Goal: Task Accomplishment & Management: Manage account settings

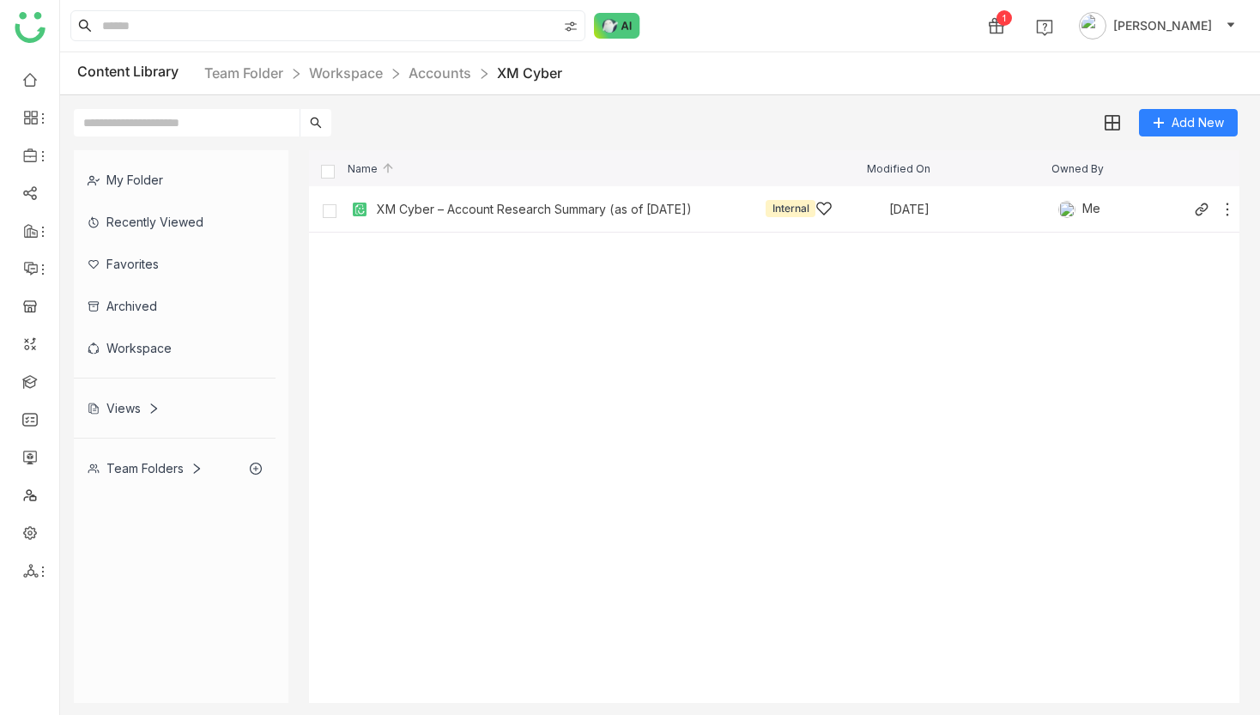
click at [401, 213] on div "XM Cyber – Account Research Summary (as of [DATE])" at bounding box center [534, 210] width 315 height 14
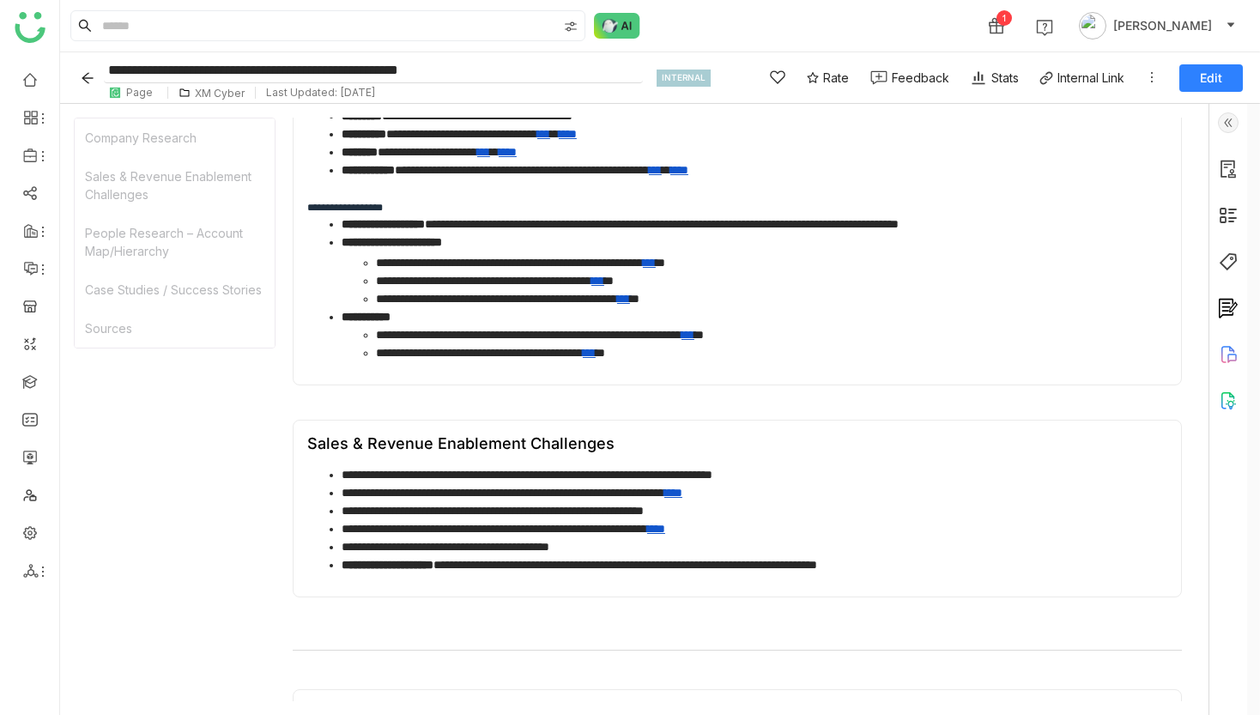
scroll to position [112, 0]
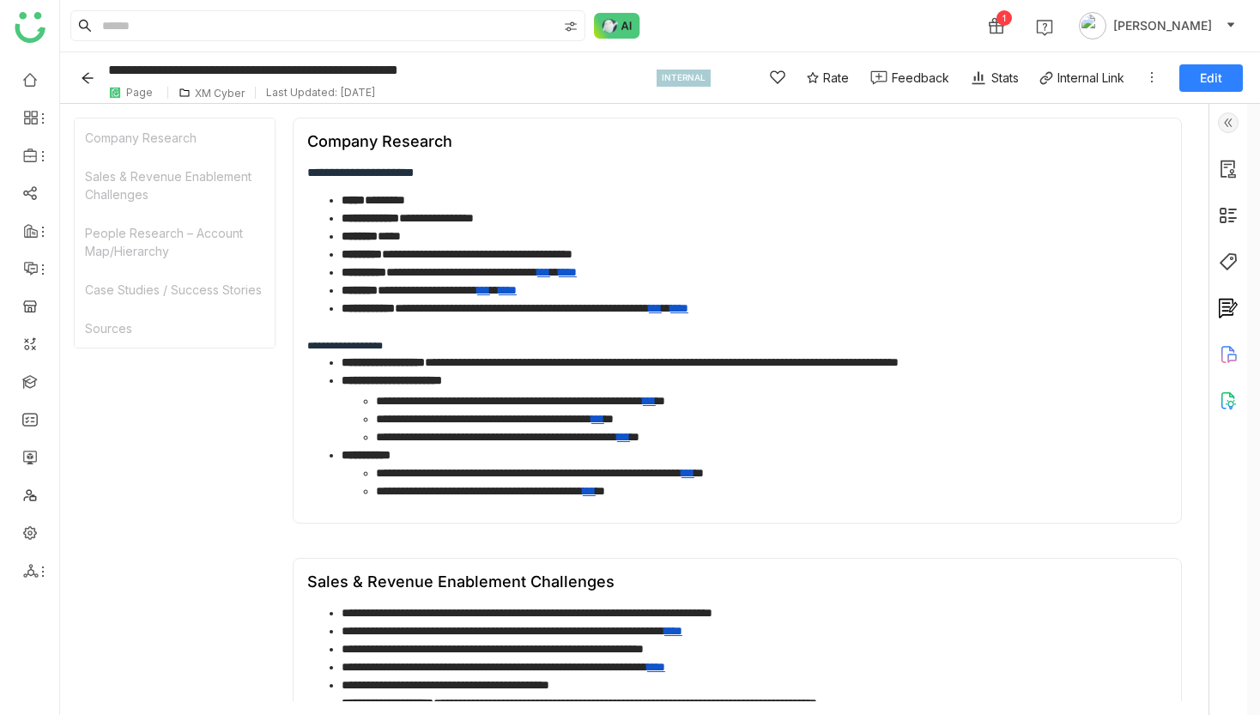
click at [231, 94] on div "XM Cyber" at bounding box center [220, 93] width 50 height 13
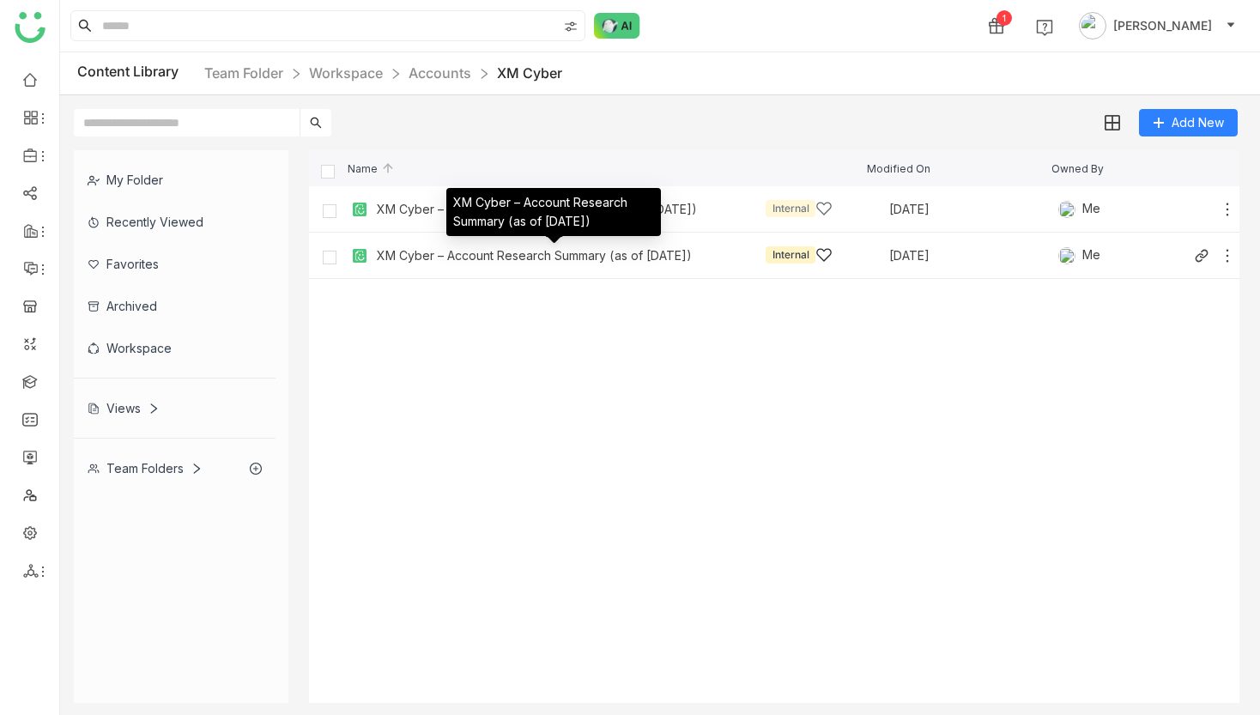
click at [500, 260] on div "XM Cyber – Account Research Summary (as of [DATE])" at bounding box center [534, 256] width 315 height 14
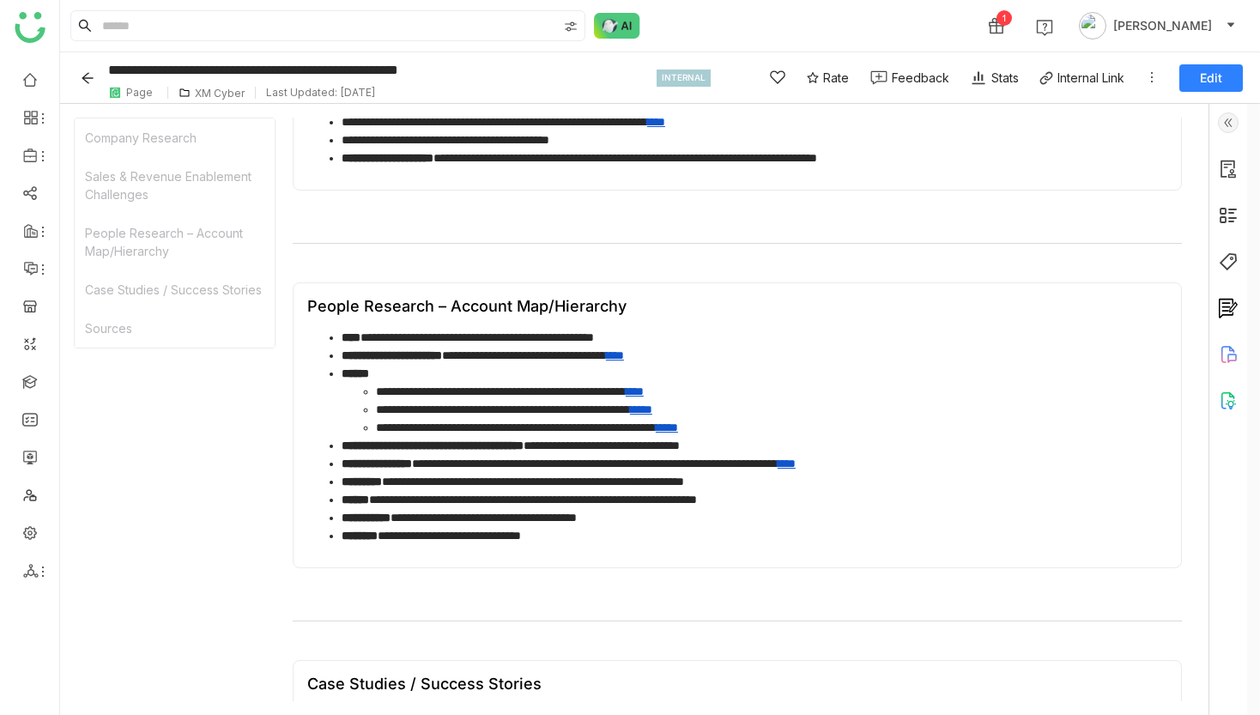
scroll to position [998, 0]
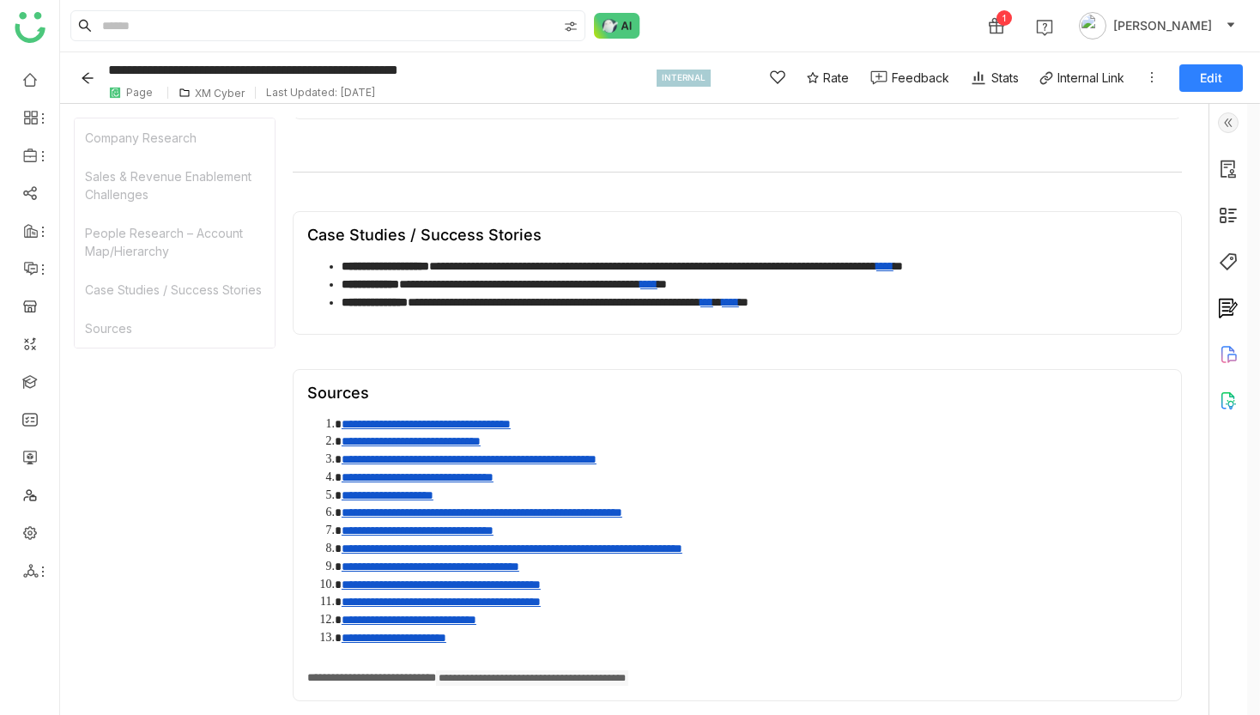
click at [83, 80] on icon "Back" at bounding box center [88, 78] width 14 height 14
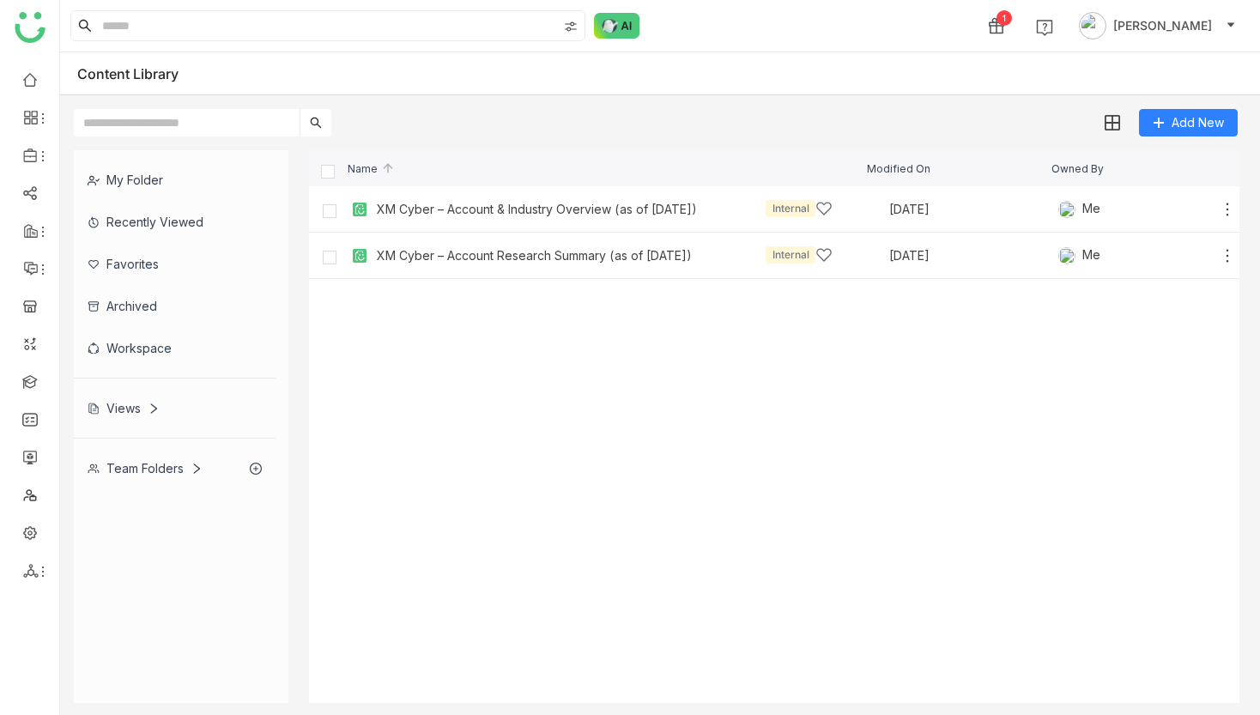
click at [523, 180] on div "Name Modified On Owned By" at bounding box center [774, 168] width 930 height 36
click at [523, 191] on div "XM Cyber – Account & Industry Overview (as of Oct 2025) Internal Oct 15, 2025 Me" at bounding box center [774, 209] width 930 height 46
click at [525, 203] on div "XM Cyber – Account & Industry Overview (as of Oct 2025)" at bounding box center [537, 210] width 320 height 14
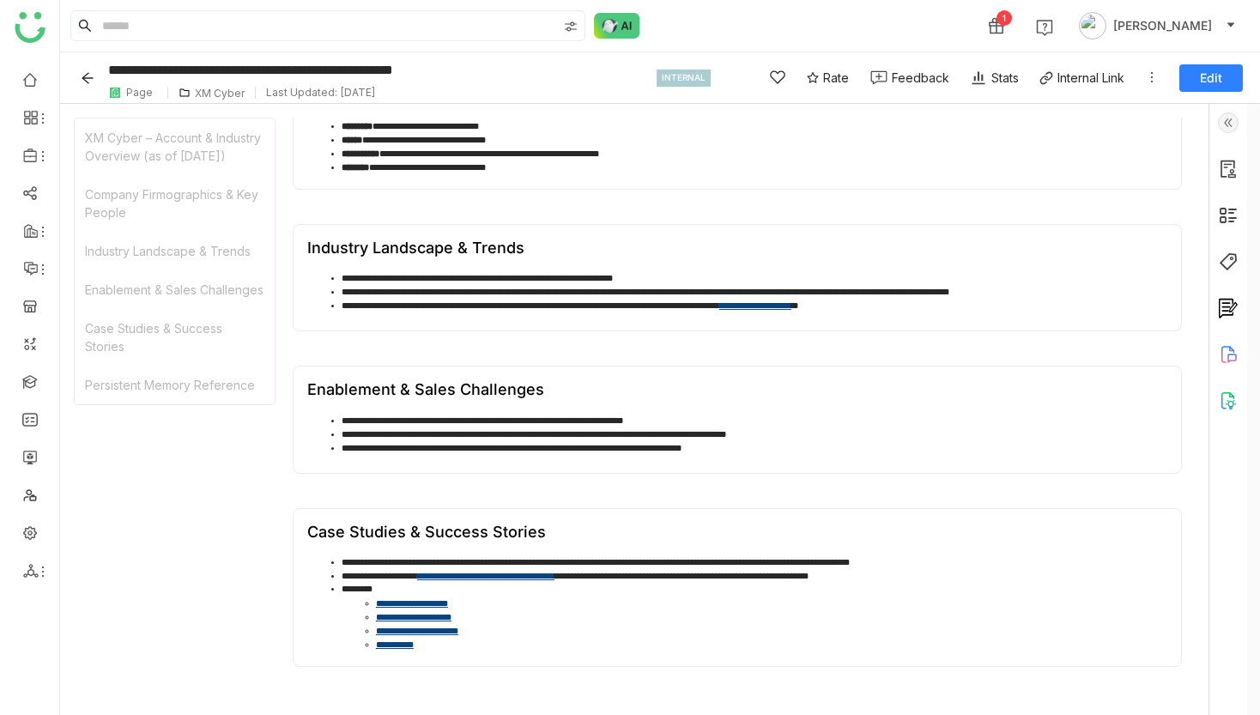
scroll to position [535, 0]
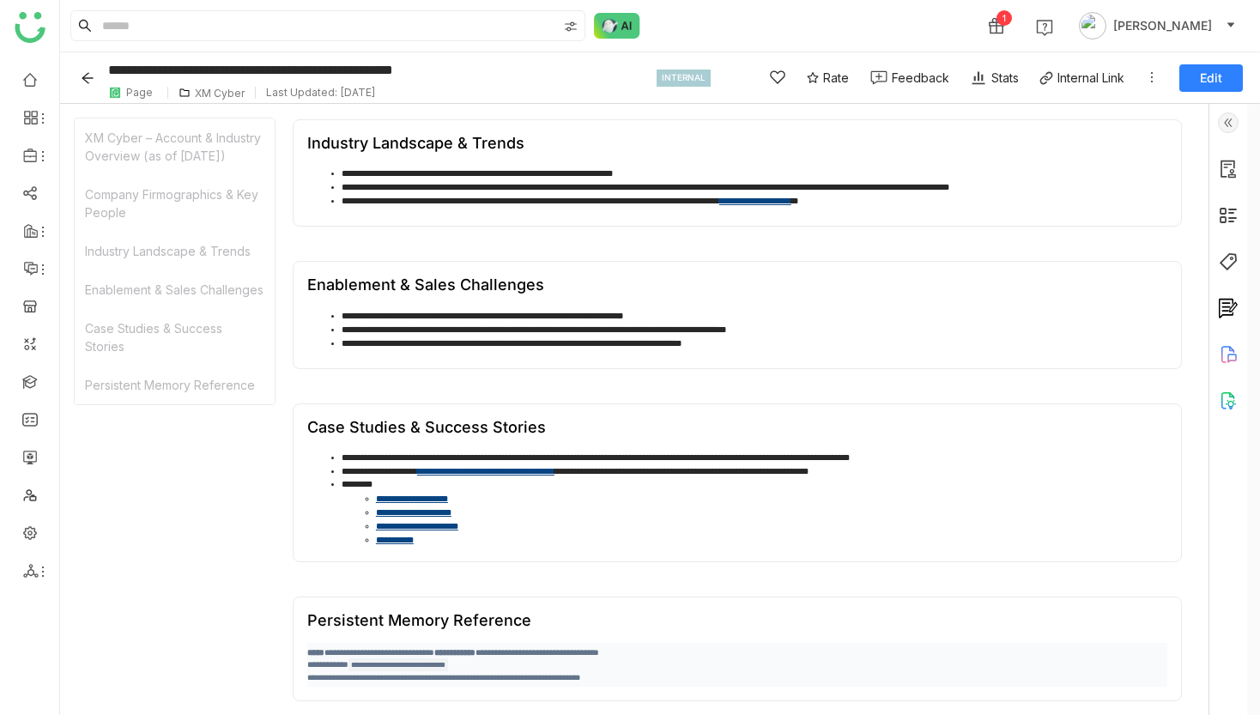
click at [509, 675] on span "**********" at bounding box center [443, 678] width 273 height 8
click at [385, 661] on code "**********" at bounding box center [398, 664] width 100 height 13
click at [221, 94] on div "XM Cyber" at bounding box center [220, 93] width 50 height 13
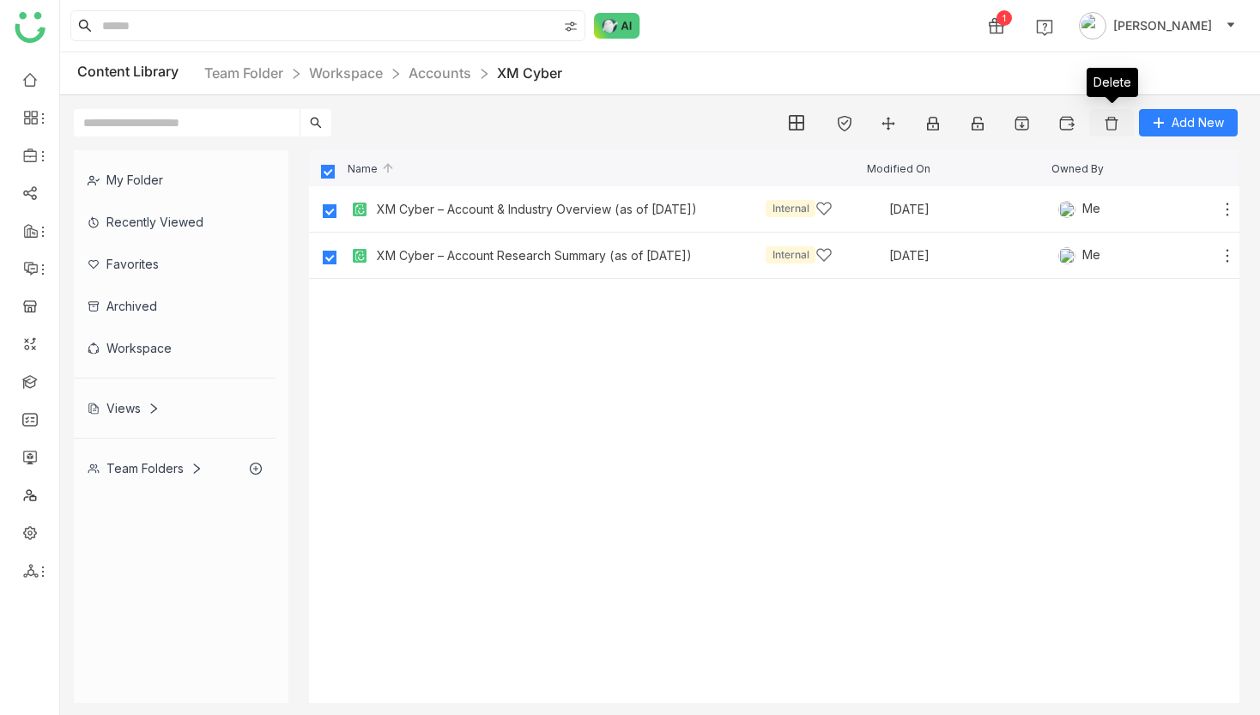
click at [1107, 122] on img at bounding box center [1111, 123] width 17 height 17
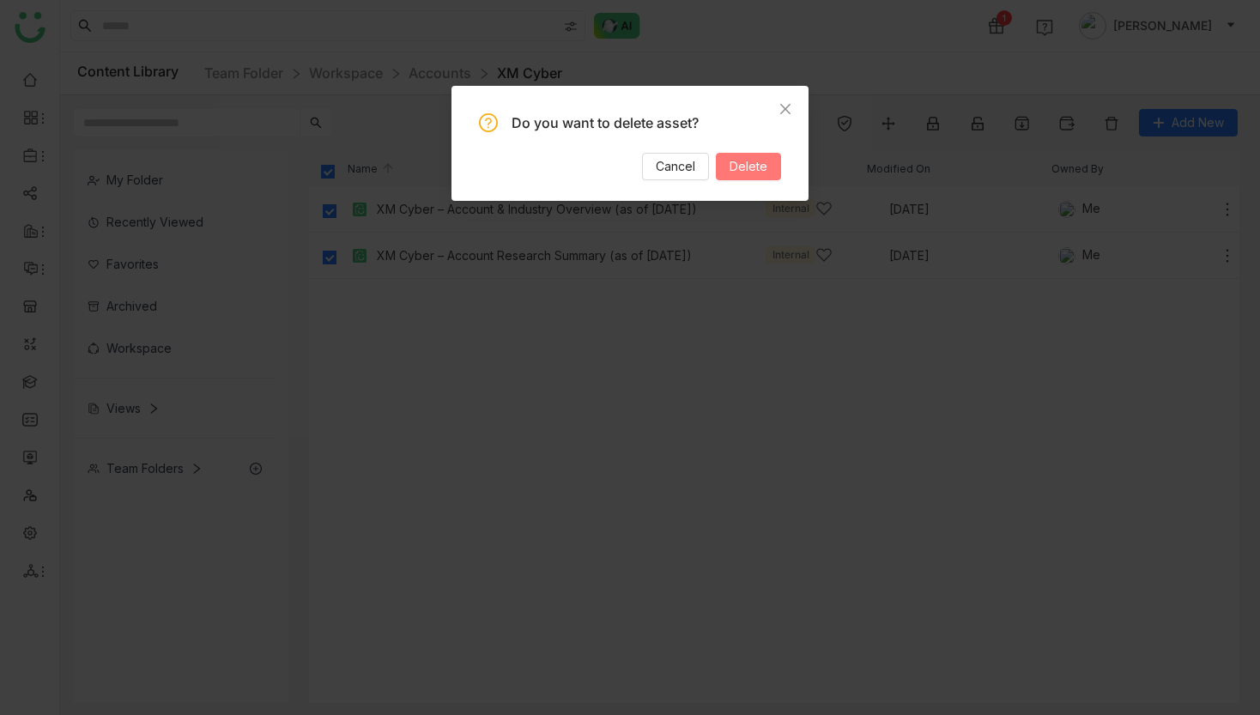
click at [770, 171] on button "Delete" at bounding box center [748, 166] width 65 height 27
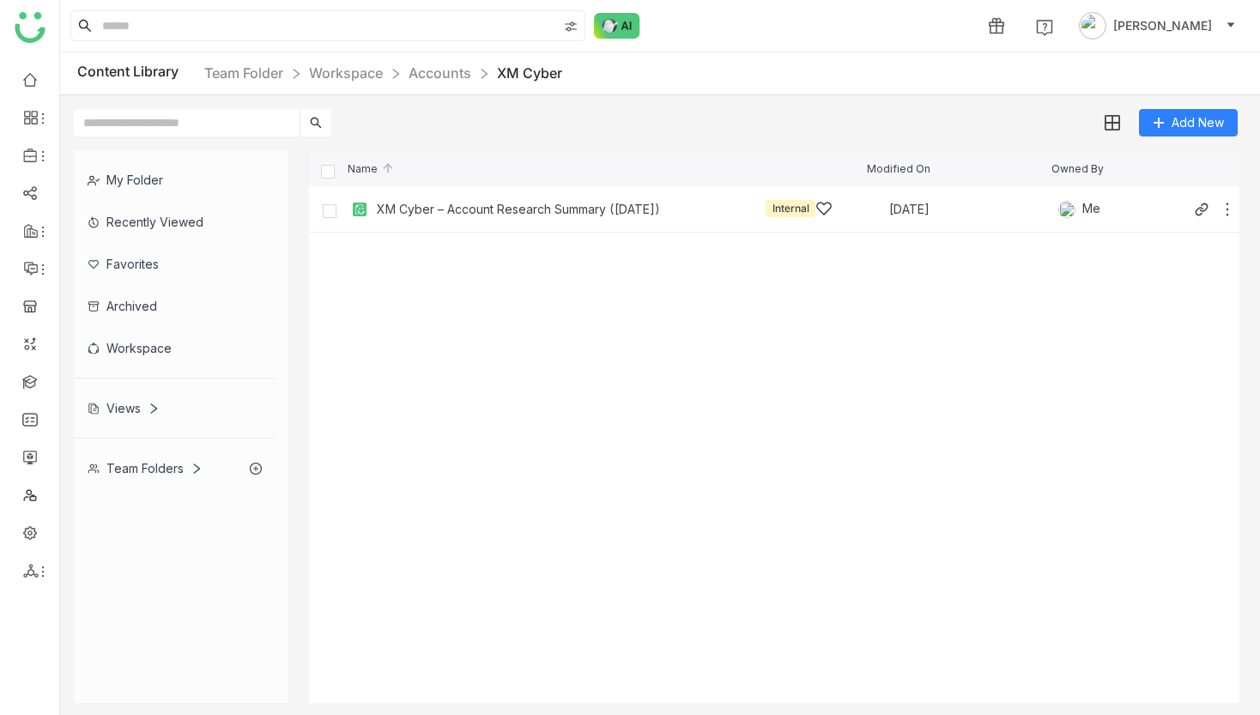
click at [465, 206] on div "XM Cyber – Account Research Summary (October 2025)" at bounding box center [518, 210] width 283 height 14
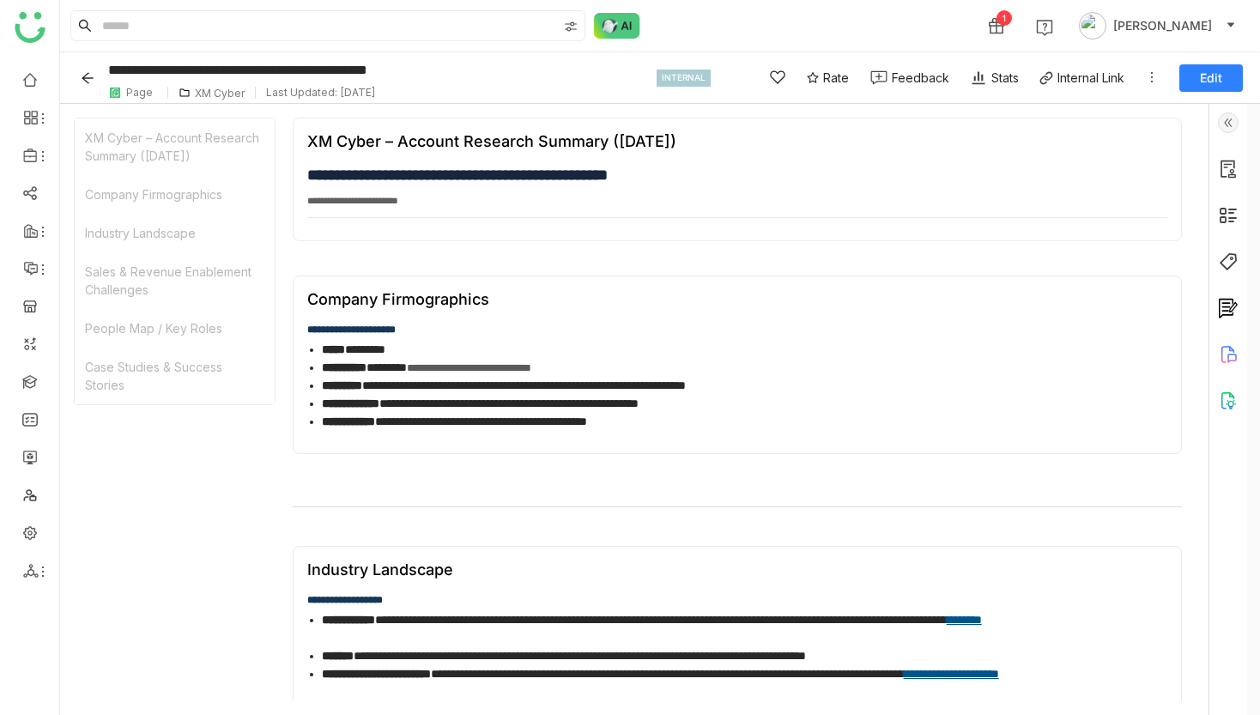
click at [415, 175] on h2 "**********" at bounding box center [750, 175] width 886 height 23
click at [171, 182] on div "Company Firmographics" at bounding box center [175, 194] width 200 height 39
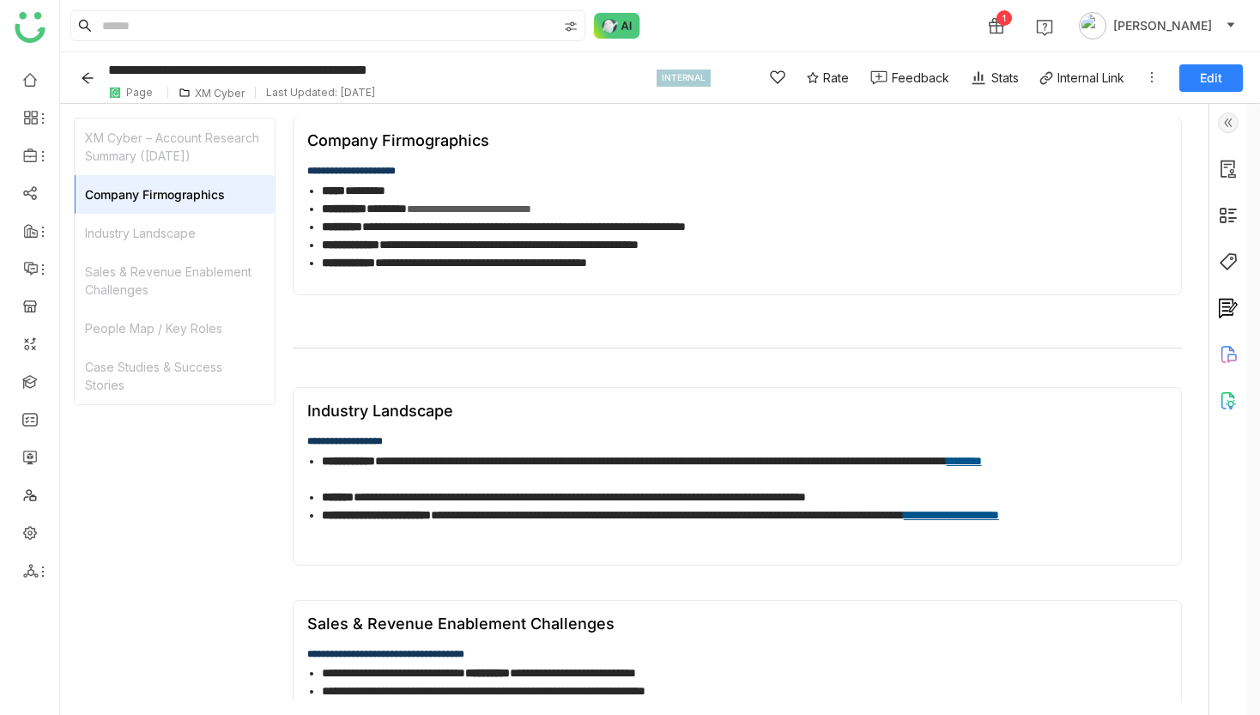
click at [191, 326] on div "People Map / Key Roles" at bounding box center [175, 328] width 200 height 39
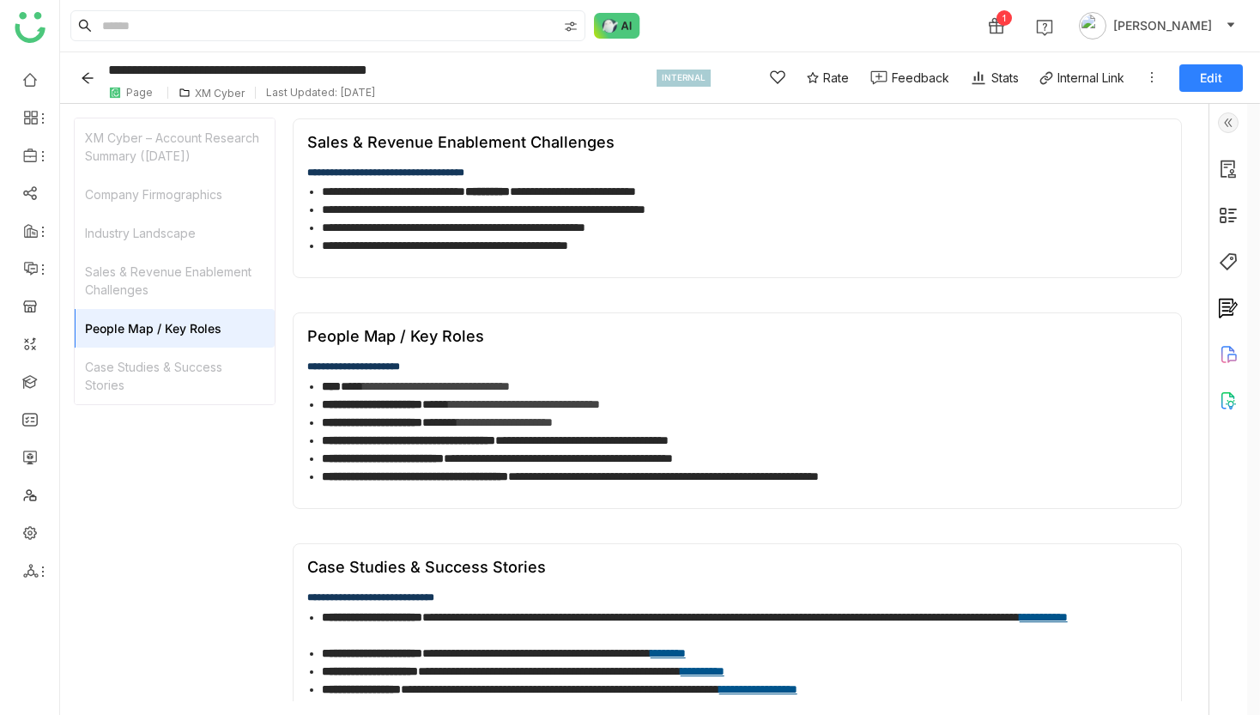
scroll to position [666, 0]
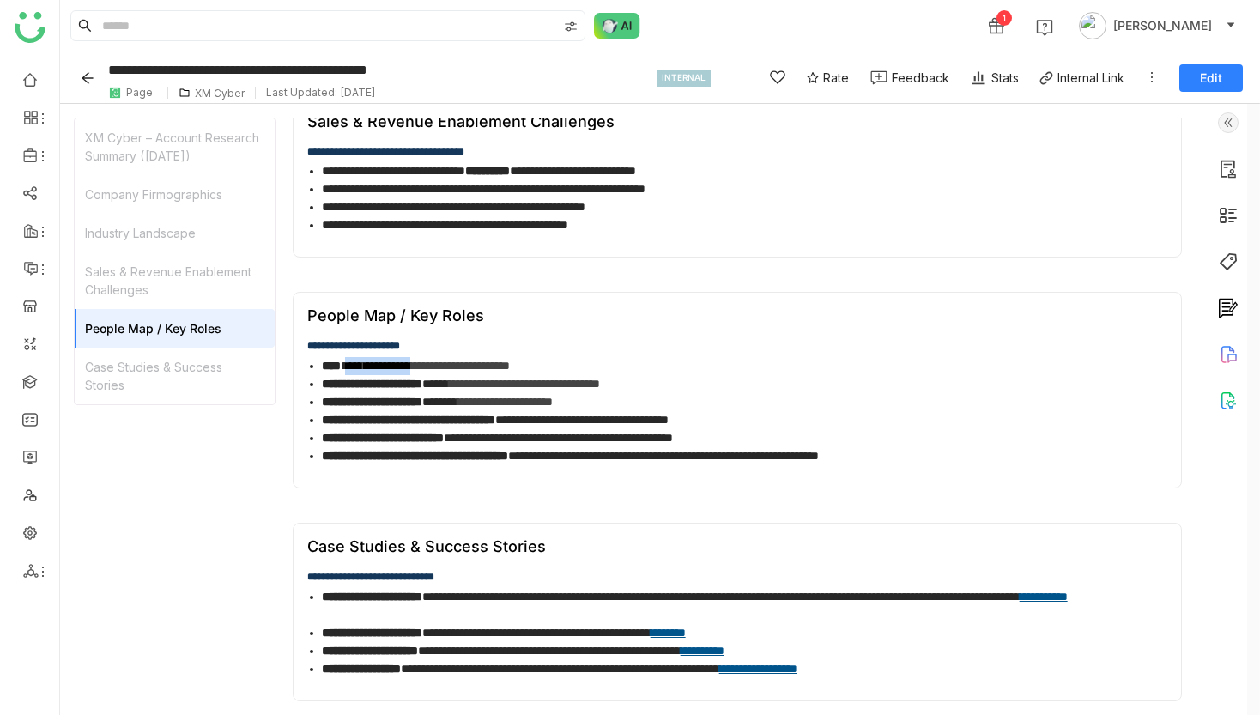
drag, startPoint x: 356, startPoint y: 365, endPoint x: 534, endPoint y: 366, distance: 177.7
click at [445, 365] on li "**********" at bounding box center [757, 366] width 871 height 18
click at [1020, 603] on link "**********" at bounding box center [1044, 596] width 48 height 12
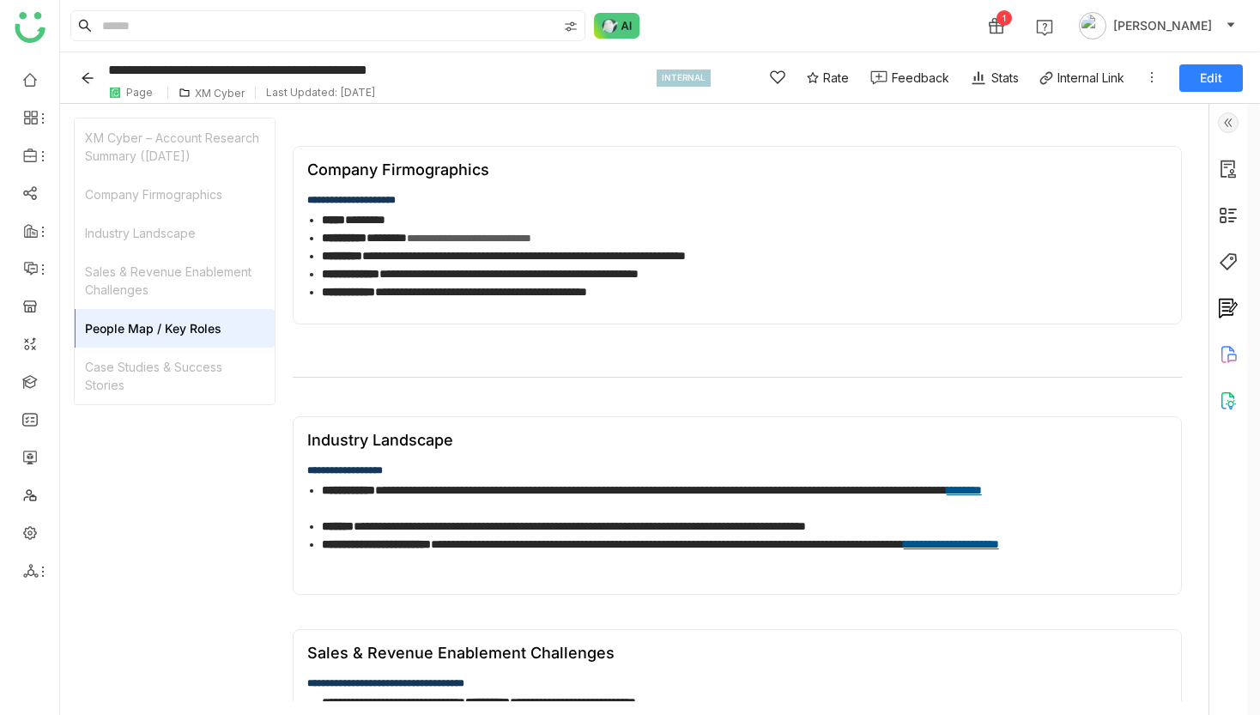
scroll to position [0, 0]
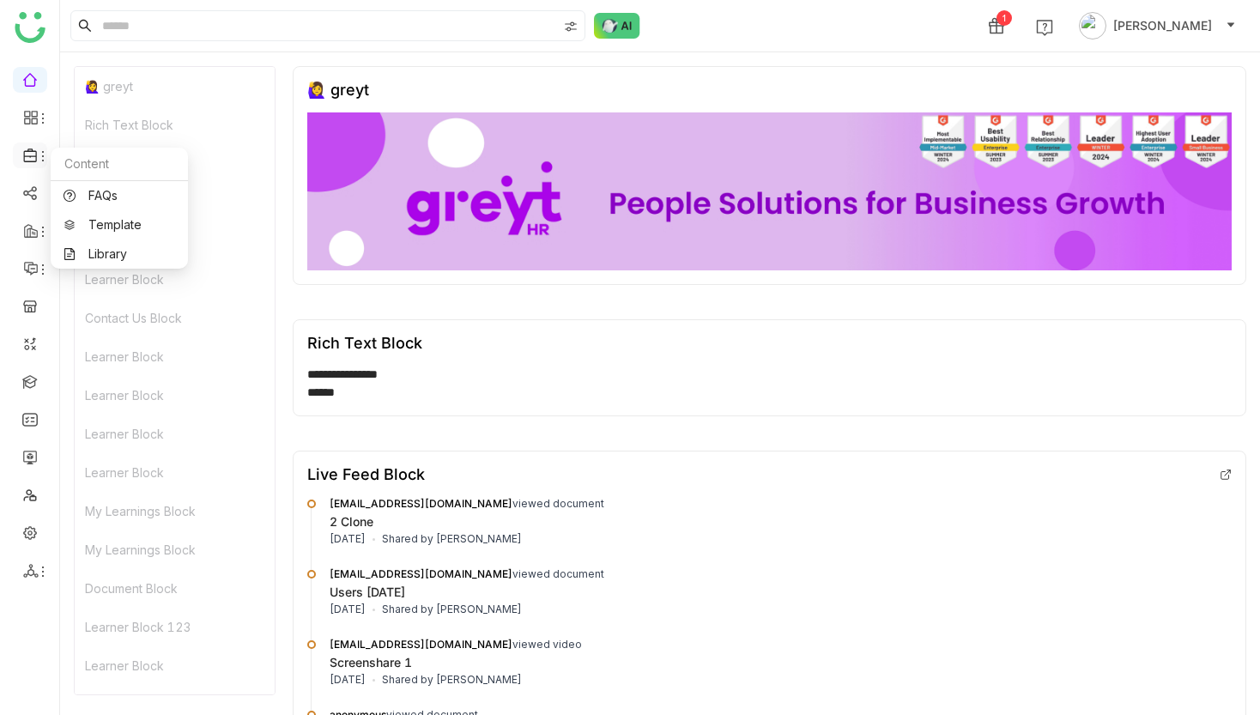
click at [30, 148] on icon at bounding box center [29, 155] width 13 height 14
click at [119, 251] on div "Learner Block" at bounding box center [175, 240] width 200 height 39
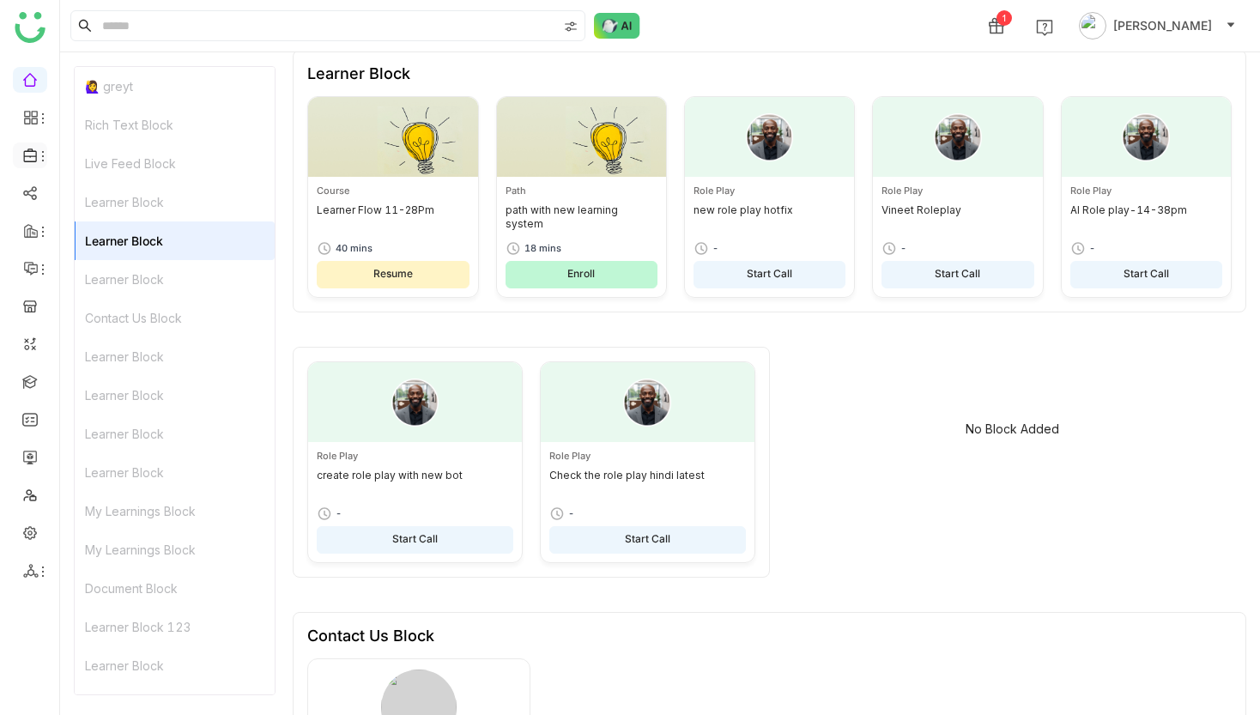
scroll to position [1105, 0]
click at [37, 156] on icon at bounding box center [43, 156] width 14 height 14
click at [108, 252] on link "Library" at bounding box center [120, 254] width 112 height 12
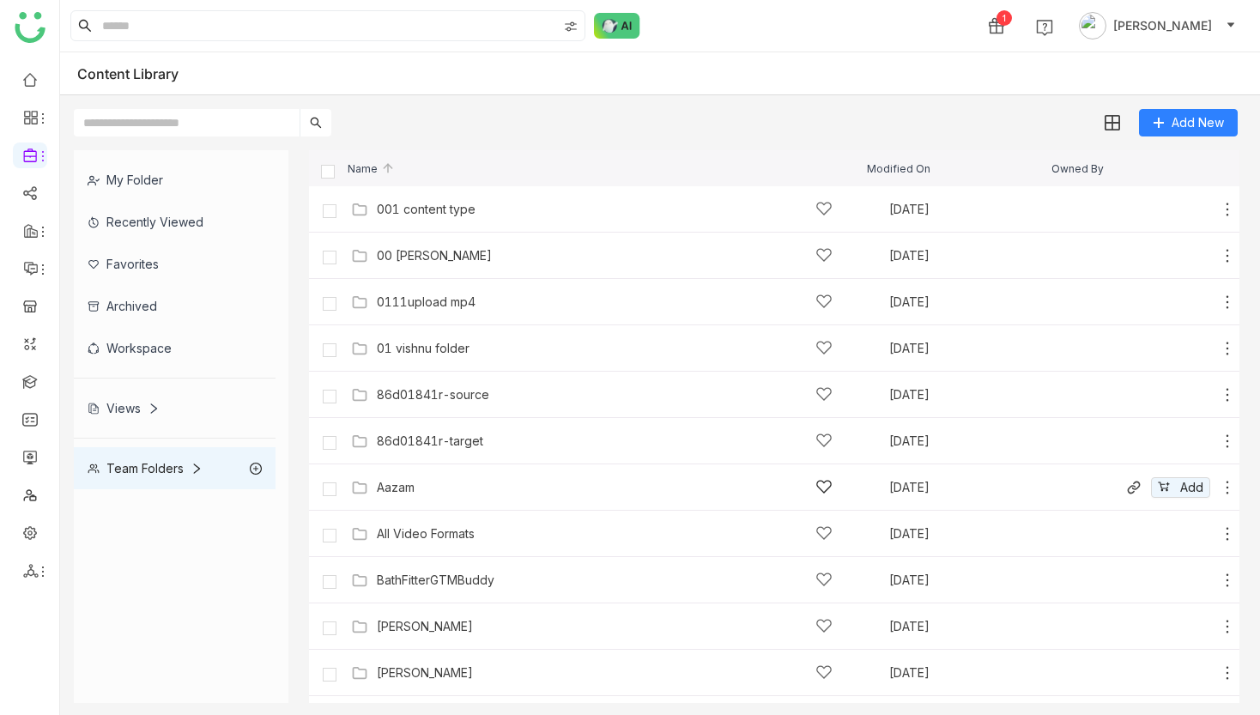
click at [403, 478] on div "Aazam" at bounding box center [605, 487] width 456 height 18
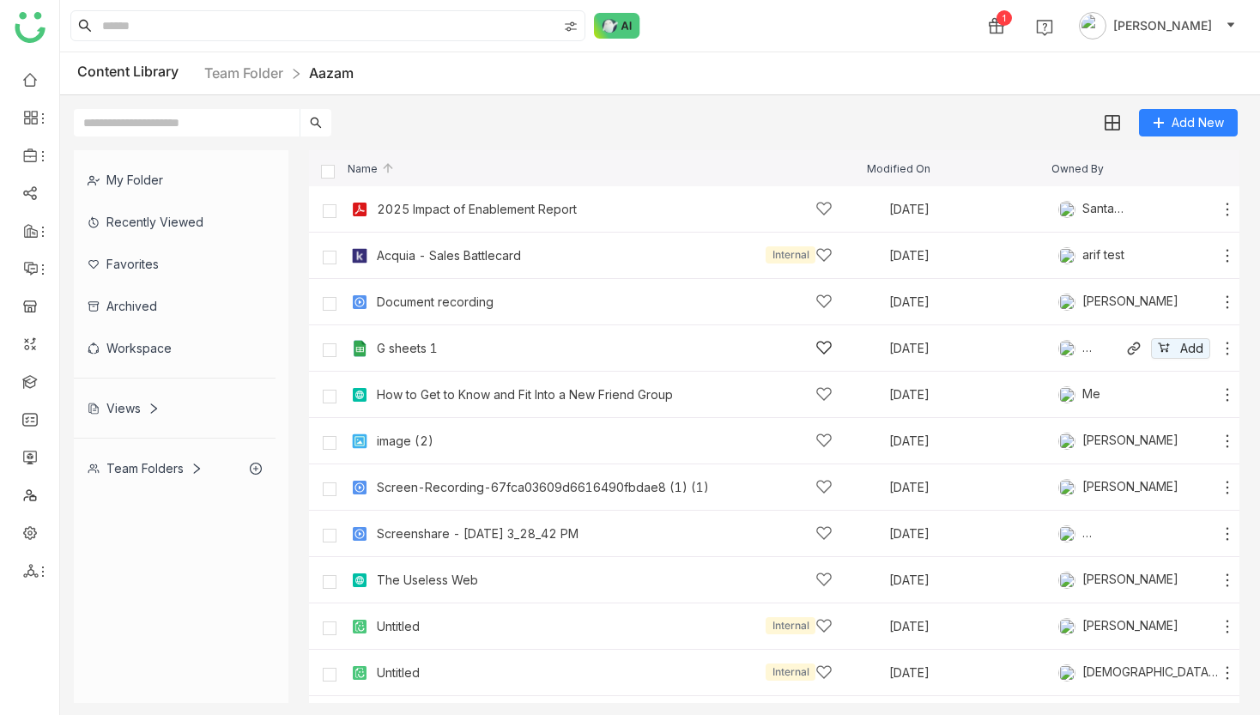
scroll to position [179, 0]
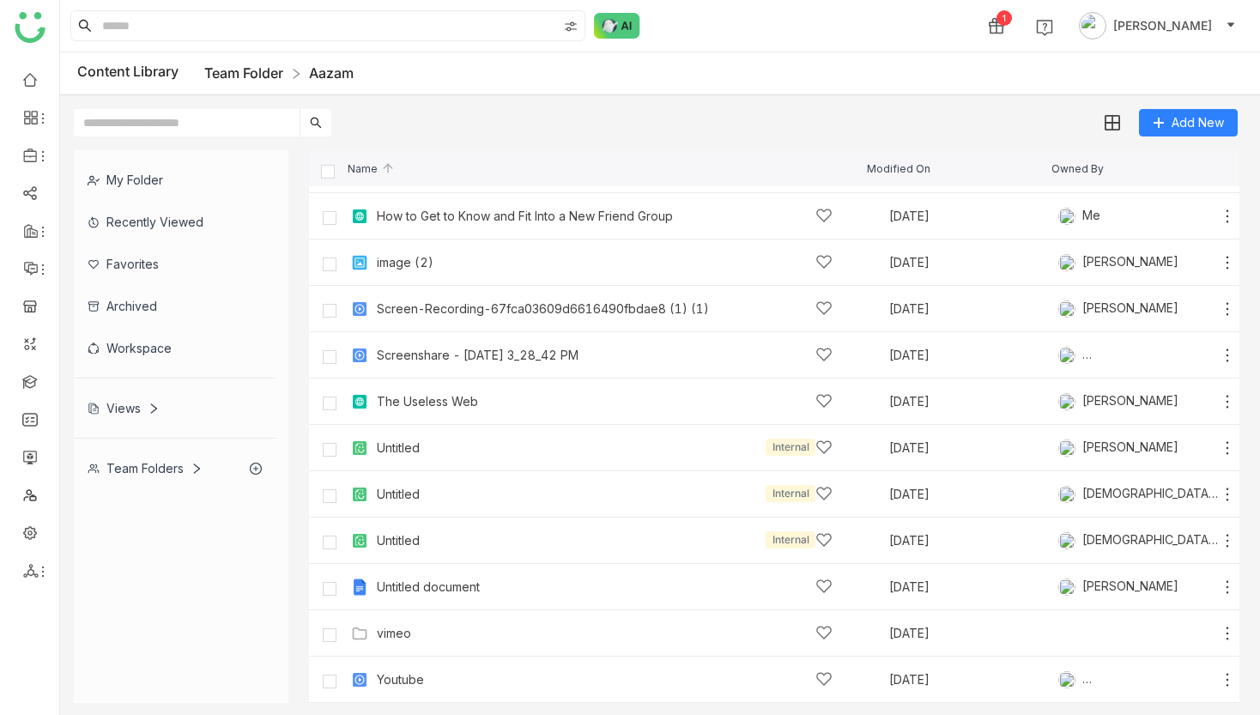
click at [257, 65] on link "Team Folder" at bounding box center [243, 72] width 79 height 17
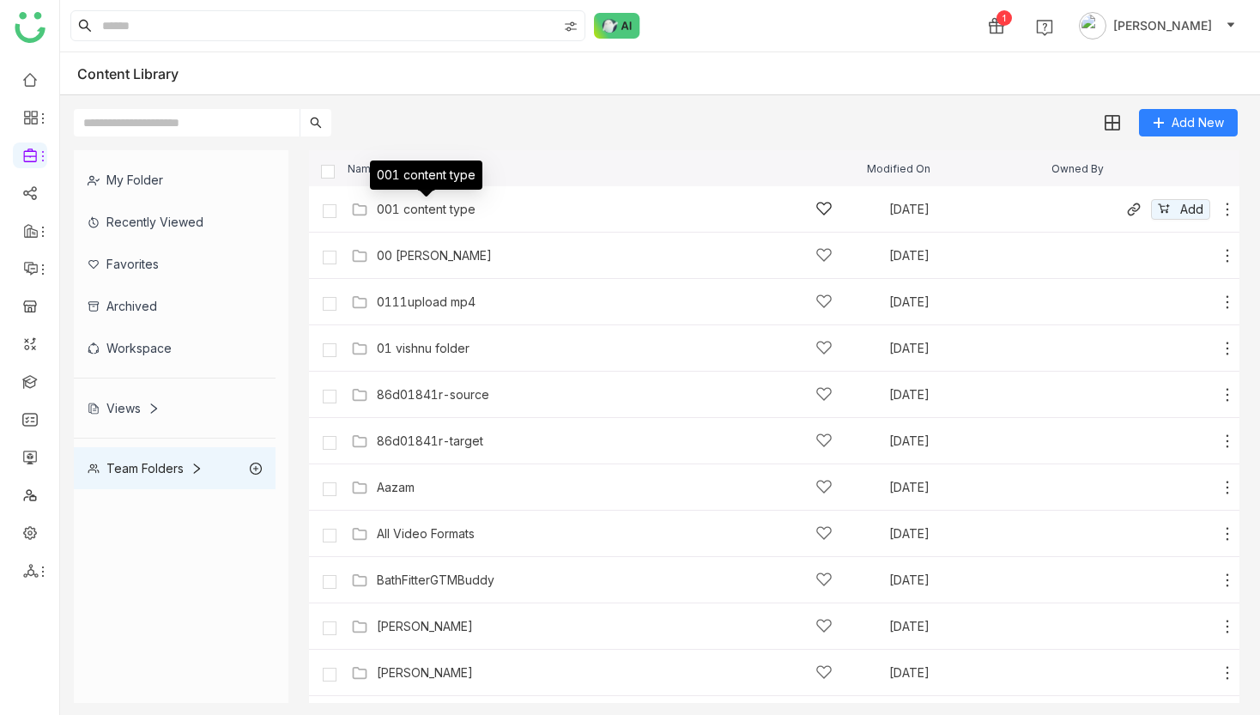
click at [397, 210] on div "001 content type" at bounding box center [426, 210] width 99 height 14
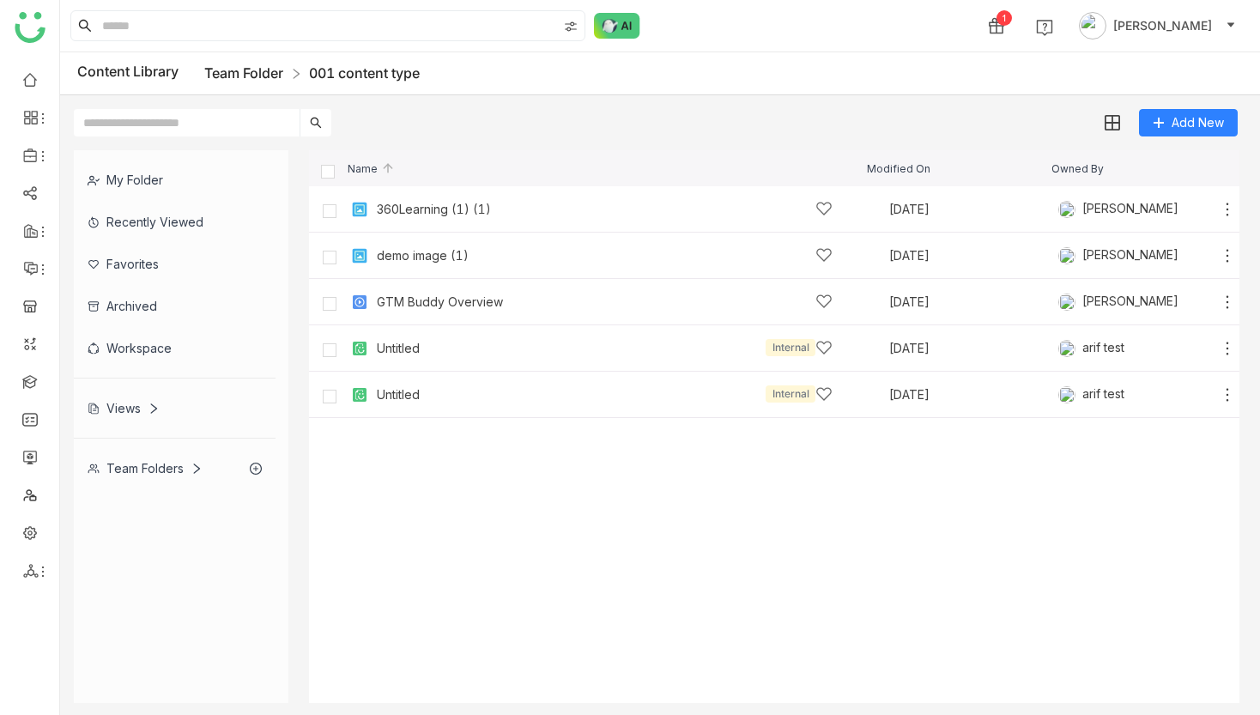
click at [236, 78] on link "Team Folder" at bounding box center [243, 72] width 79 height 17
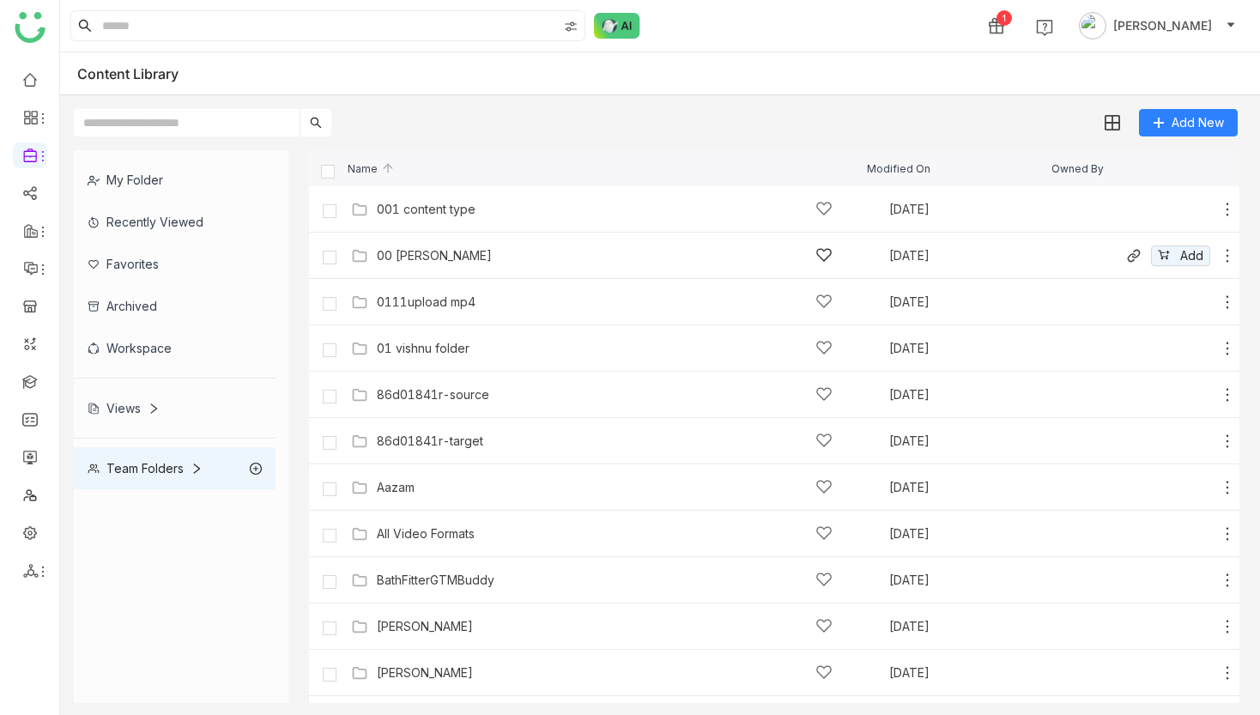
click at [380, 255] on div "00 Arif Folder" at bounding box center [434, 256] width 115 height 14
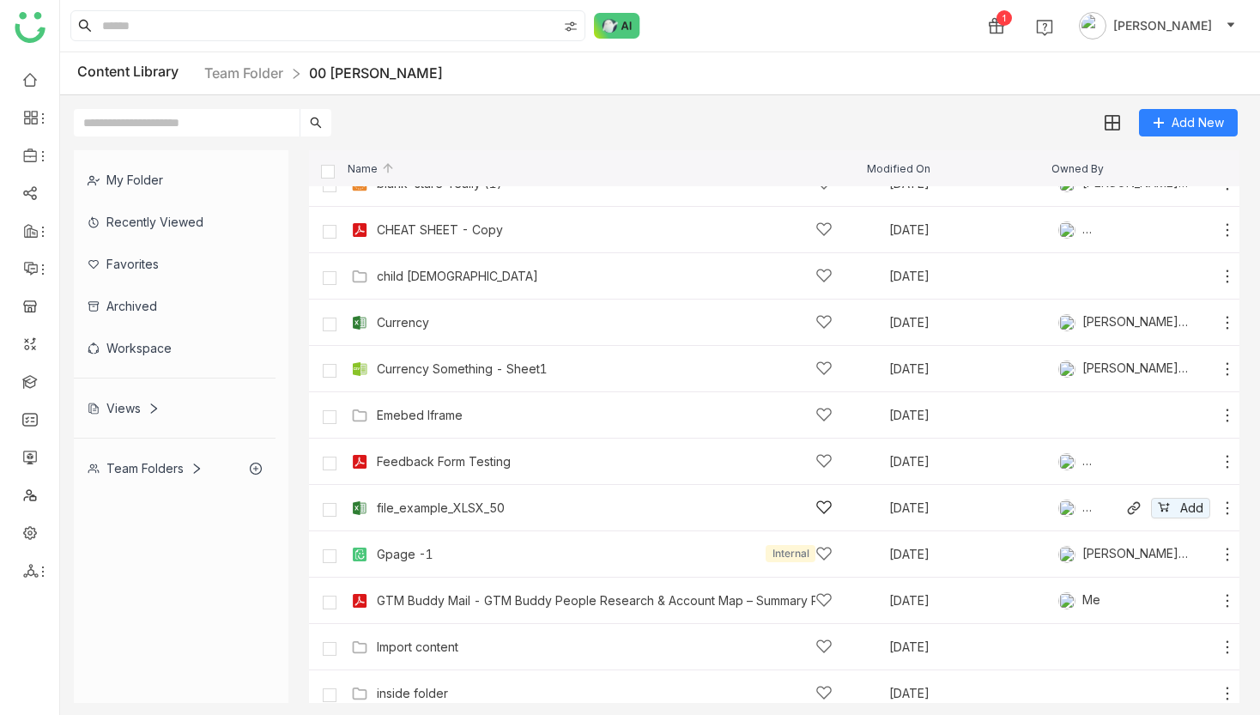
scroll to position [397, 0]
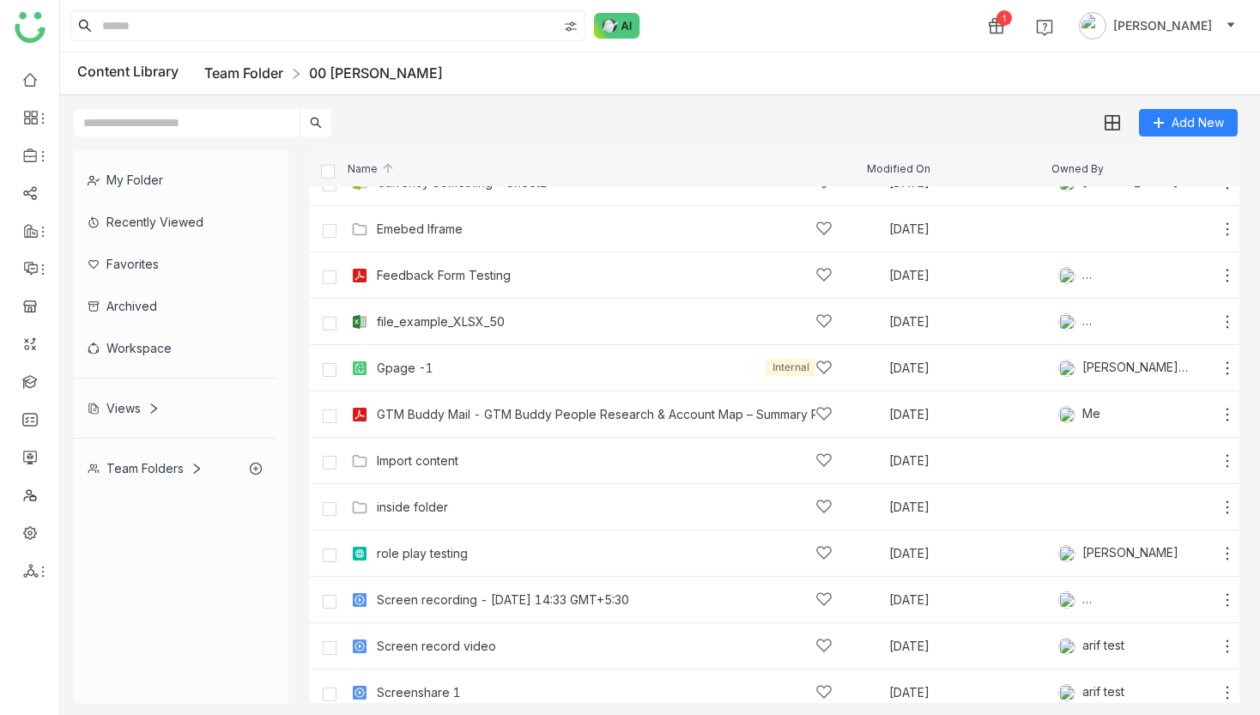
click at [247, 73] on link "Team Folder" at bounding box center [243, 72] width 79 height 17
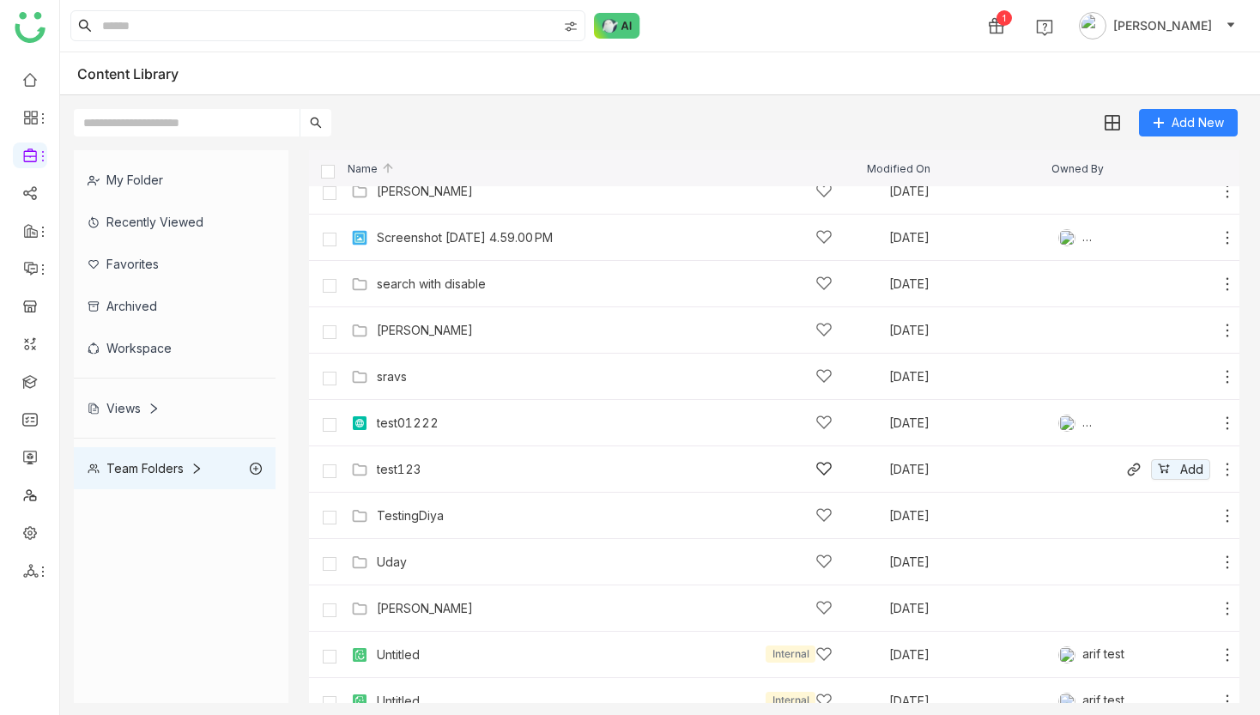
scroll to position [1337, 0]
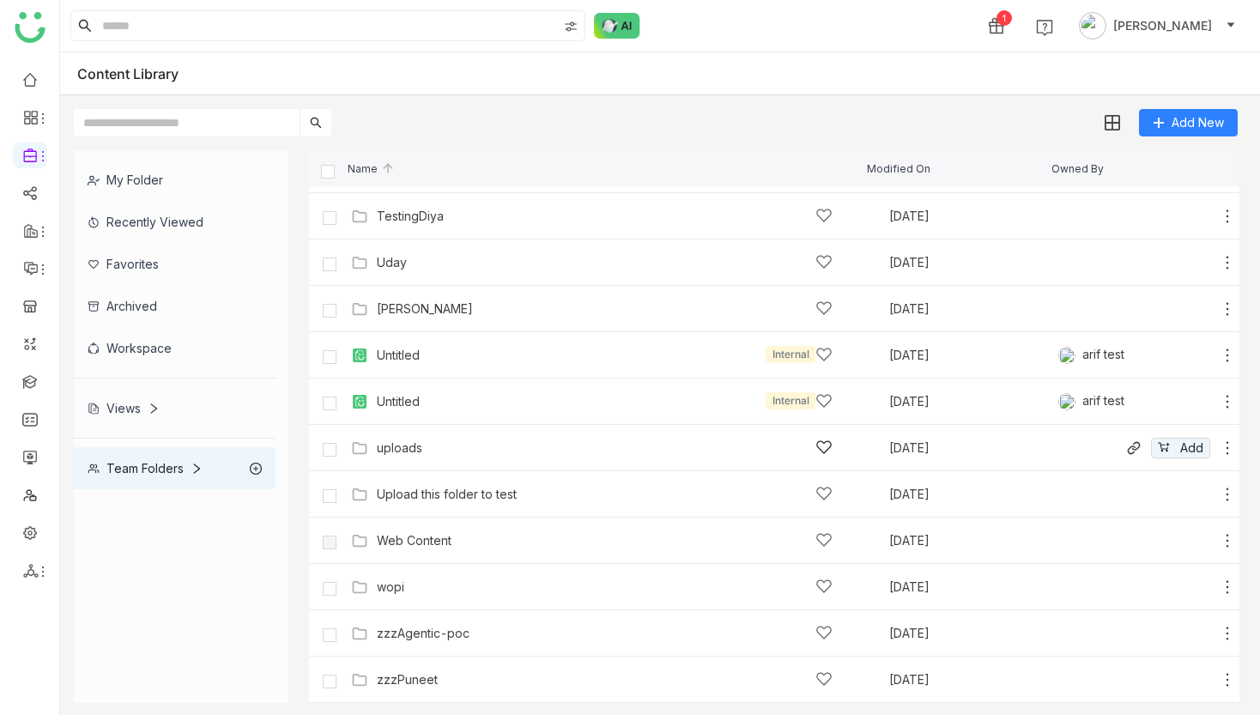
click at [399, 452] on div "uploads" at bounding box center [399, 448] width 45 height 14
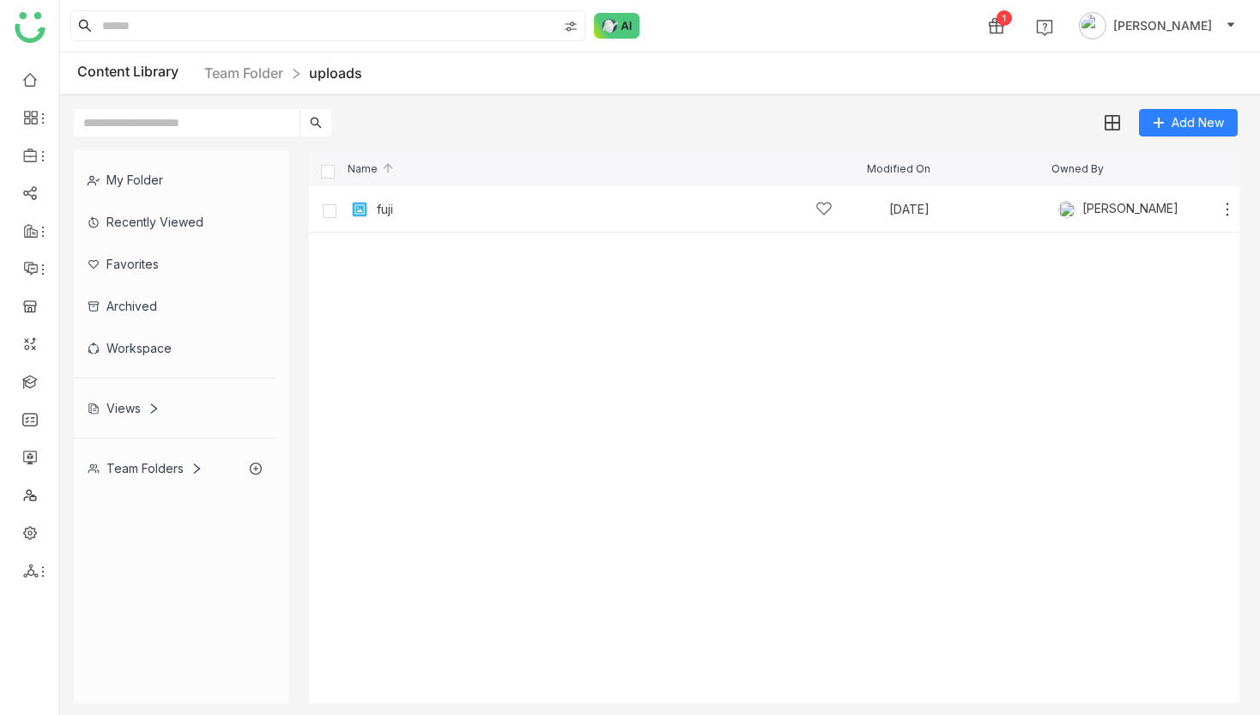
click at [262, 86] on div "Content Library Team Folder uploads" at bounding box center [660, 73] width 1200 height 43
click at [259, 77] on link "Team Folder" at bounding box center [243, 72] width 79 height 17
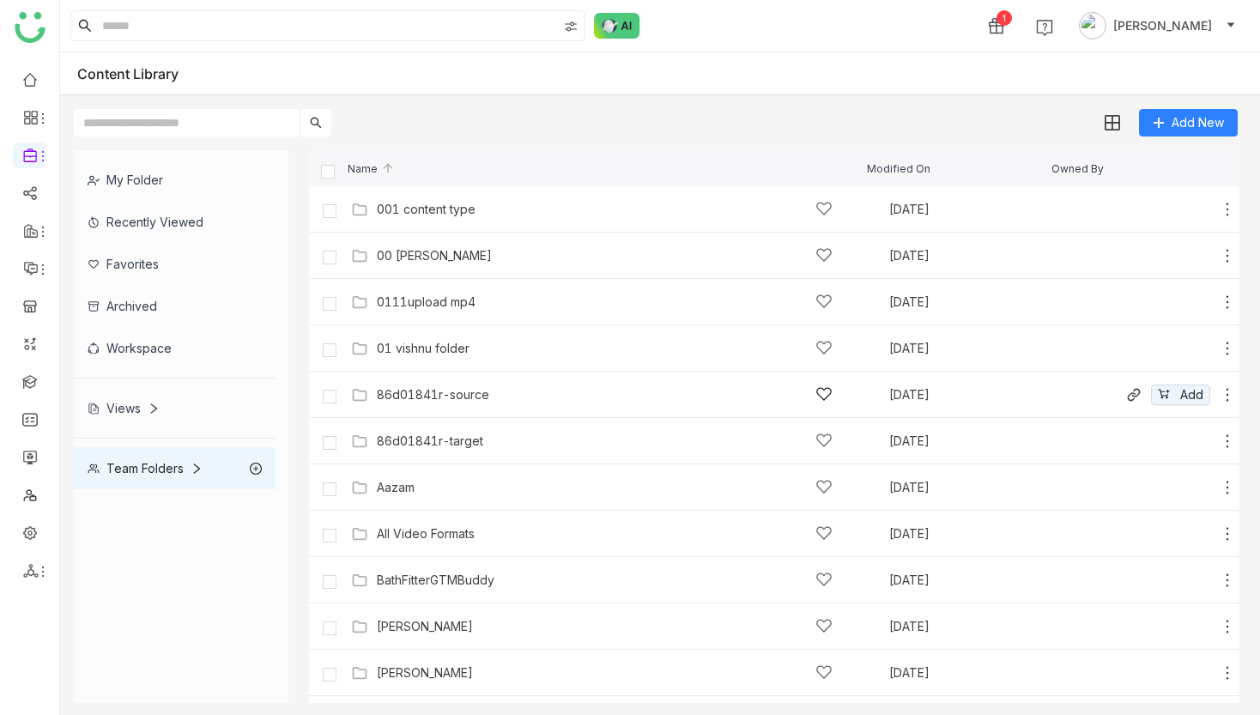
click at [402, 415] on div "86d01841r-source Sep 15, 2025 Add" at bounding box center [774, 395] width 930 height 46
click at [403, 402] on div "86d01841r-source" at bounding box center [605, 394] width 456 height 18
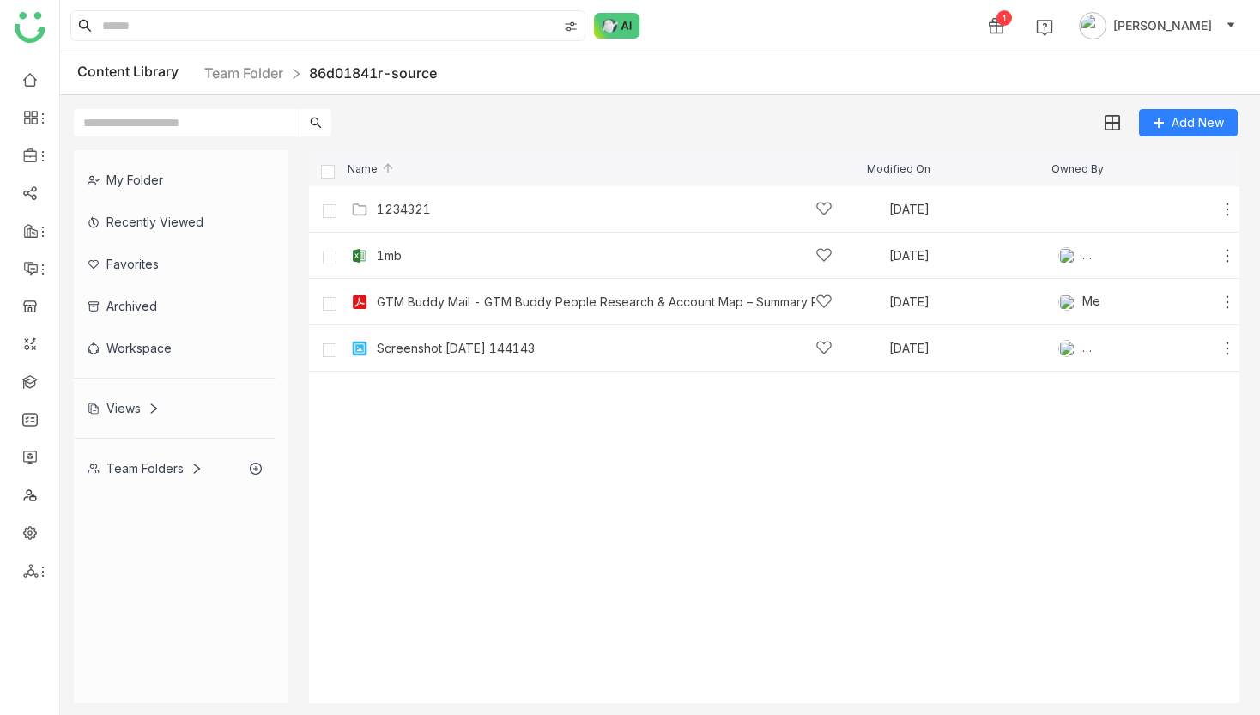
click at [244, 75] on link "Team Folder" at bounding box center [243, 72] width 79 height 17
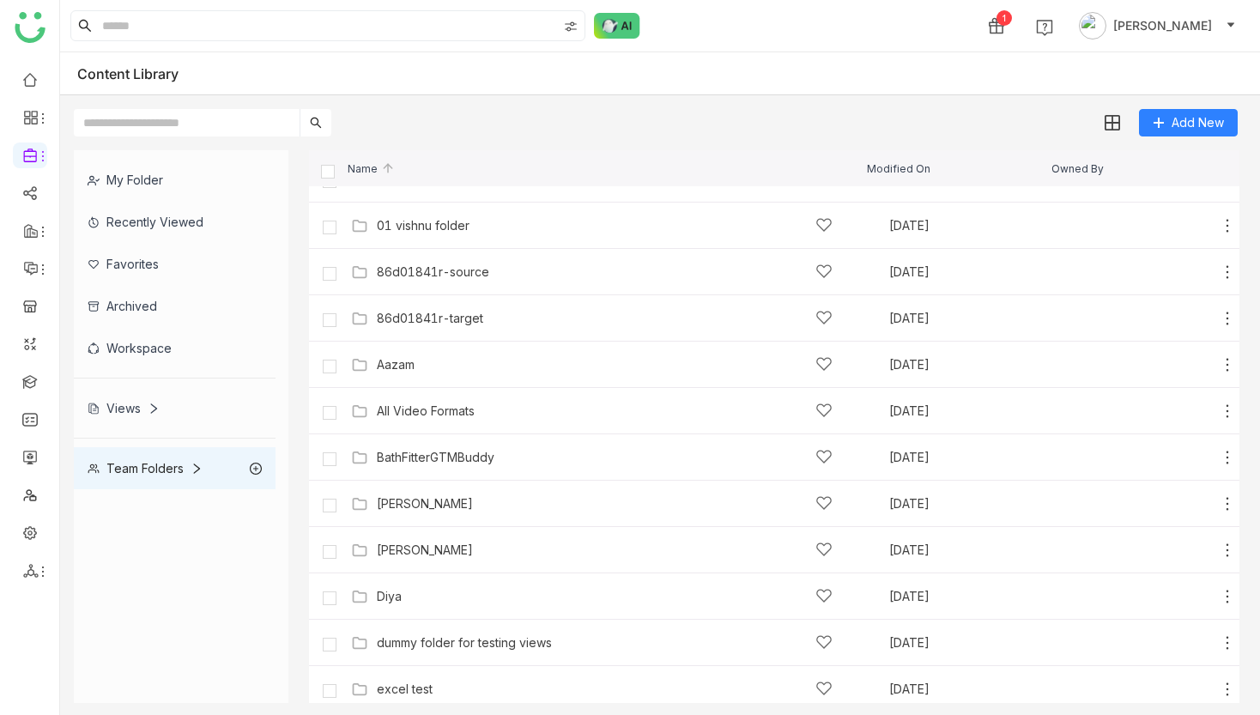
scroll to position [167, 0]
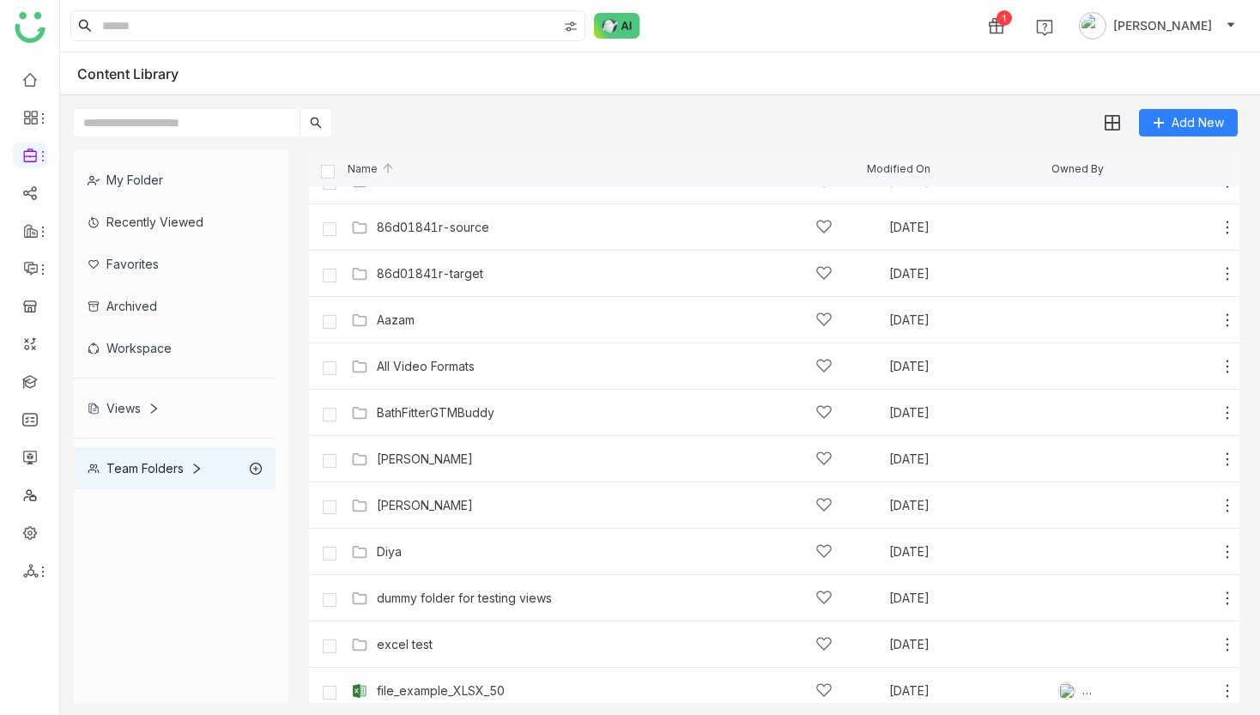
click at [248, 124] on input "text" at bounding box center [187, 122] width 226 height 27
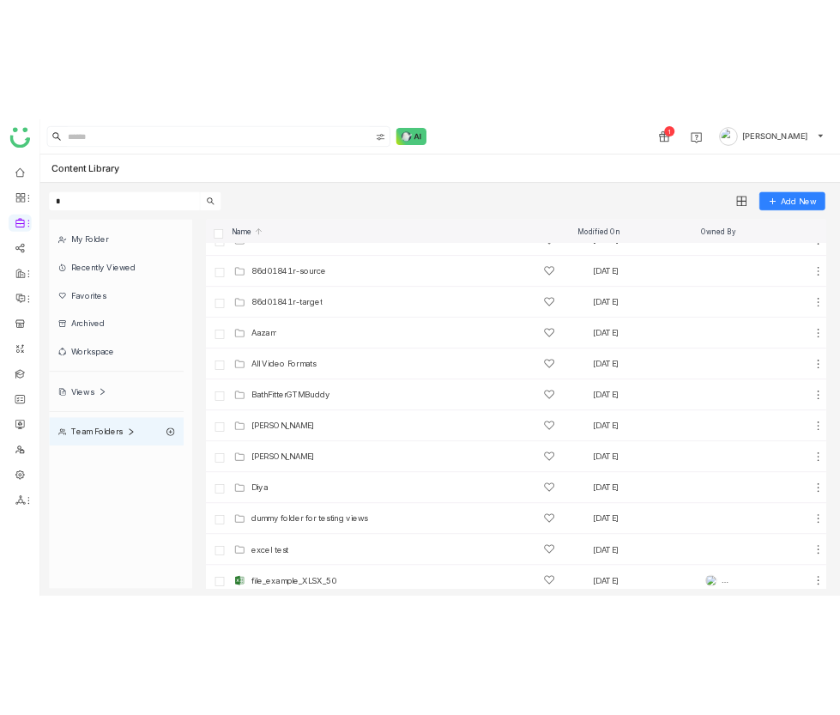
scroll to position [0, 0]
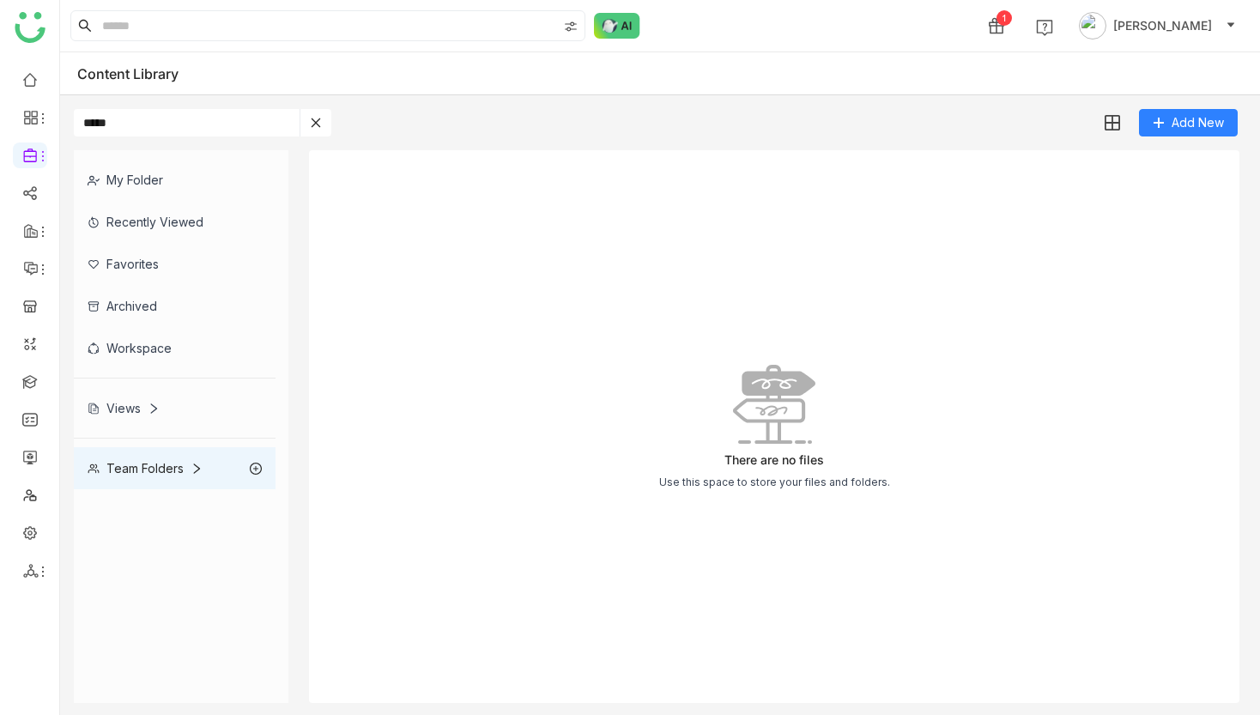
type input "******"
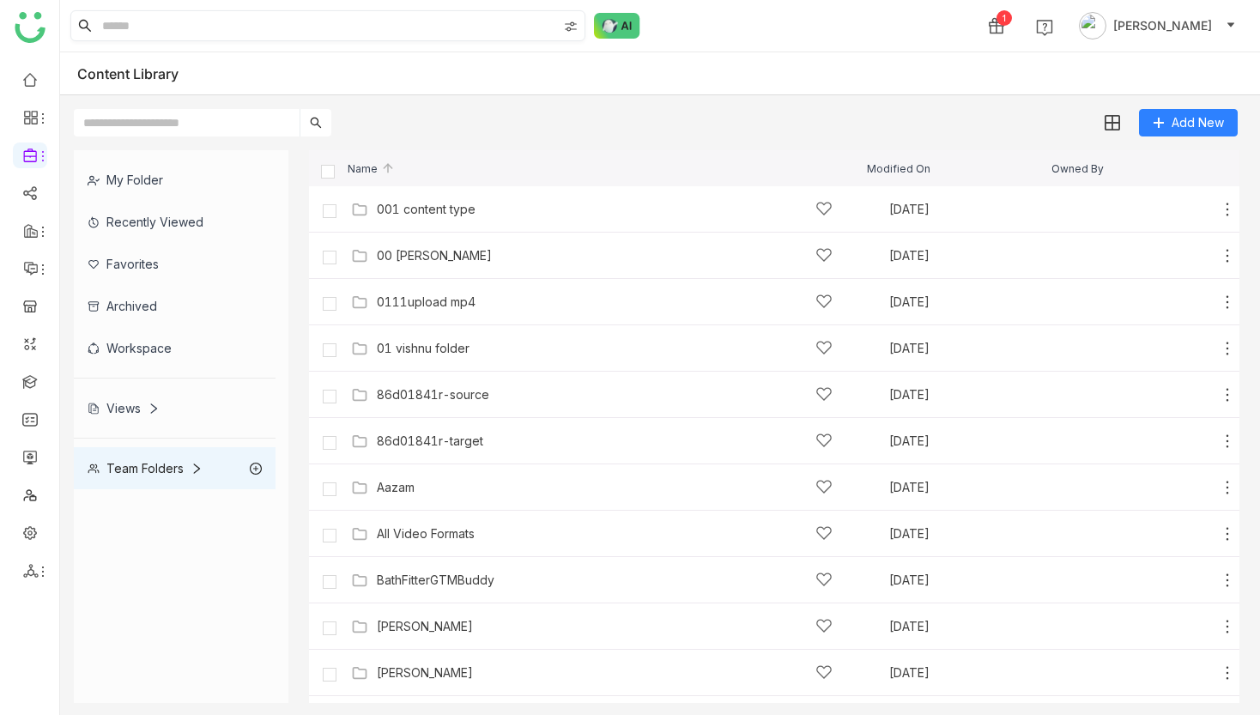
click at [269, 11] on input at bounding box center [328, 25] width 458 height 29
type input "******"
click at [442, 635] on div "bhupendra Aug 19, 2025 Add" at bounding box center [791, 626] width 889 height 27
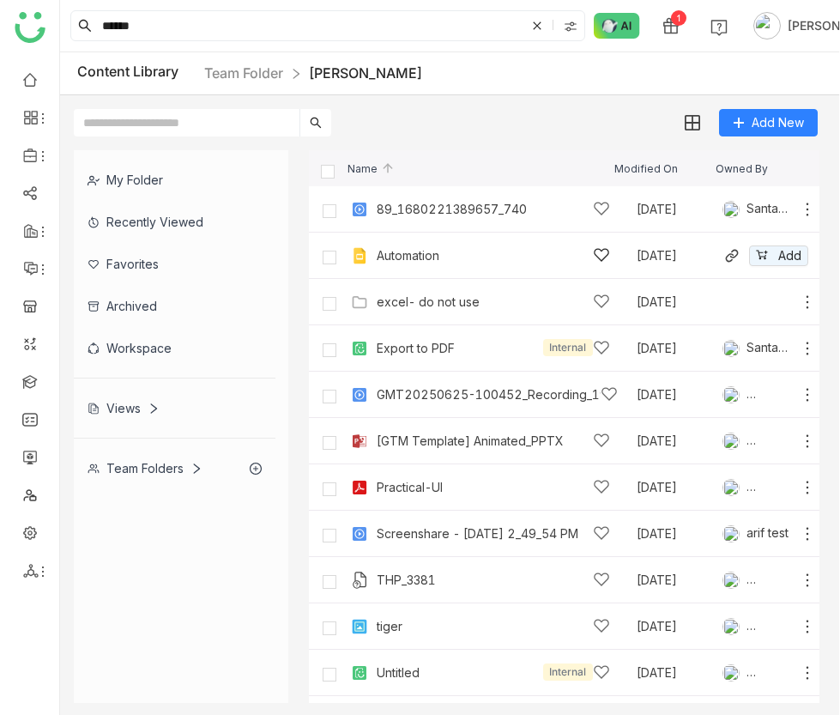
click at [414, 259] on div "Automation" at bounding box center [408, 256] width 63 height 14
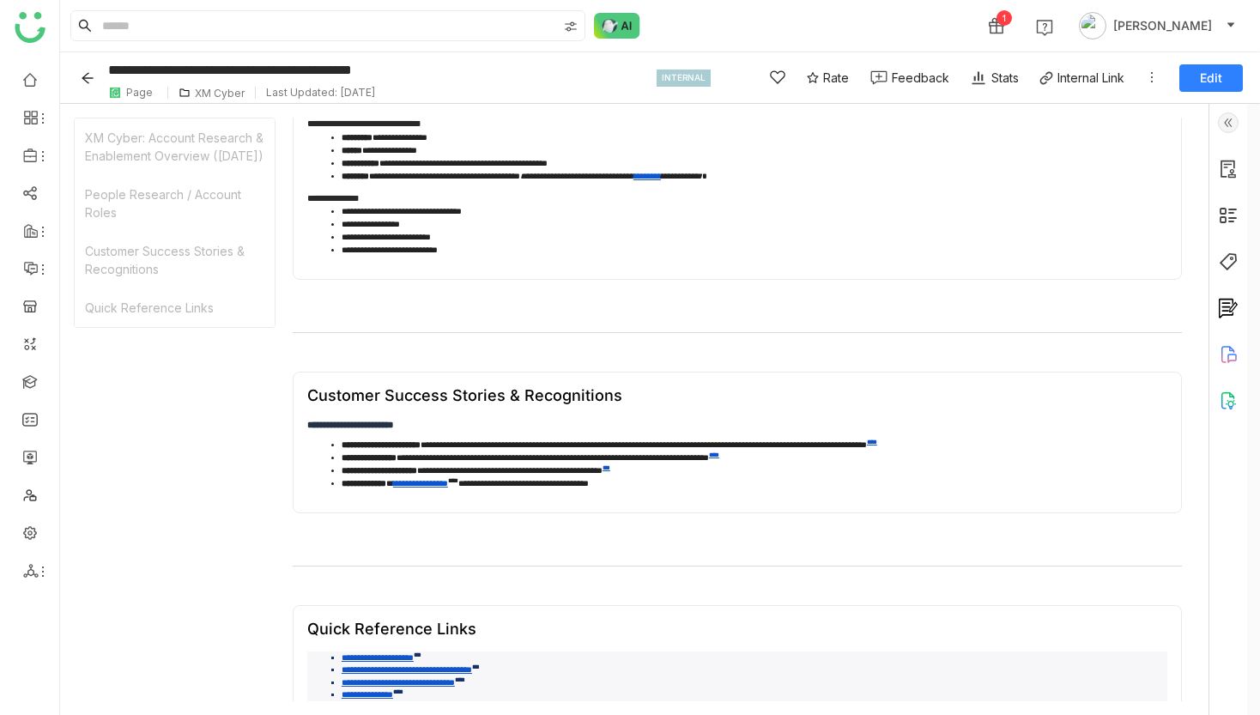
scroll to position [473, 0]
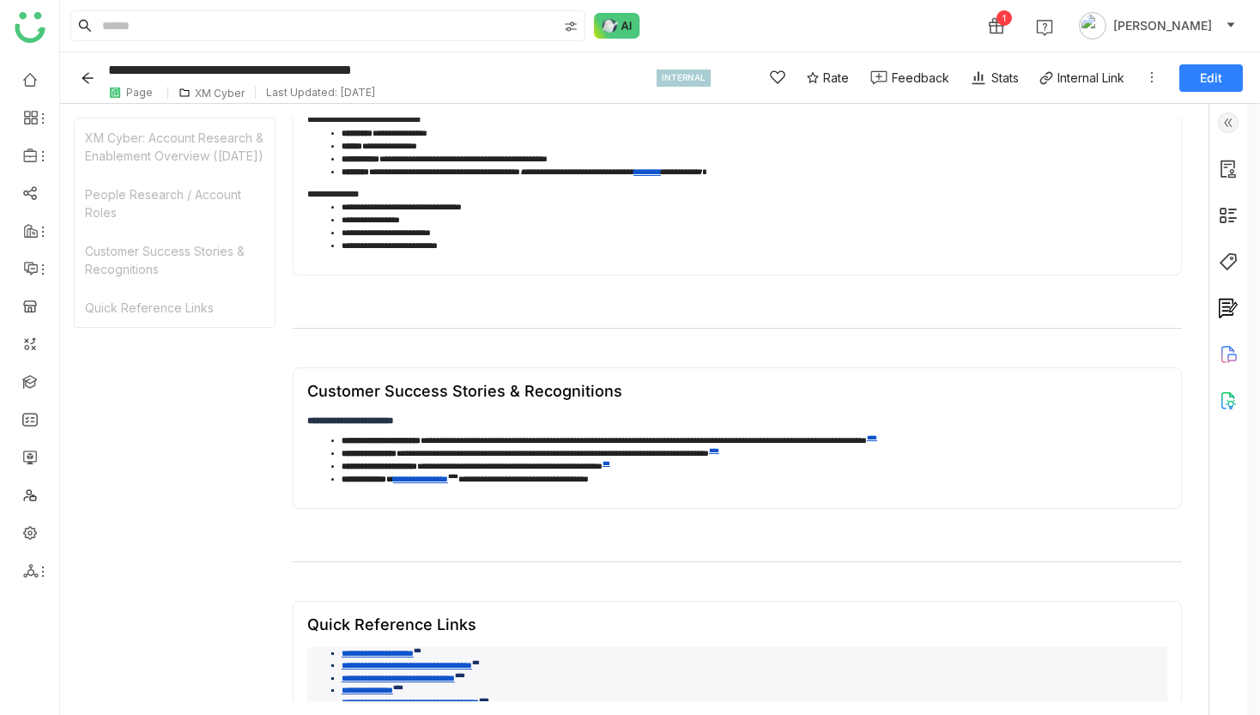
click at [691, 176] on em "**********" at bounding box center [611, 171] width 182 height 9
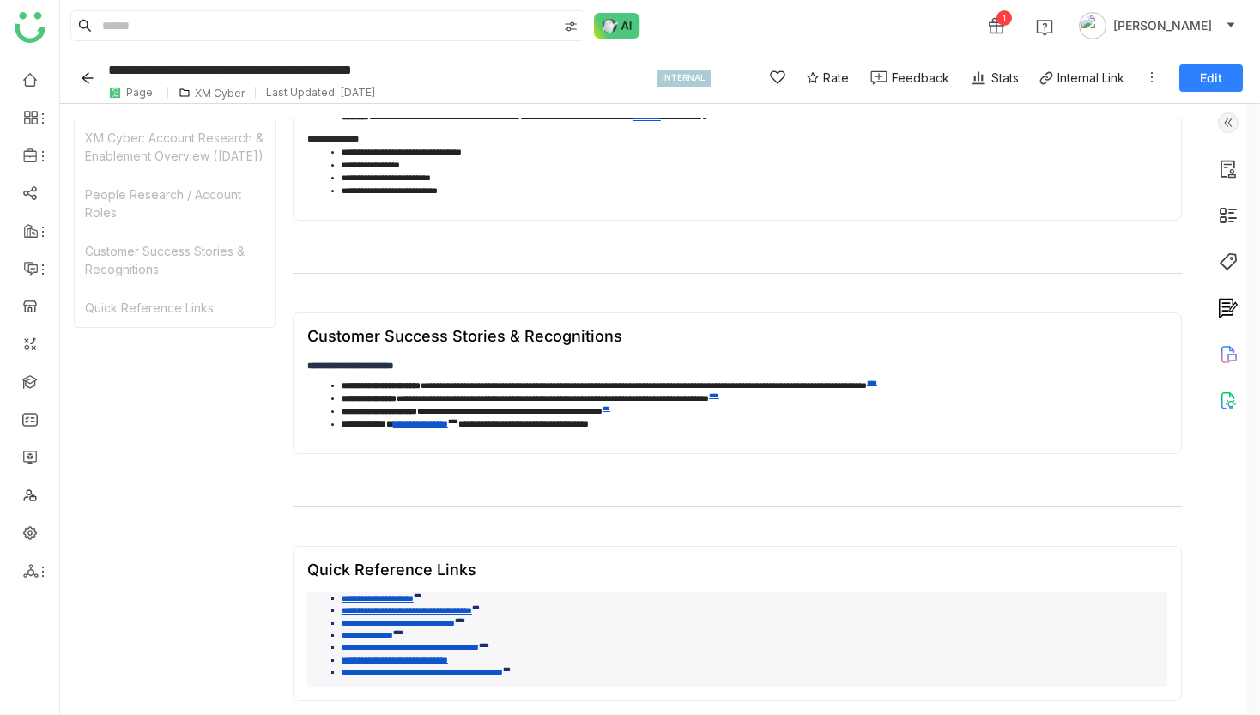
click at [448, 422] on link "**********" at bounding box center [420, 424] width 55 height 9
click at [610, 406] on link "***" at bounding box center [607, 408] width 8 height 7
click at [719, 392] on link "****" at bounding box center [714, 395] width 10 height 7
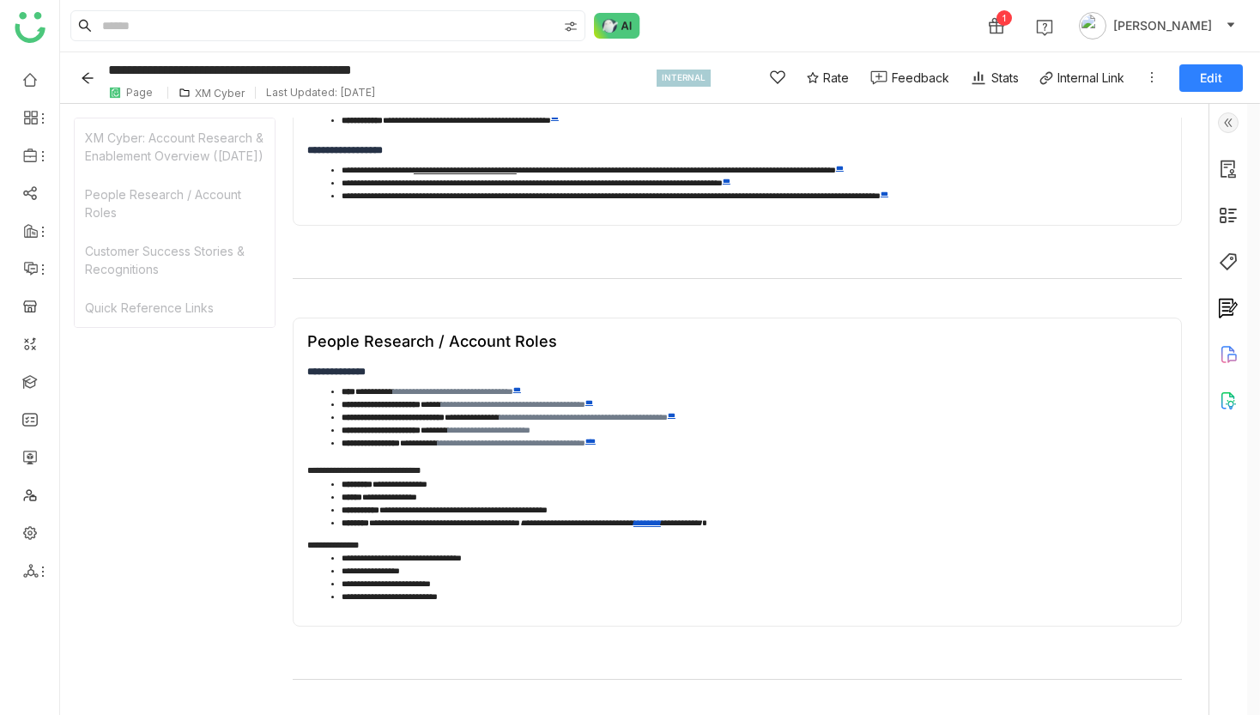
scroll to position [0, 0]
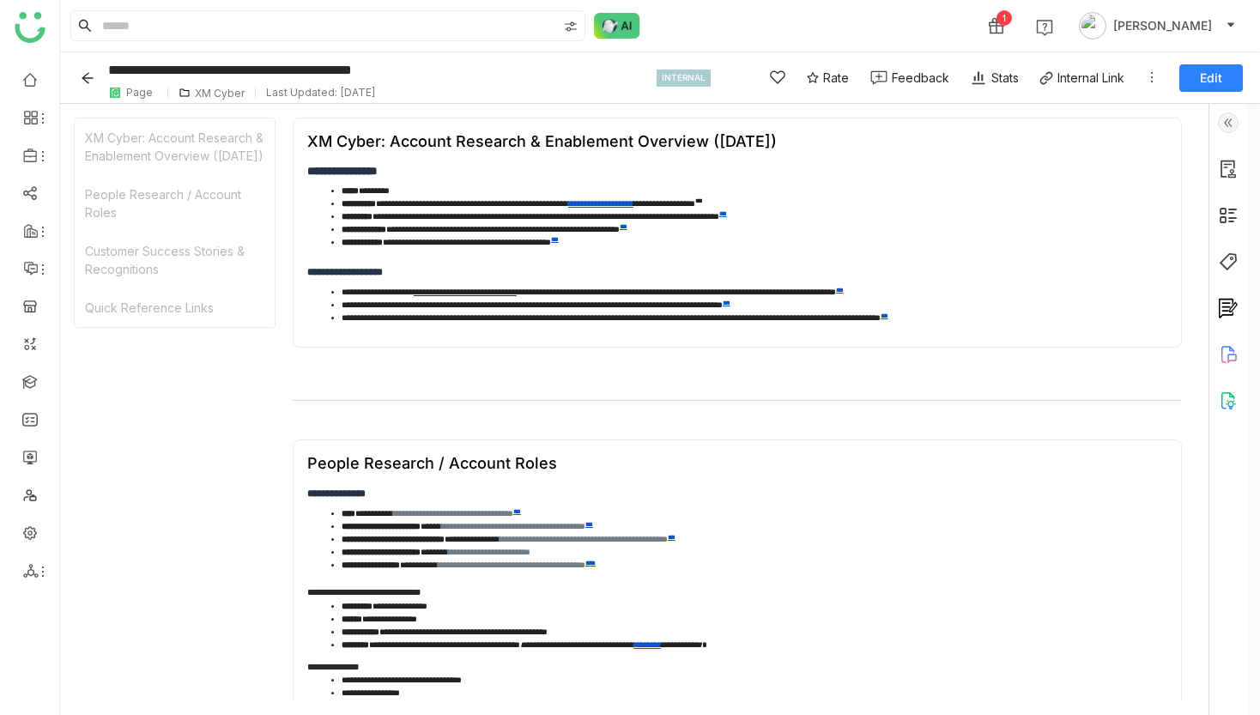
click at [209, 93] on div "XM Cyber" at bounding box center [220, 93] width 50 height 13
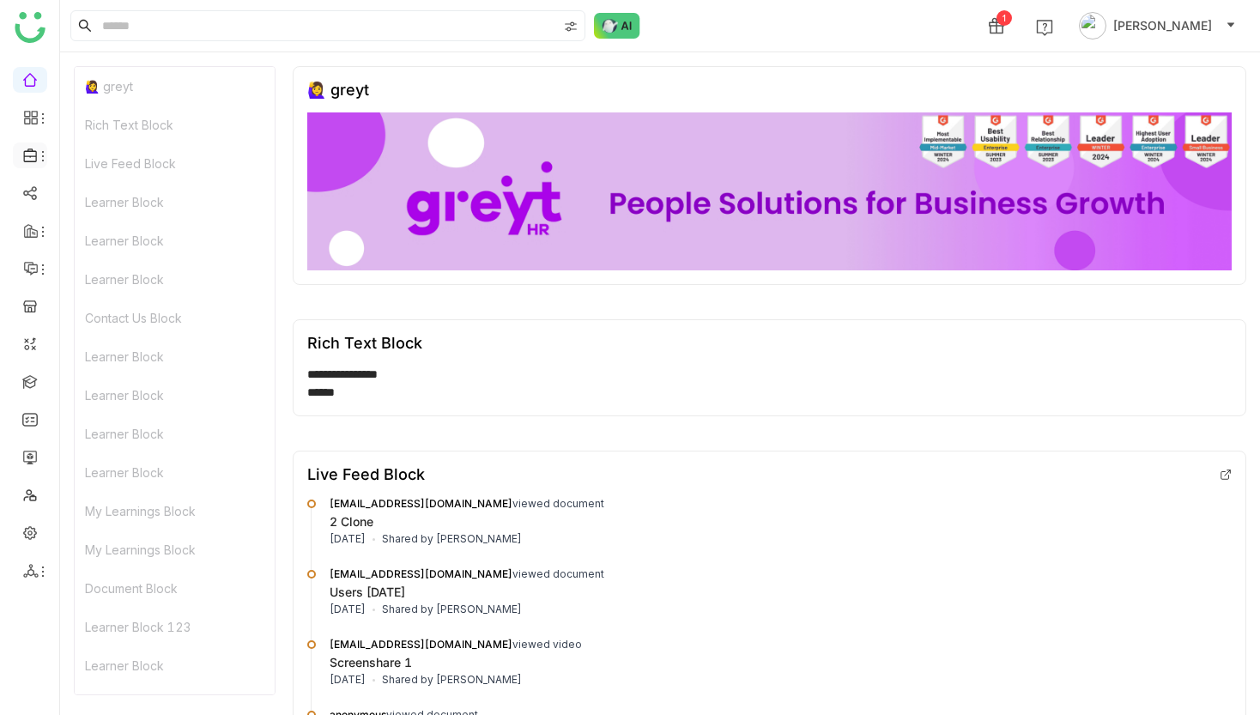
click at [26, 151] on icon at bounding box center [29, 155] width 13 height 14
click at [110, 248] on link "Library" at bounding box center [120, 254] width 112 height 12
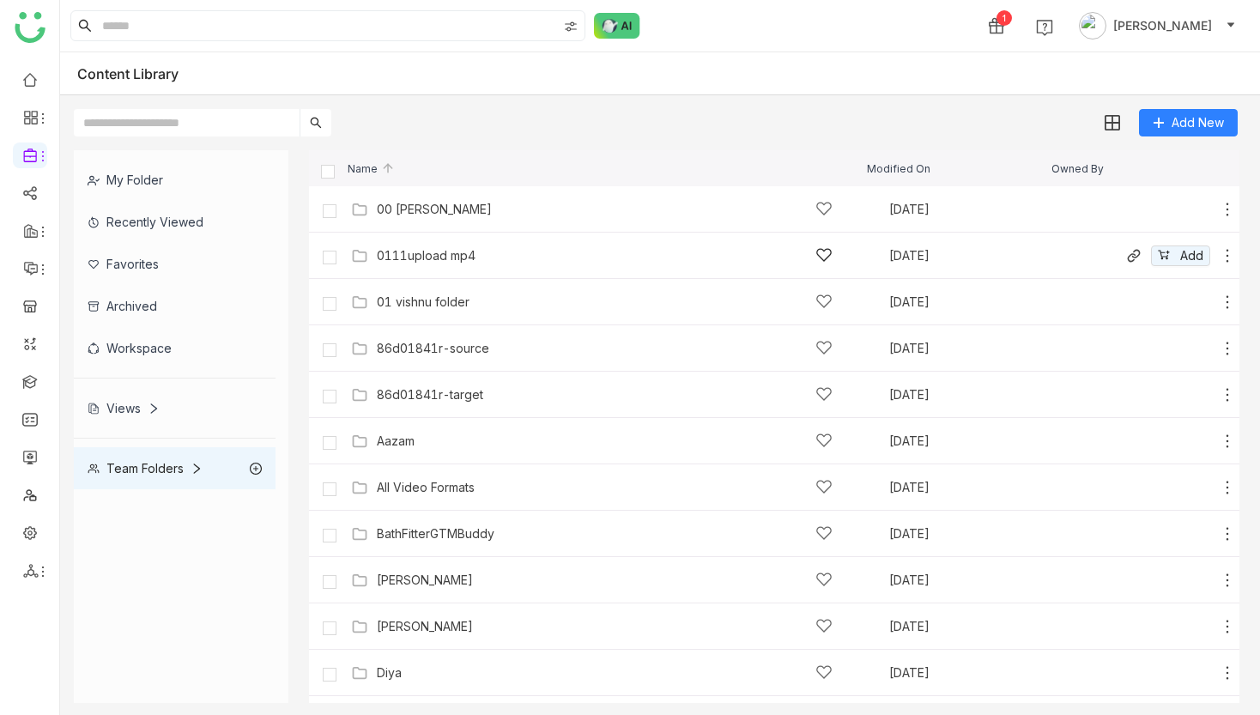
scroll to position [62, 0]
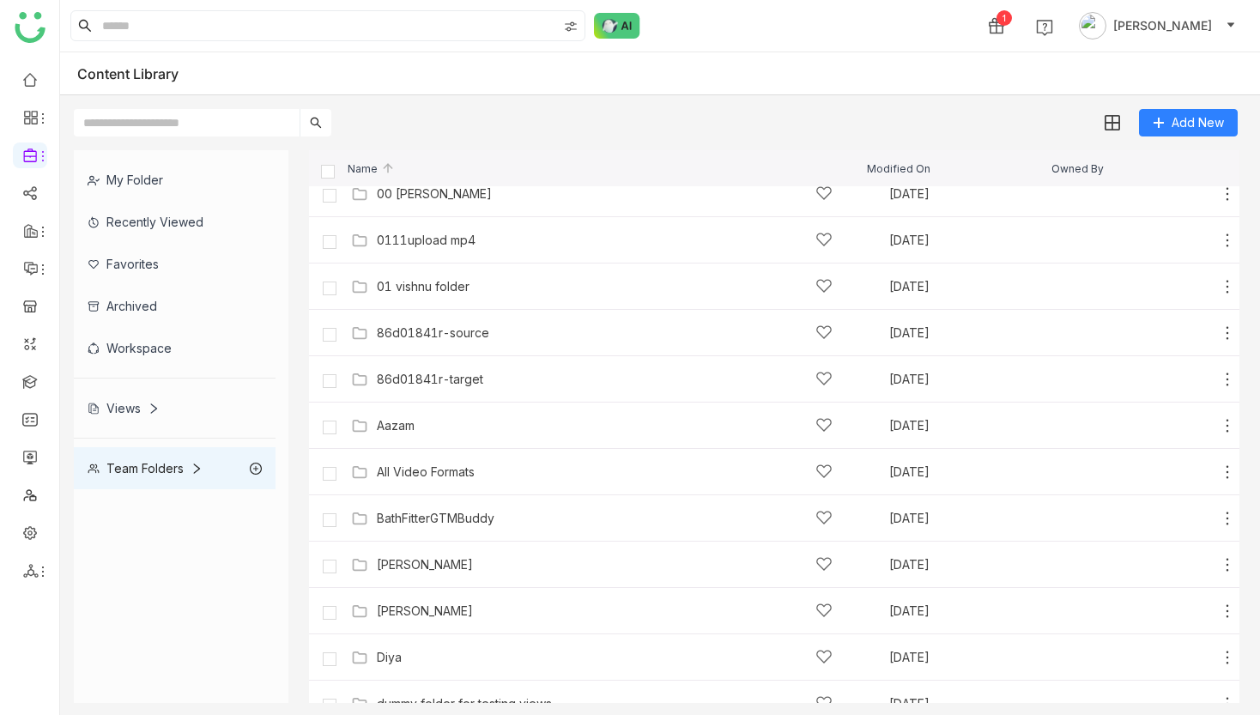
click at [163, 174] on div "My Folder" at bounding box center [175, 180] width 202 height 42
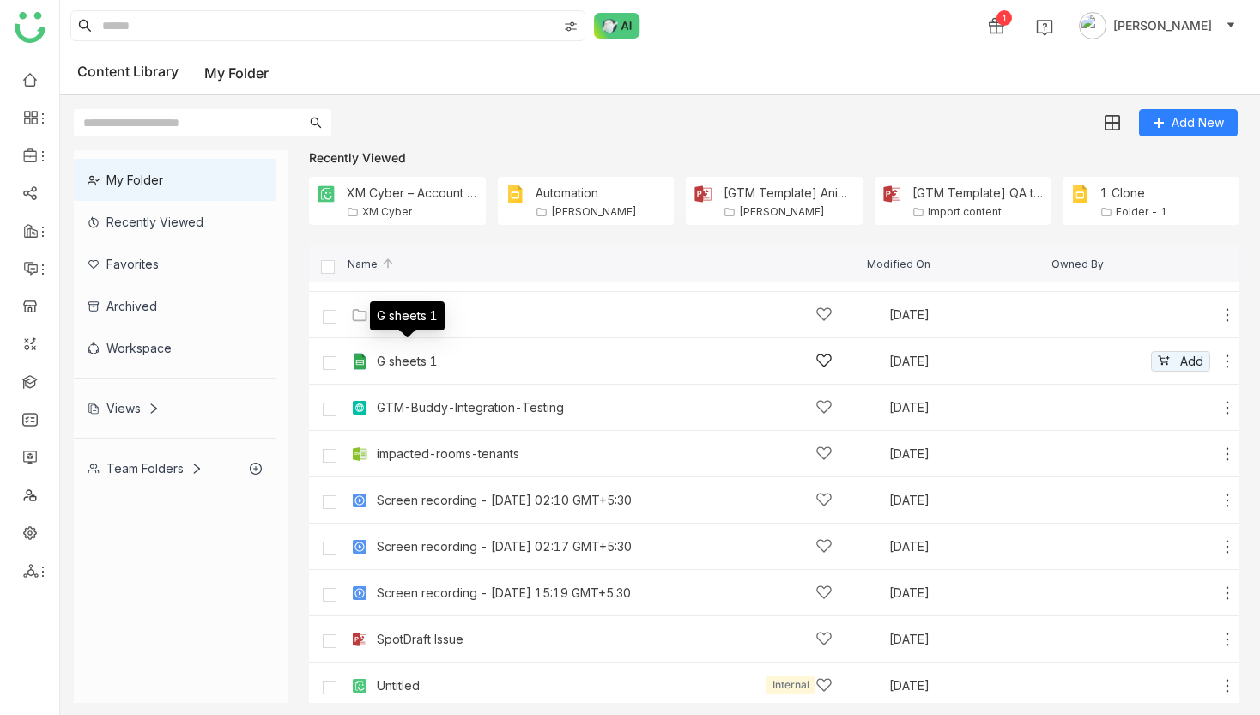
scroll to position [146, 0]
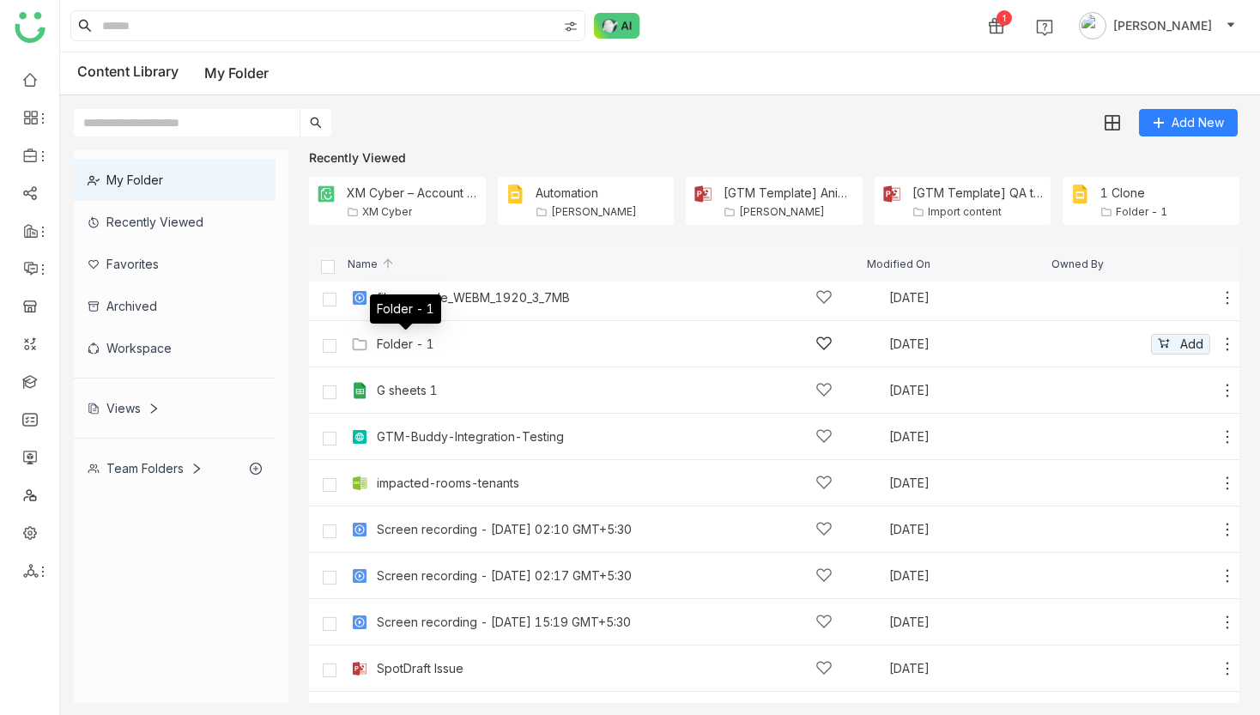
click at [421, 345] on div "Folder - 1" at bounding box center [406, 344] width 58 height 14
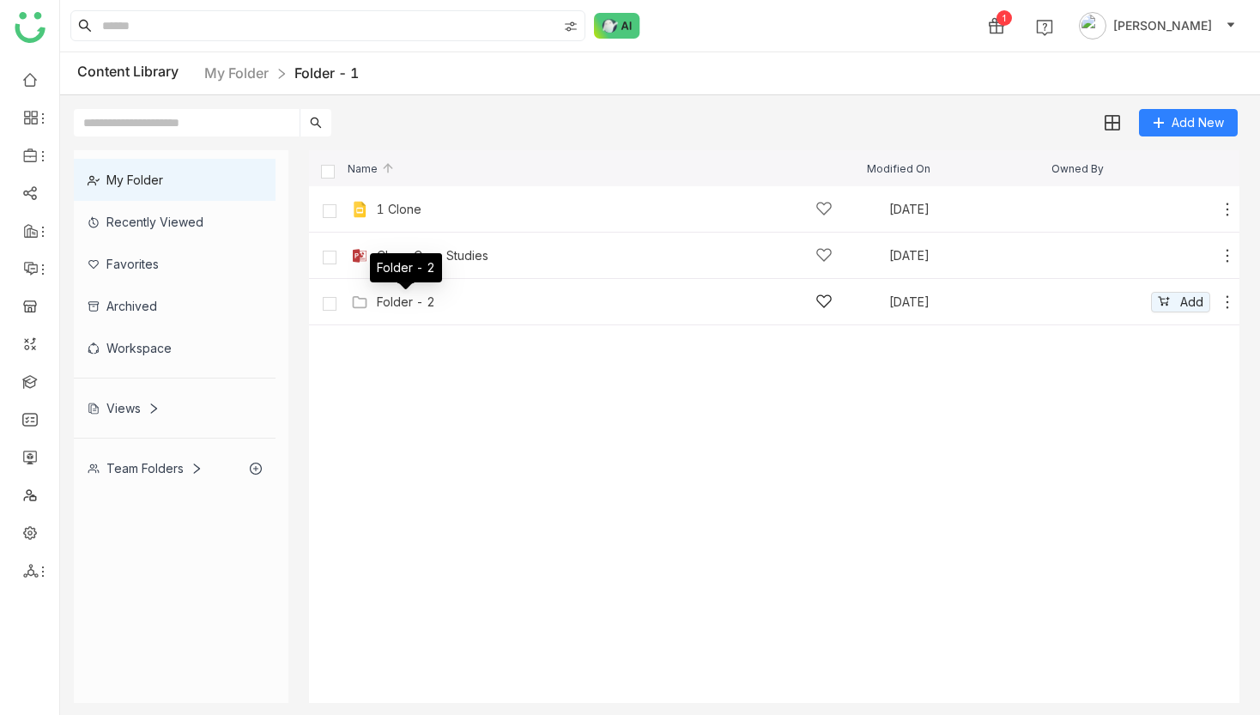
click at [421, 300] on div "Folder - 2" at bounding box center [406, 302] width 58 height 14
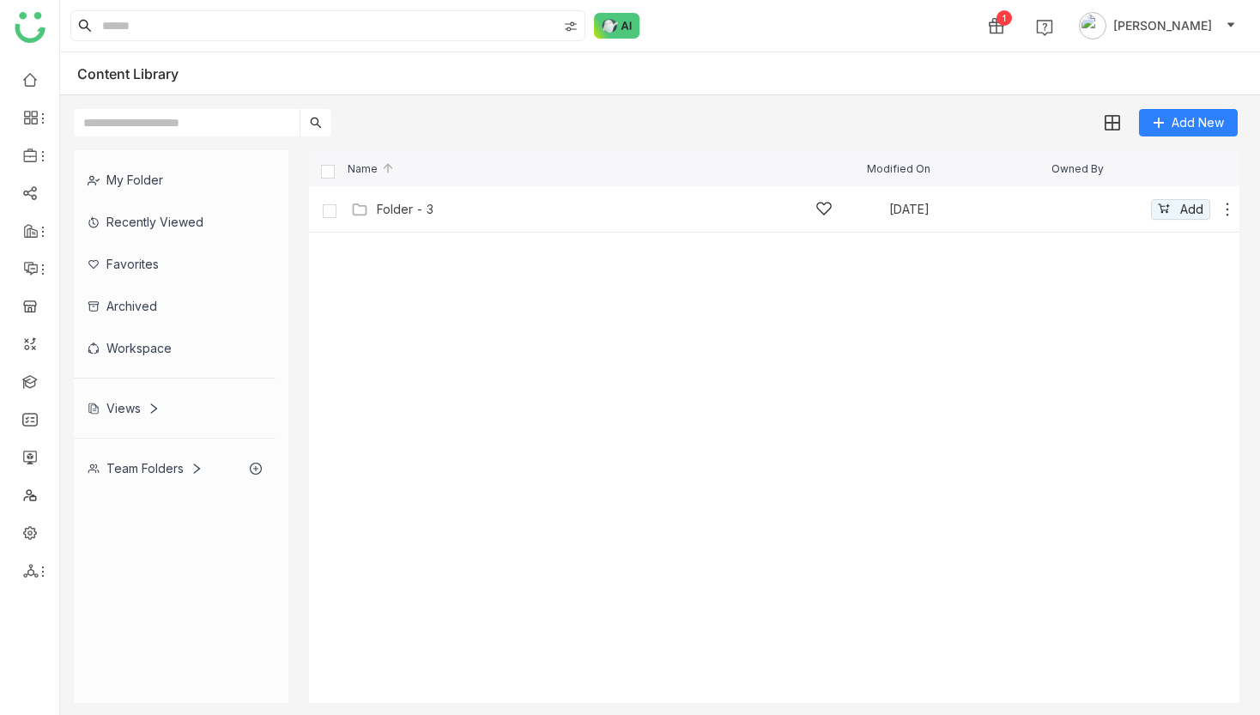
click at [398, 222] on div "Folder - 3 Oct 7, 2025 Add" at bounding box center [774, 209] width 930 height 46
click at [391, 206] on div "Folder - 3" at bounding box center [405, 210] width 57 height 14
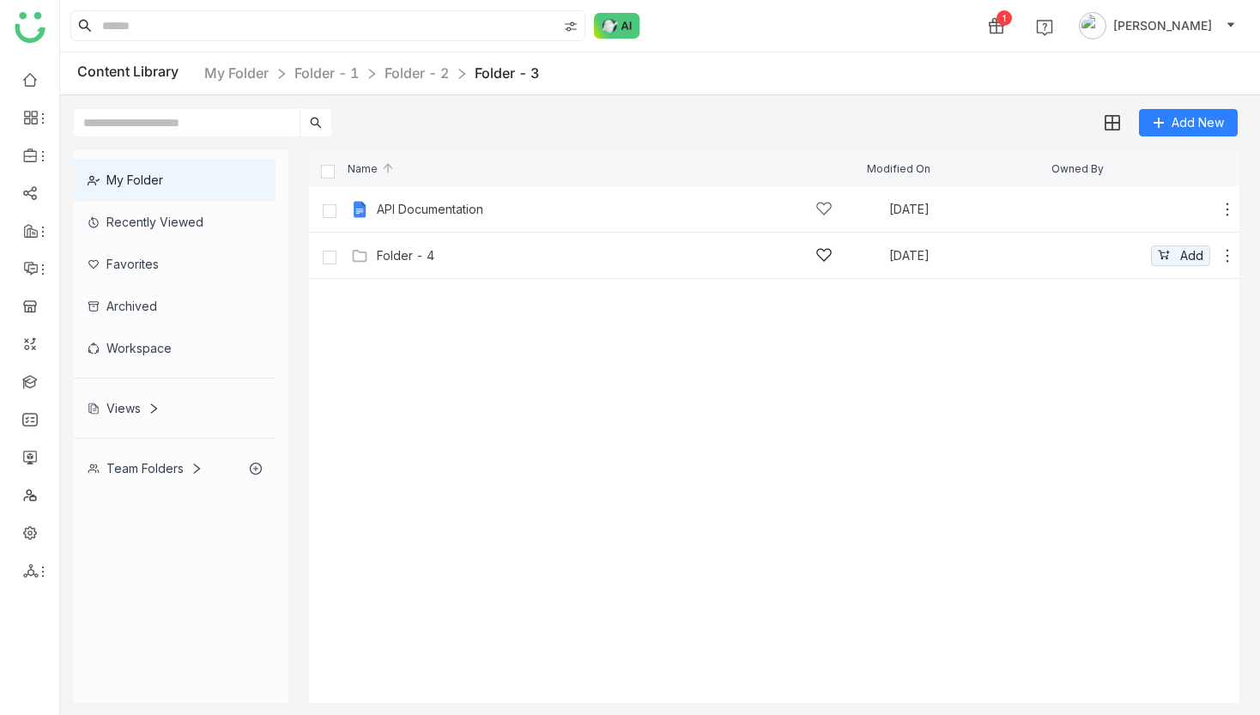
click at [397, 263] on div "Folder - 4" at bounding box center [605, 255] width 456 height 18
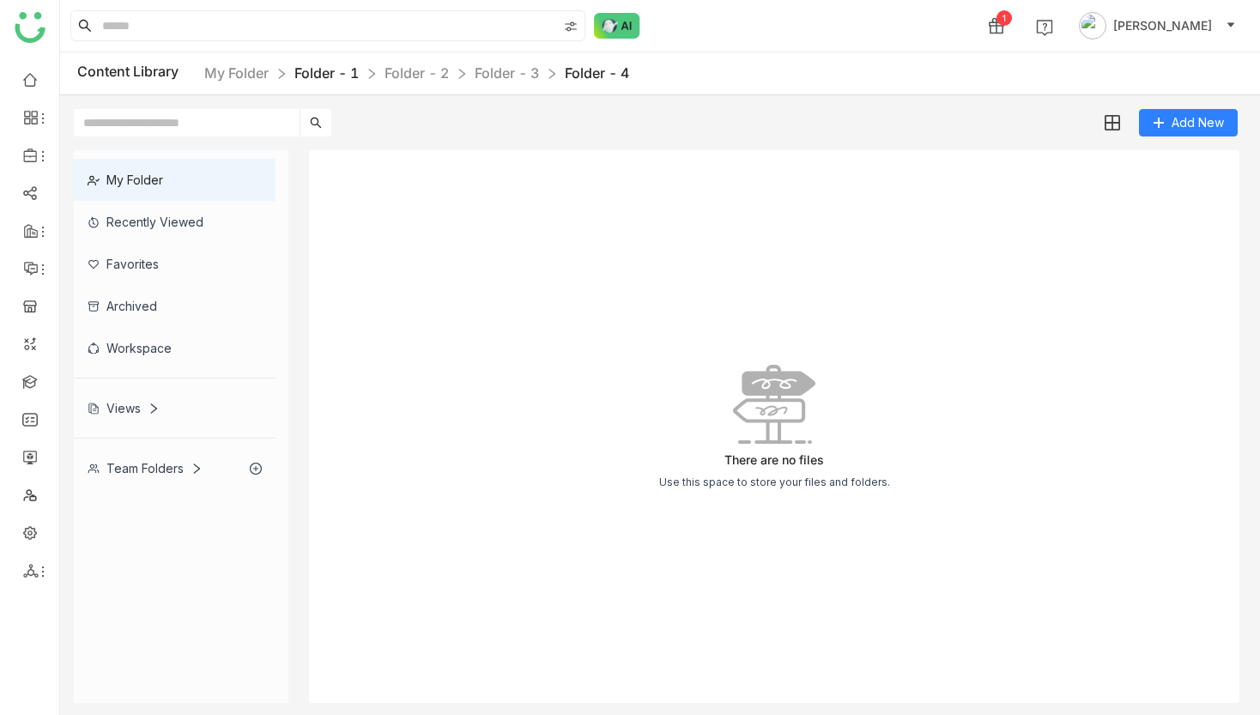
click at [336, 76] on link "Folder - 1" at bounding box center [326, 72] width 64 height 17
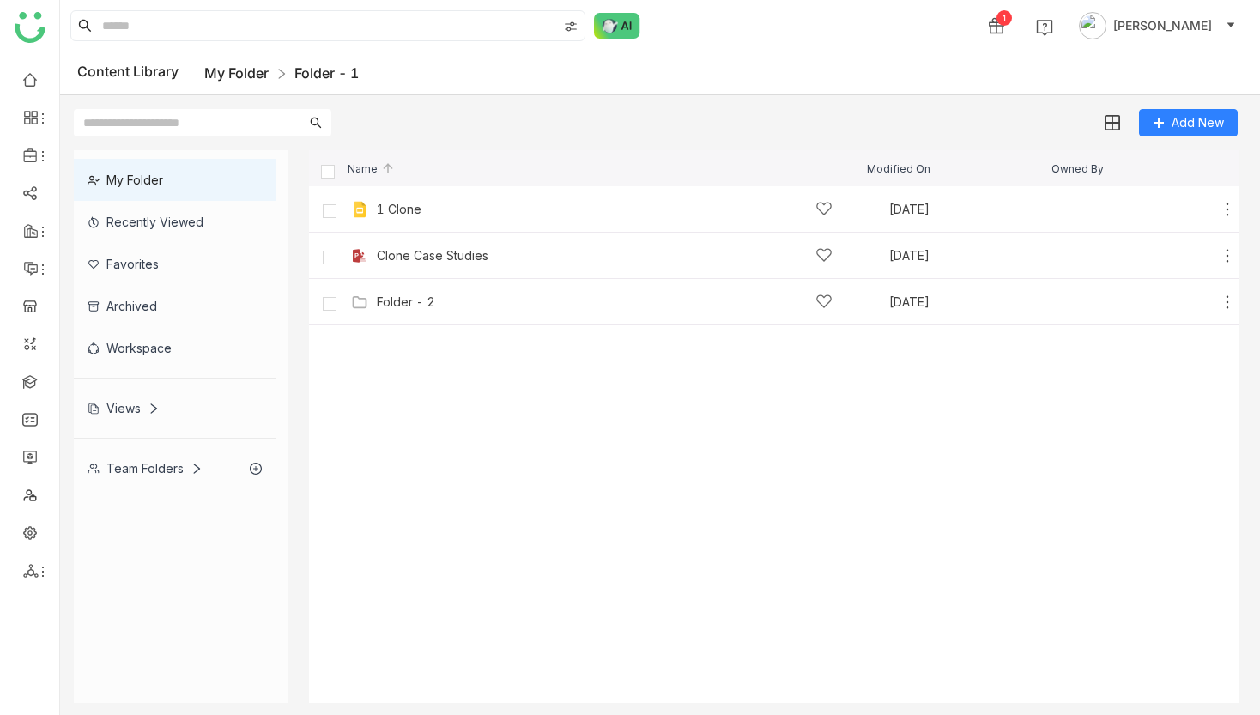
click at [256, 78] on link "My Folder" at bounding box center [236, 72] width 64 height 17
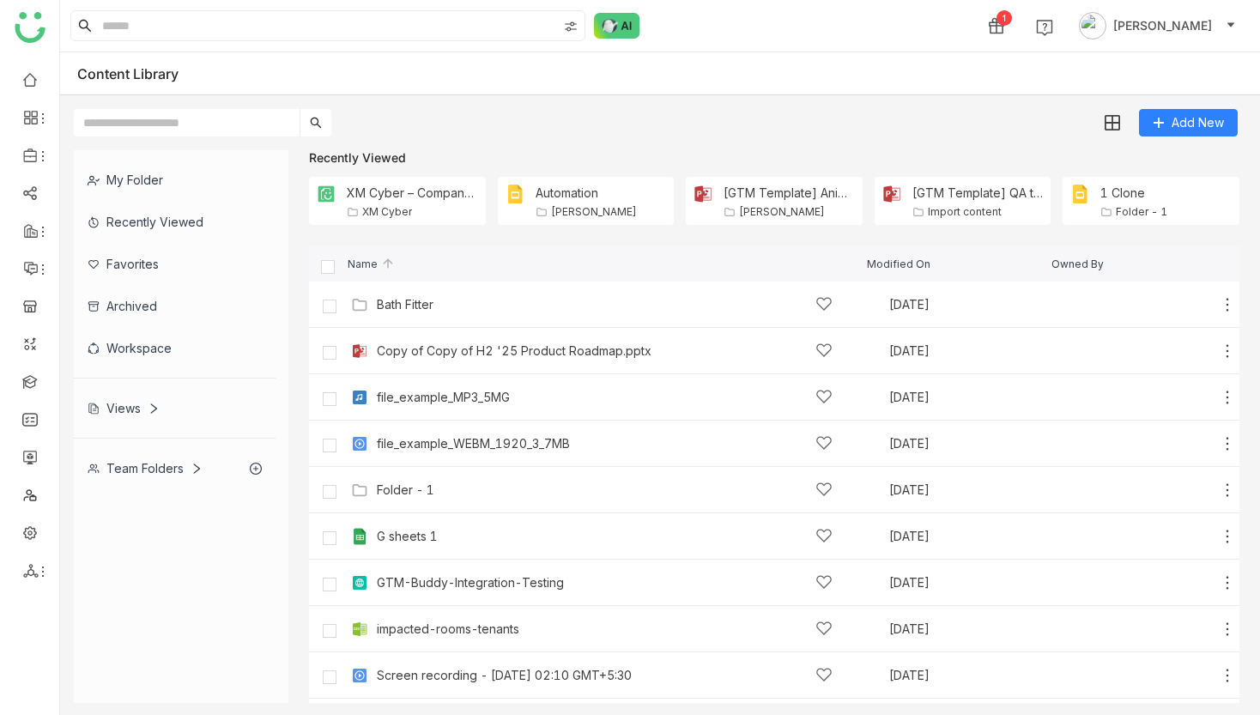
scroll to position [227, 0]
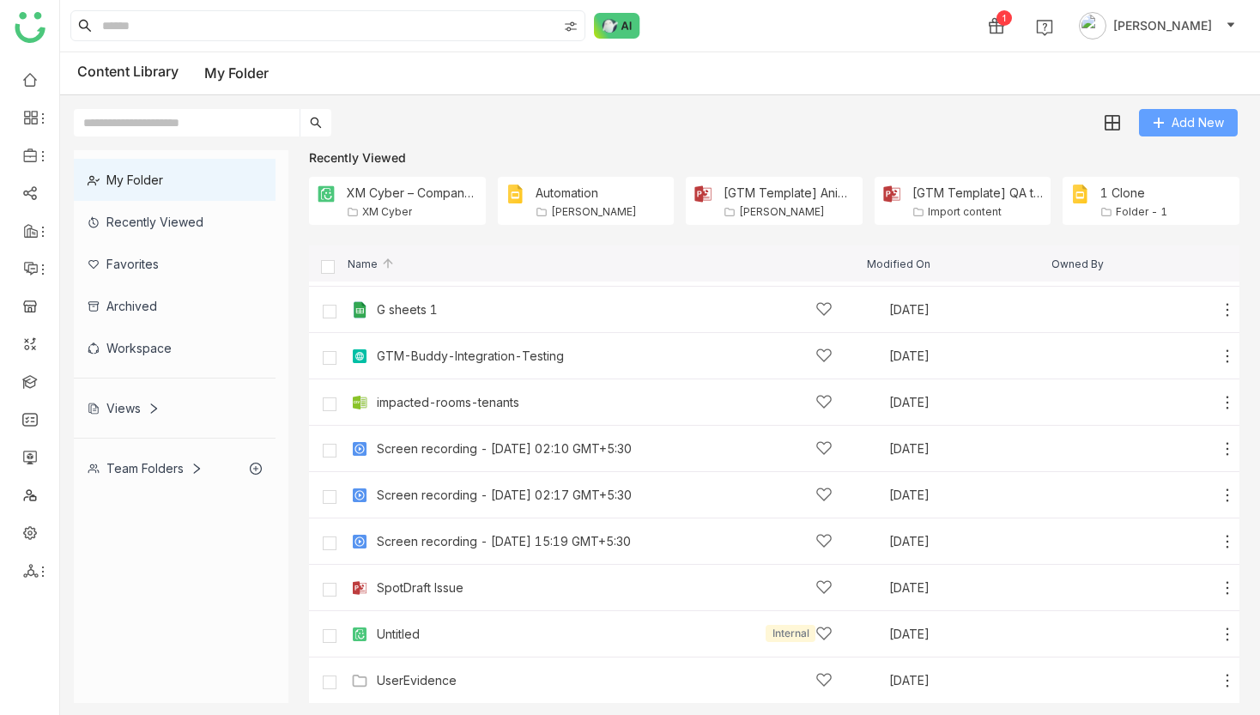
click at [1171, 132] on button "Add New" at bounding box center [1188, 122] width 99 height 27
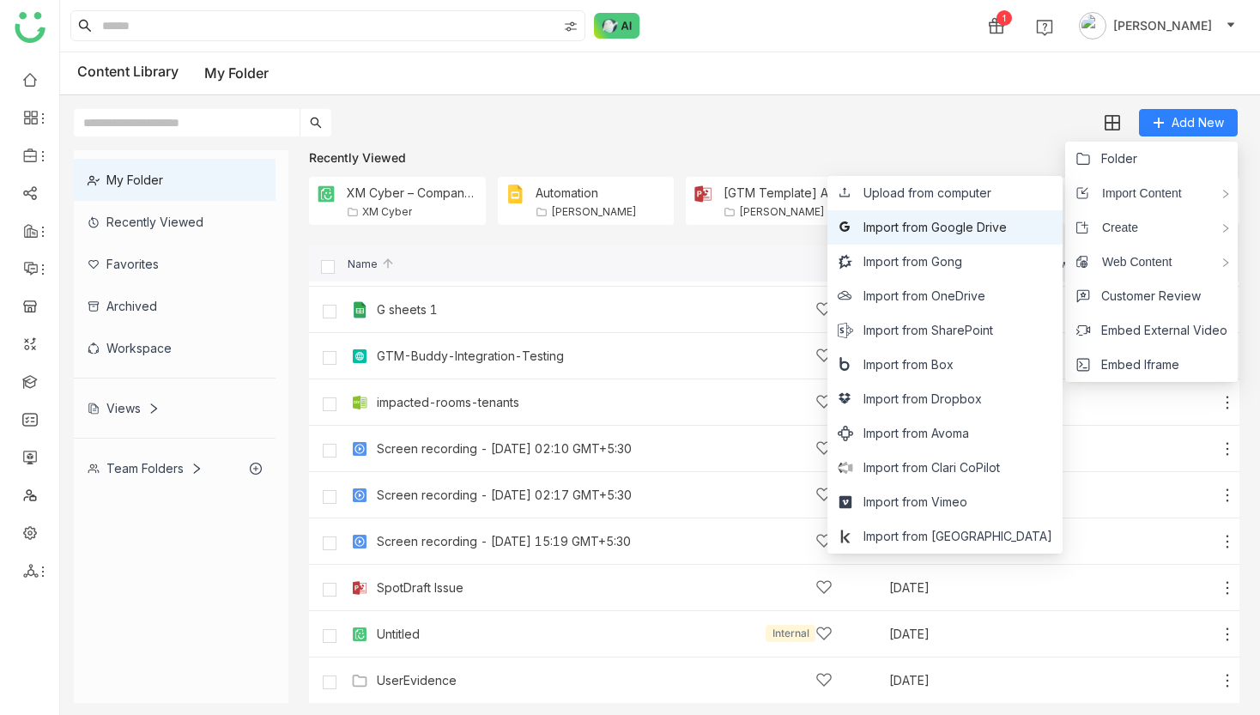
click at [976, 228] on span "Import from Google Drive" at bounding box center [934, 227] width 143 height 19
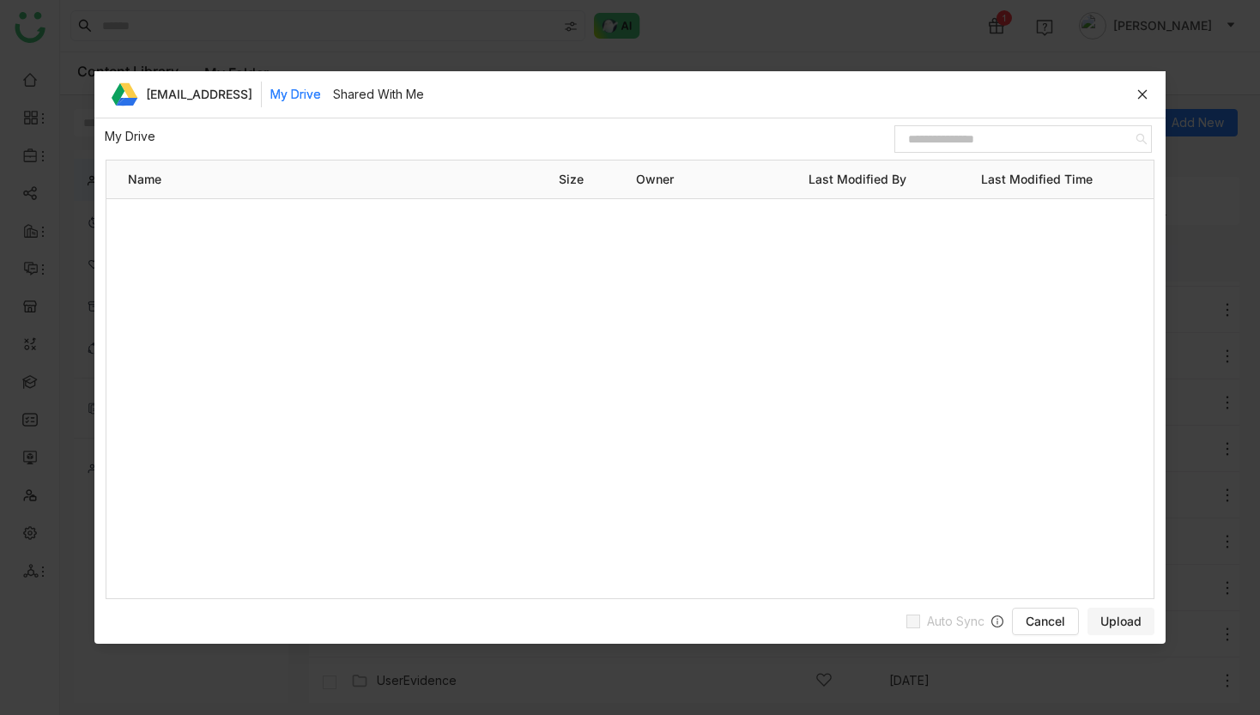
scroll to position [0, 0]
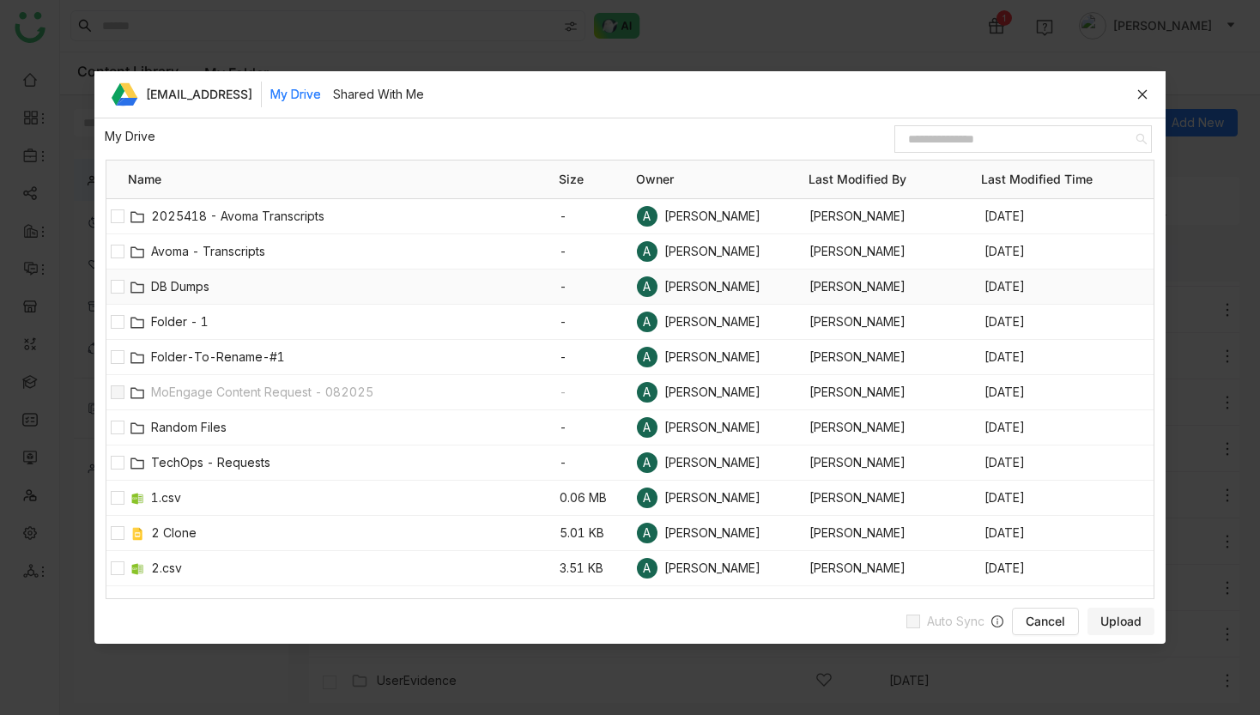
click at [172, 285] on span "DB Dumps" at bounding box center [355, 286] width 409 height 19
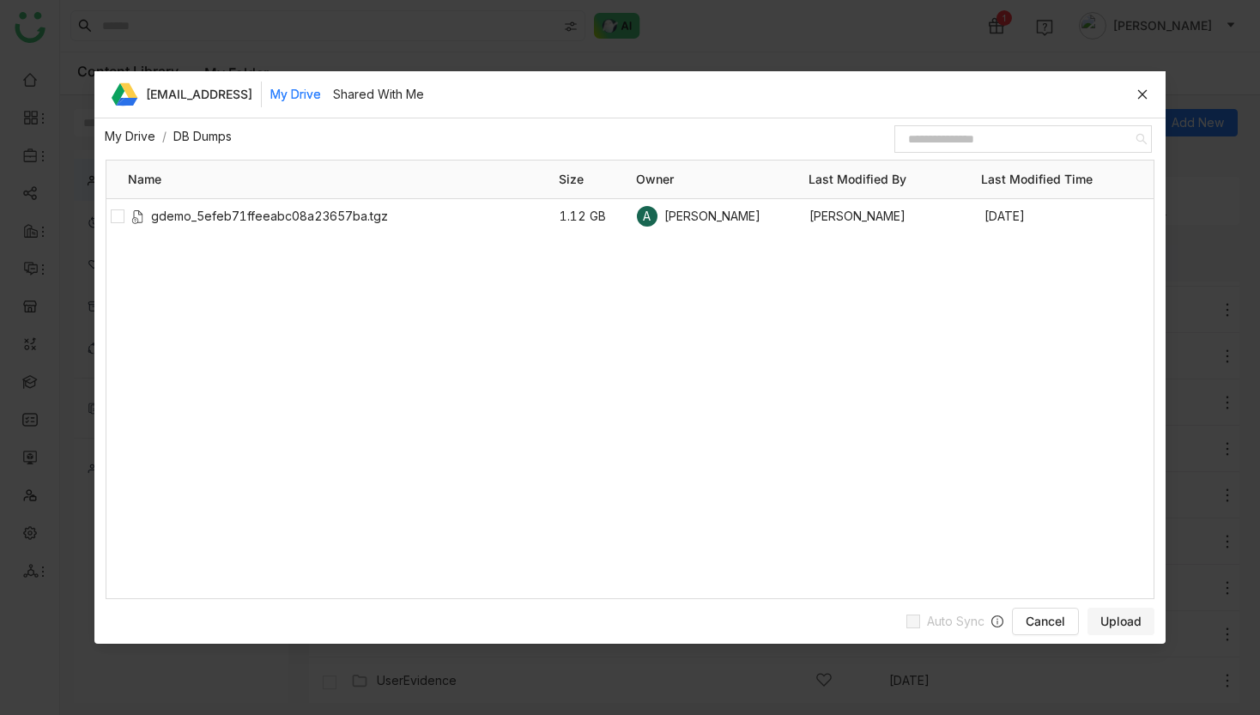
click at [146, 136] on link "My Drive" at bounding box center [130, 136] width 51 height 15
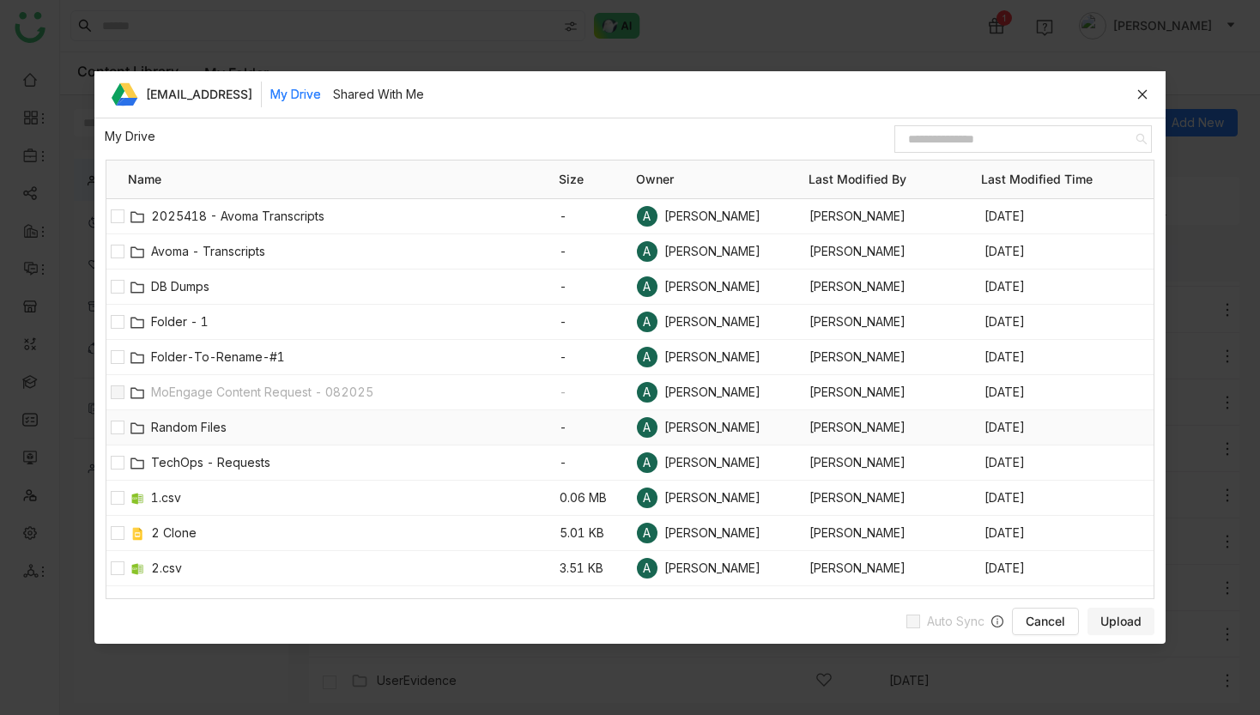
click at [203, 437] on div "Random Files" at bounding box center [344, 427] width 432 height 34
click at [199, 431] on span "Random Files" at bounding box center [355, 427] width 409 height 19
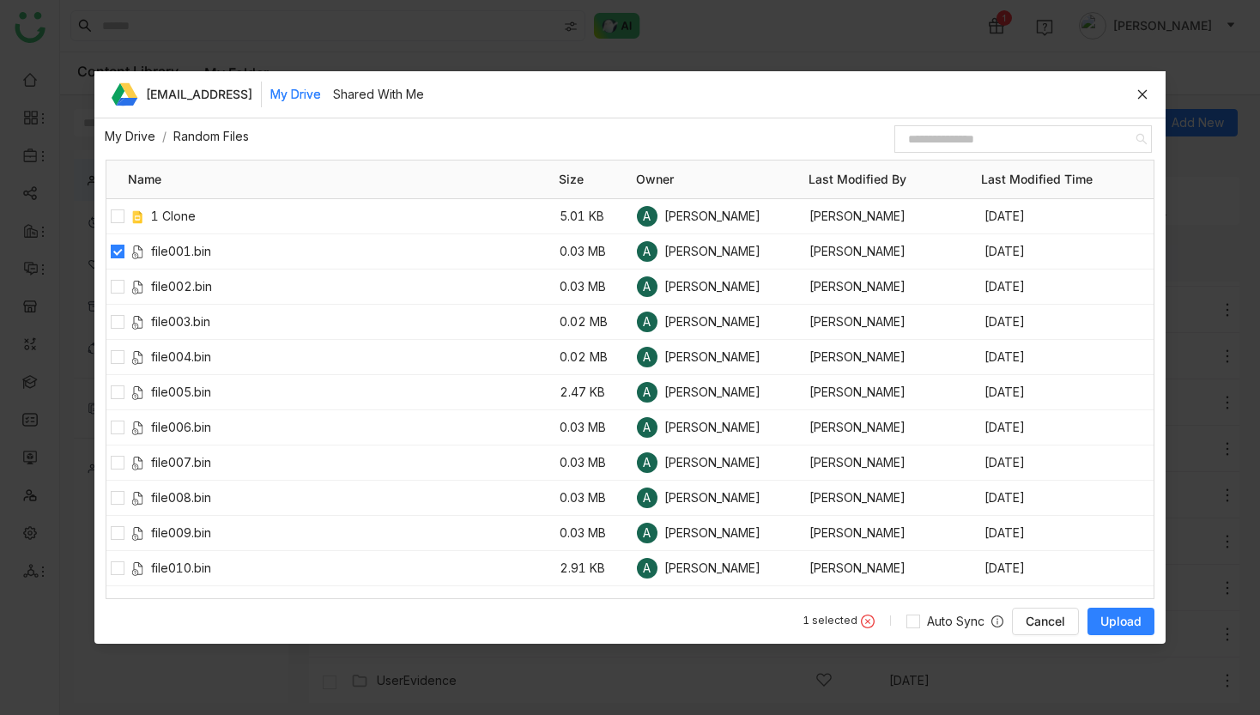
click at [1086, 615] on div "1 selected Auto Sync Cancel Upload" at bounding box center [978, 621] width 352 height 27
click at [1100, 618] on span "Upload" at bounding box center [1120, 621] width 41 height 17
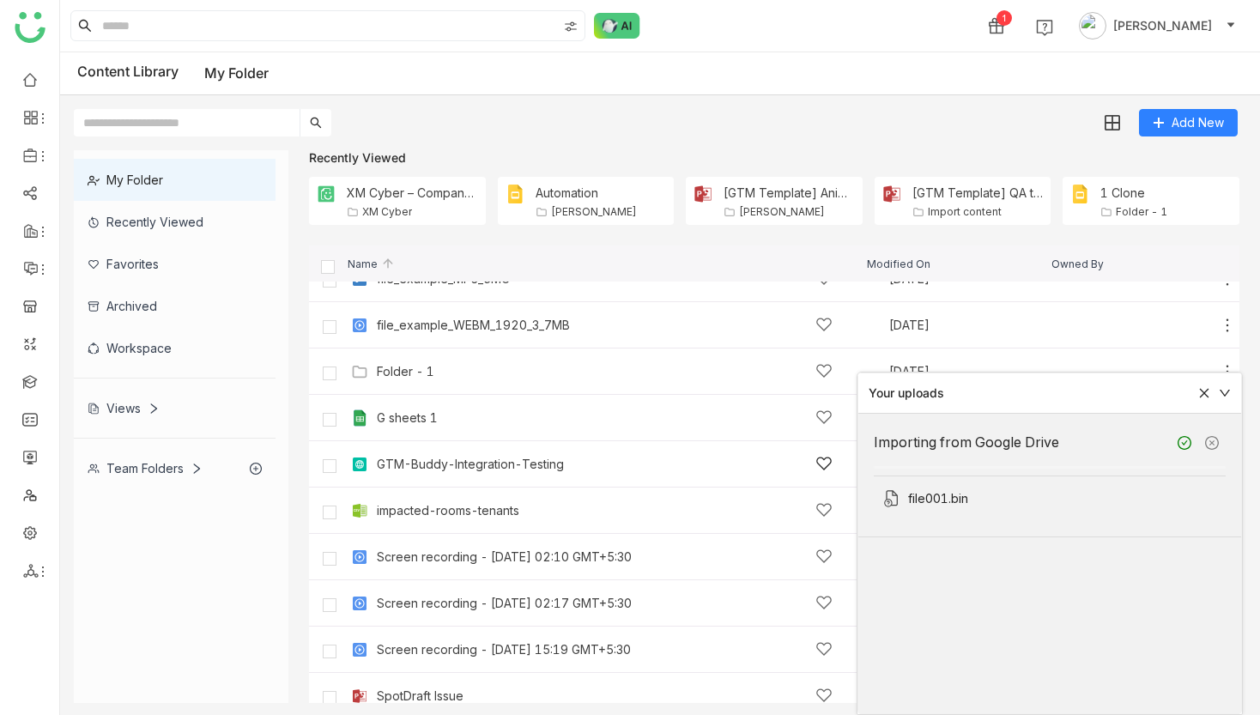
scroll to position [54, 0]
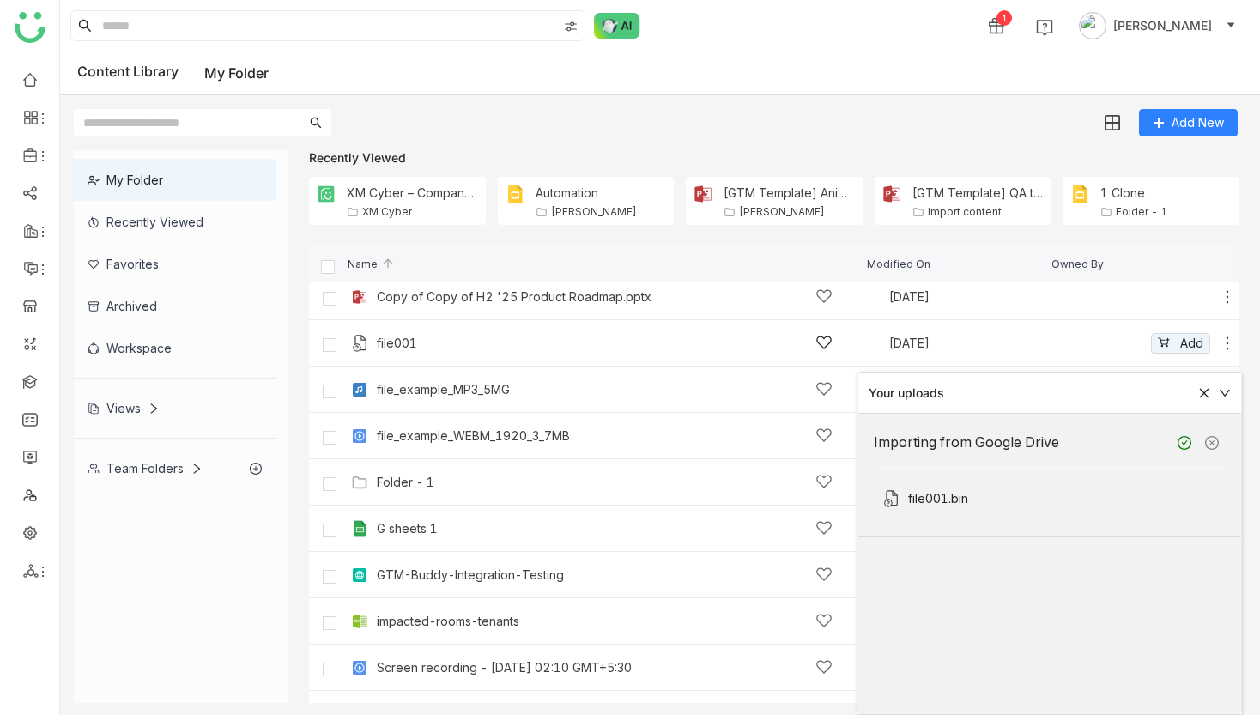
click at [395, 349] on div "file001" at bounding box center [605, 343] width 456 height 18
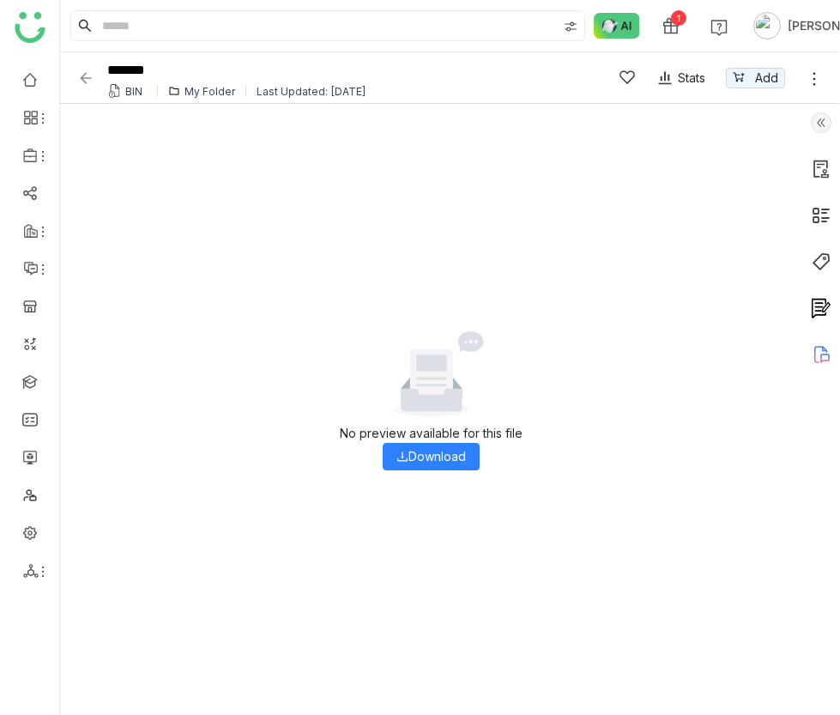
click at [87, 81] on img at bounding box center [85, 78] width 17 height 17
click at [808, 87] on icon at bounding box center [814, 78] width 17 height 17
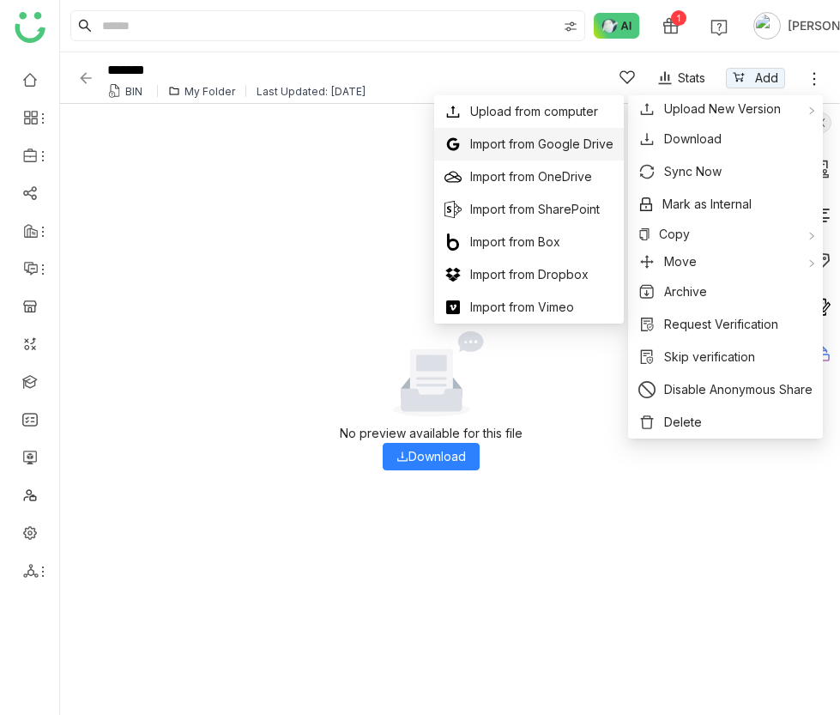
click at [582, 147] on span "Import from Google Drive" at bounding box center [541, 144] width 143 height 19
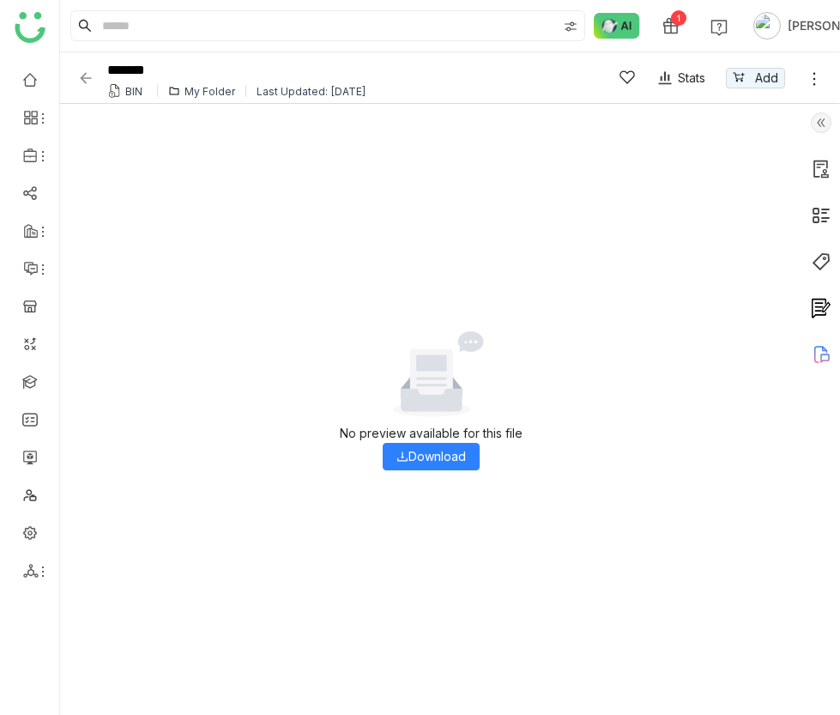
click at [77, 72] on img at bounding box center [85, 78] width 17 height 17
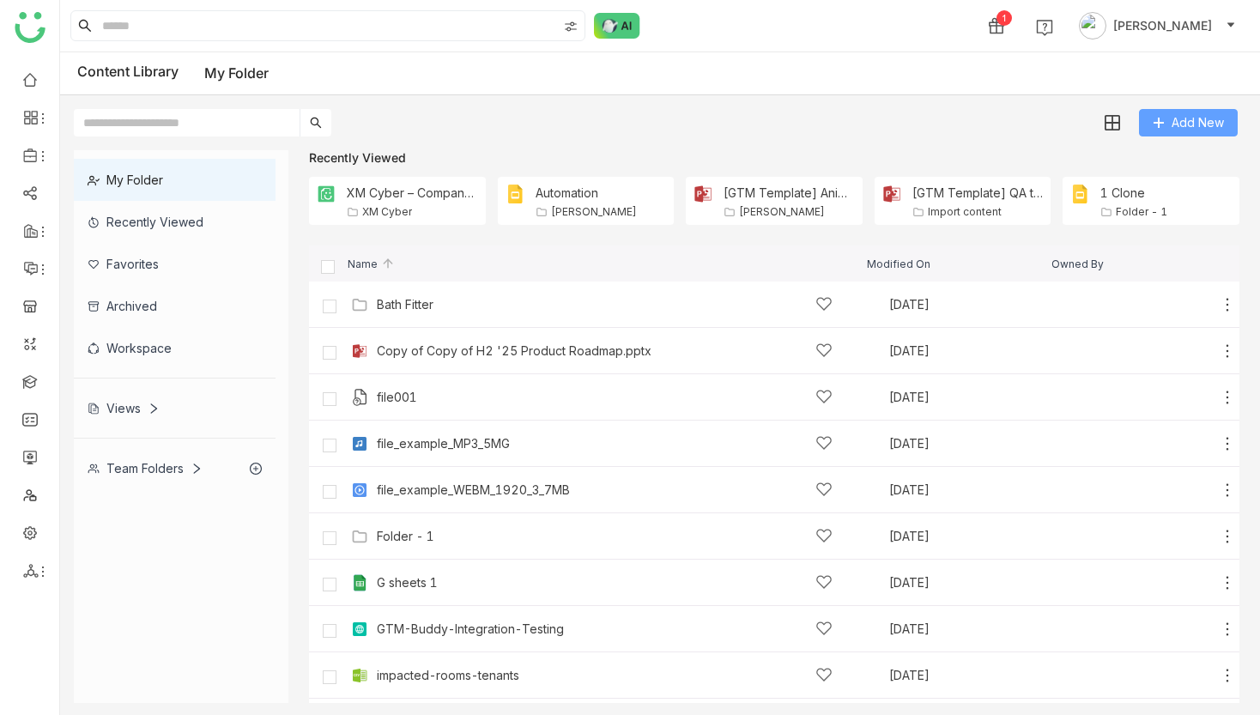
click at [839, 130] on span "Add New" at bounding box center [1198, 122] width 52 height 19
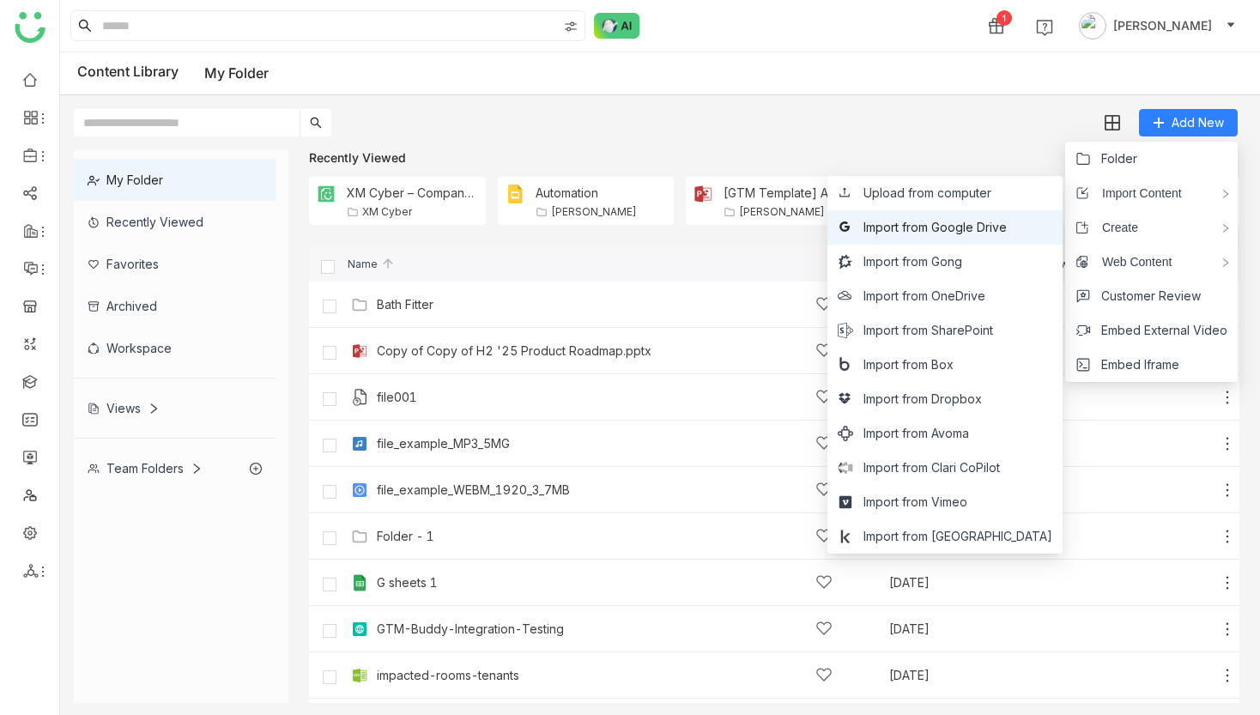
click at [839, 214] on li "Import from Google Drive" at bounding box center [944, 227] width 235 height 34
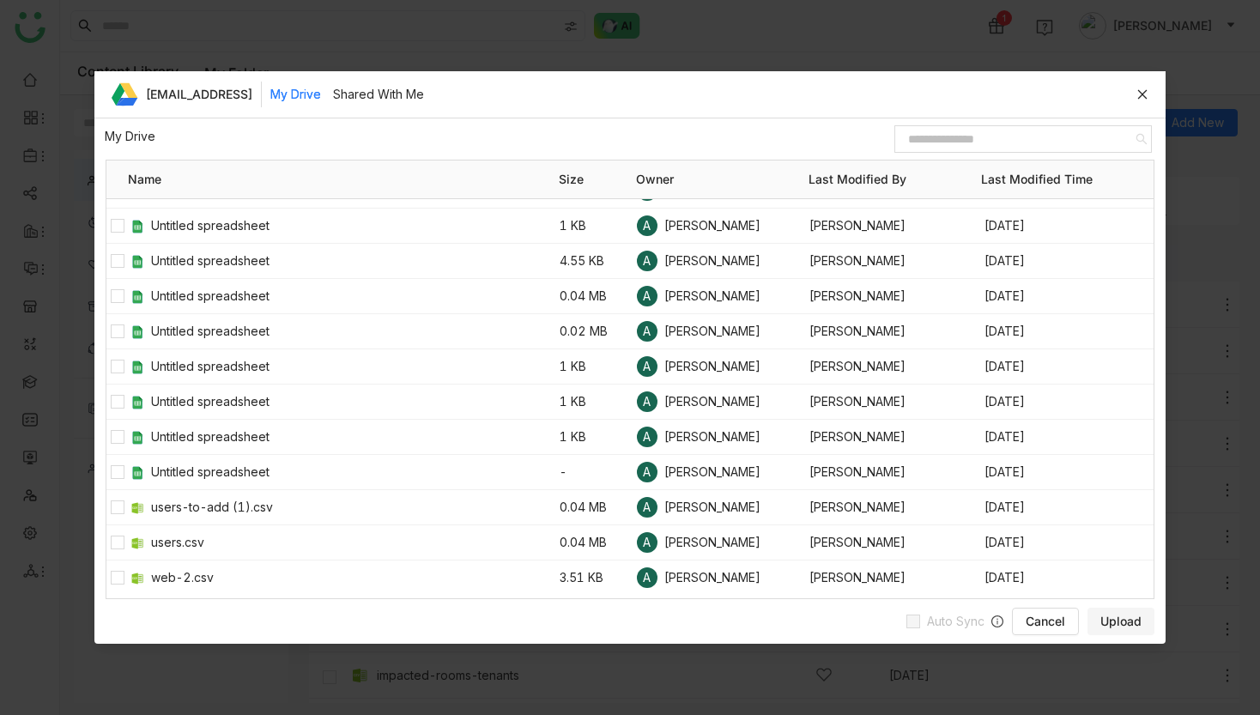
scroll to position [5042, 0]
click at [839, 125] on div at bounding box center [1022, 138] width 257 height 27
click at [839, 138] on input at bounding box center [1017, 139] width 237 height 22
type input "***"
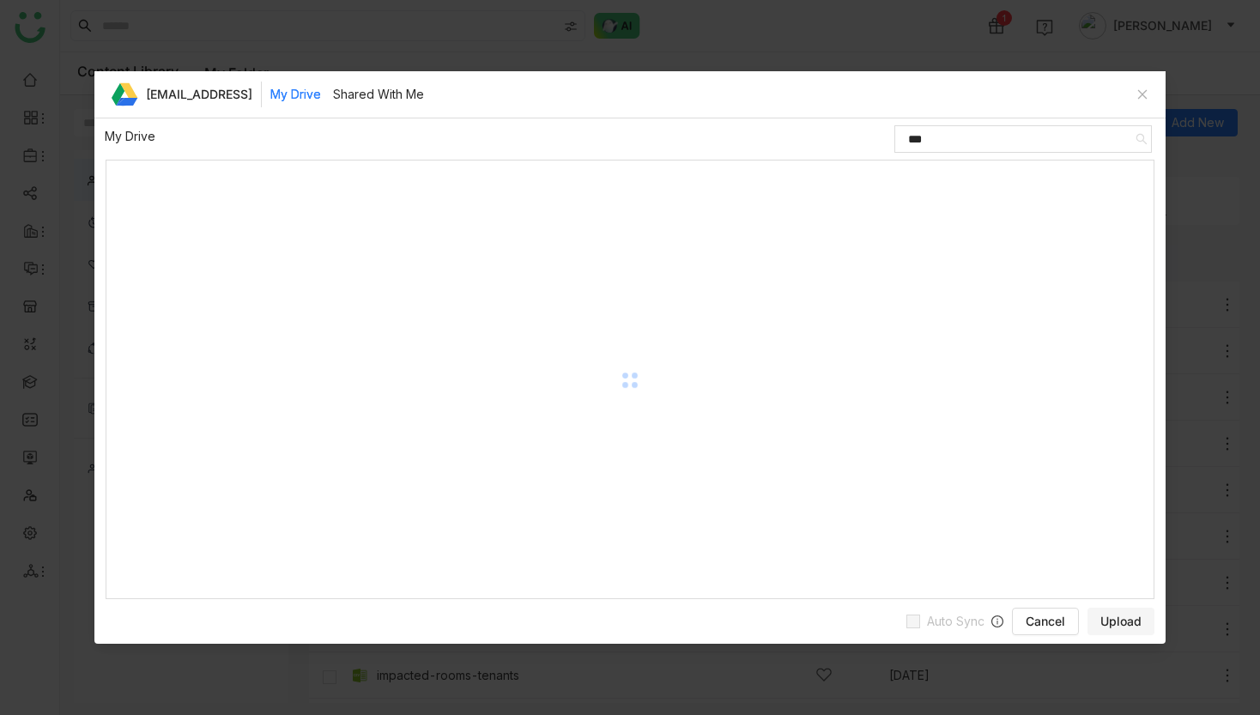
scroll to position [2351, 0]
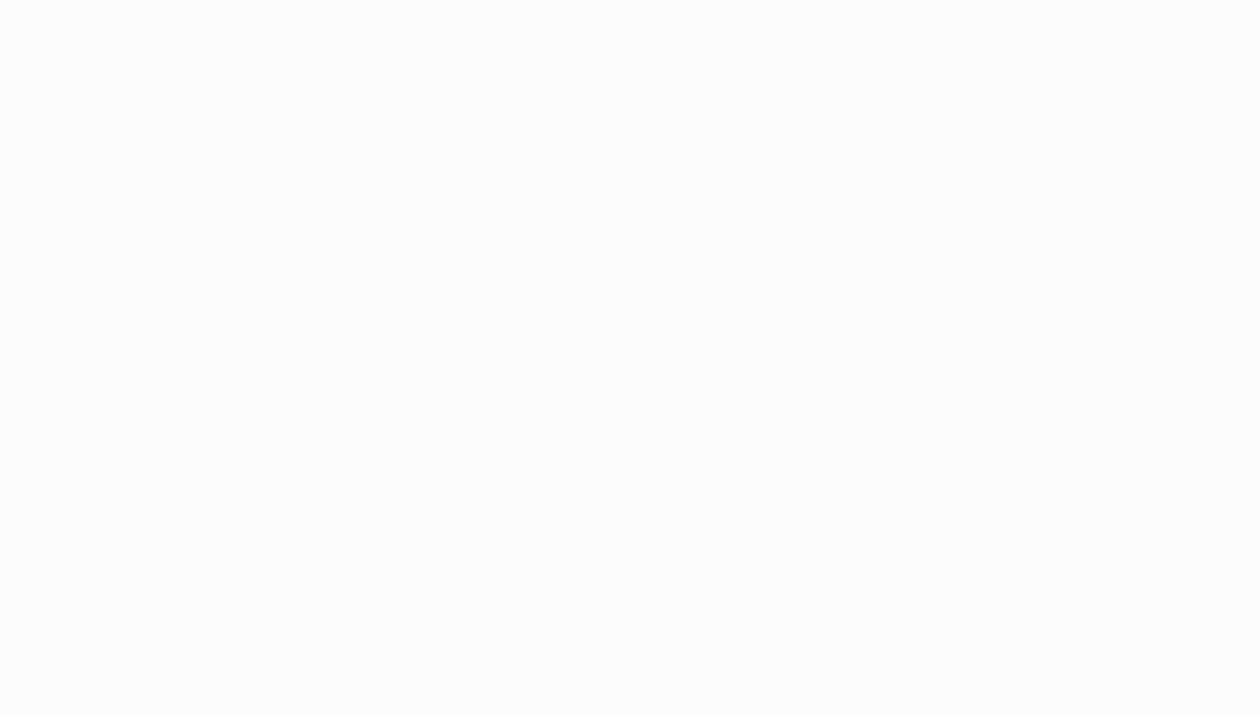
click at [513, 206] on body at bounding box center [630, 357] width 1260 height 715
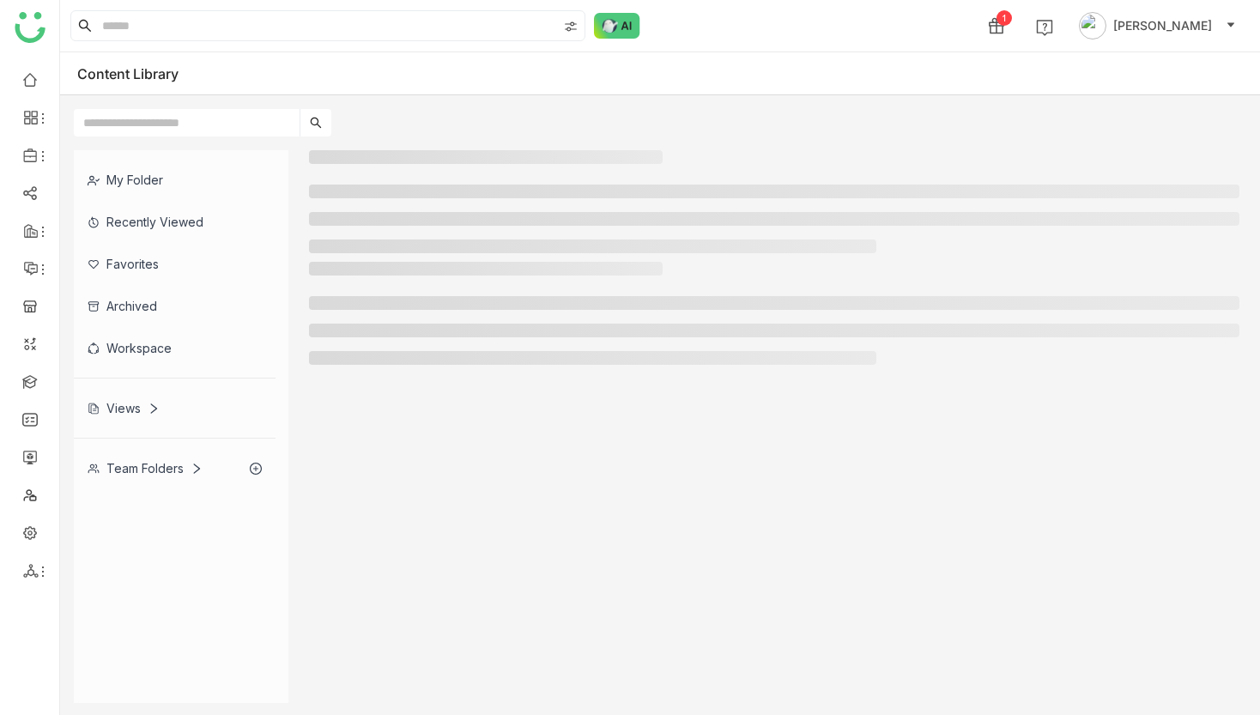
click at [512, 206] on ul at bounding box center [774, 219] width 930 height 69
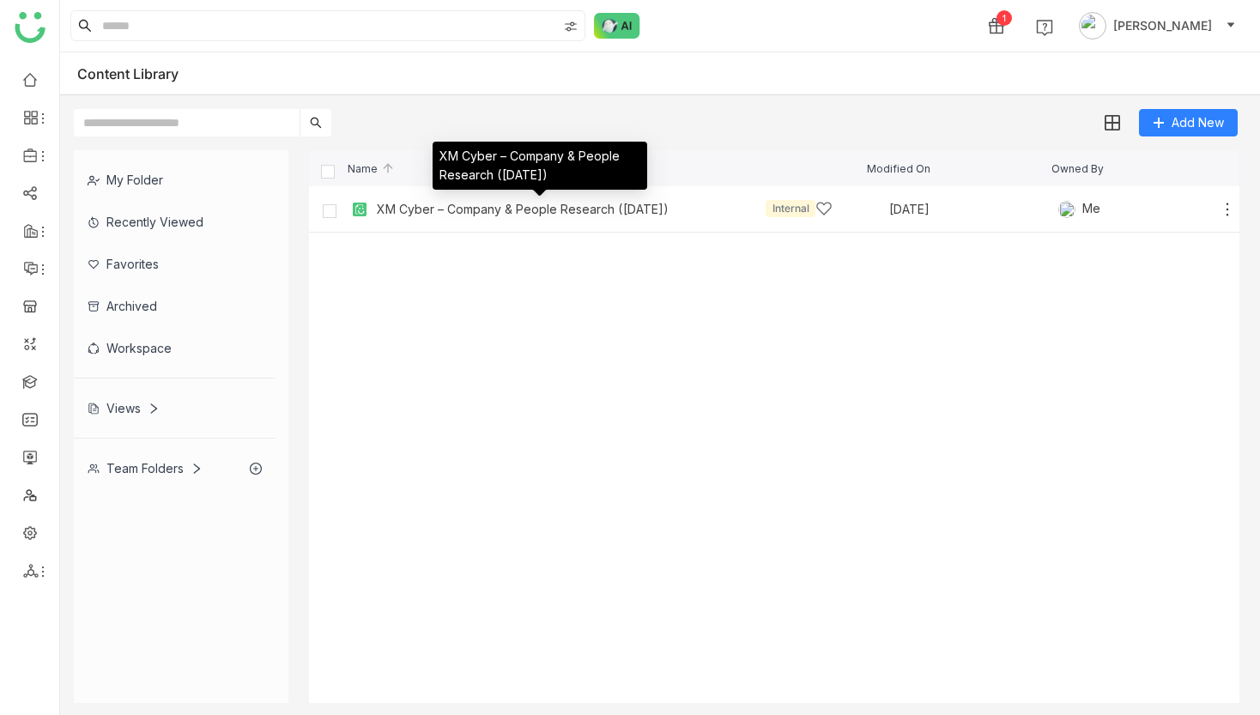
click at [512, 206] on div "XM Cyber – Company & People Research (October 2025)" at bounding box center [523, 210] width 292 height 14
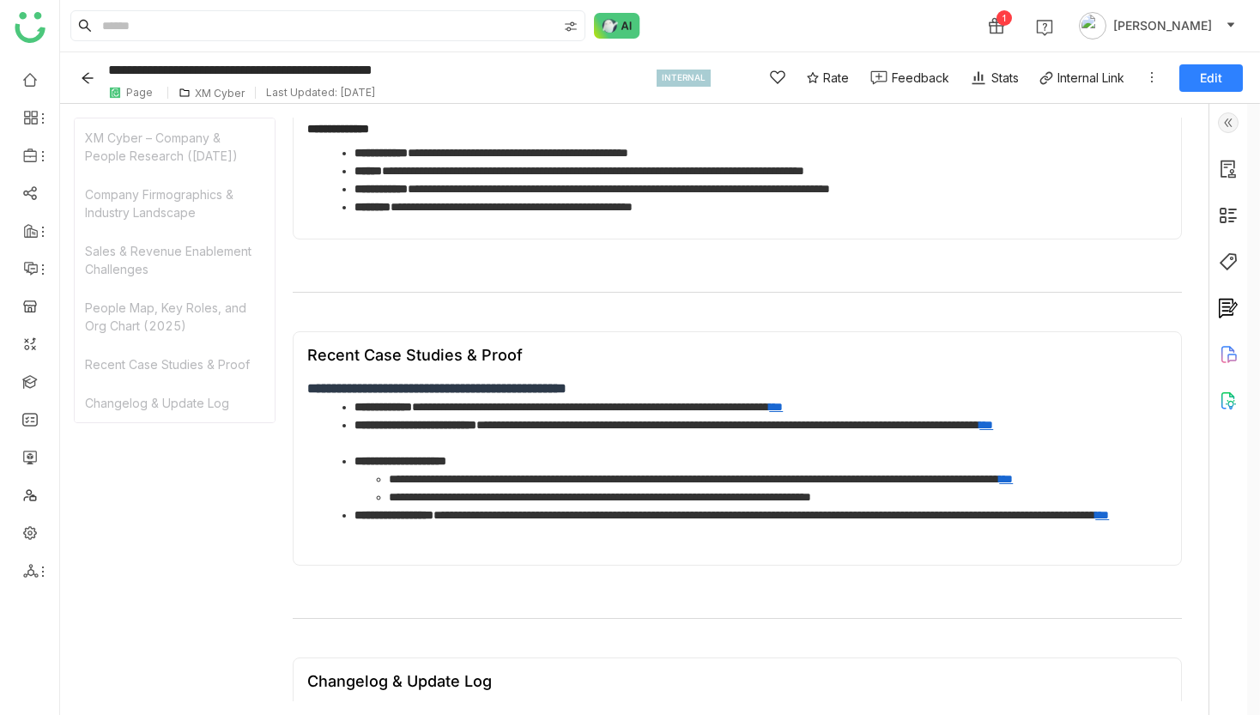
scroll to position [1317, 0]
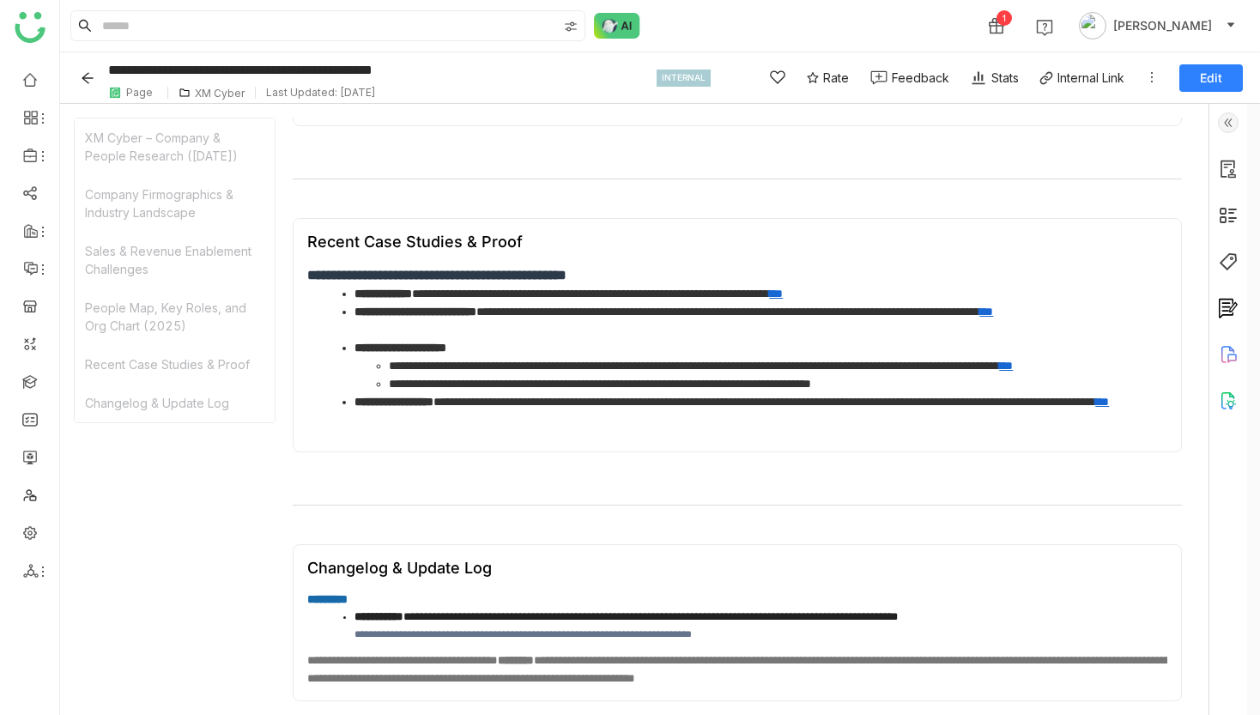
click at [649, 632] on span "**********" at bounding box center [522, 633] width 337 height 9
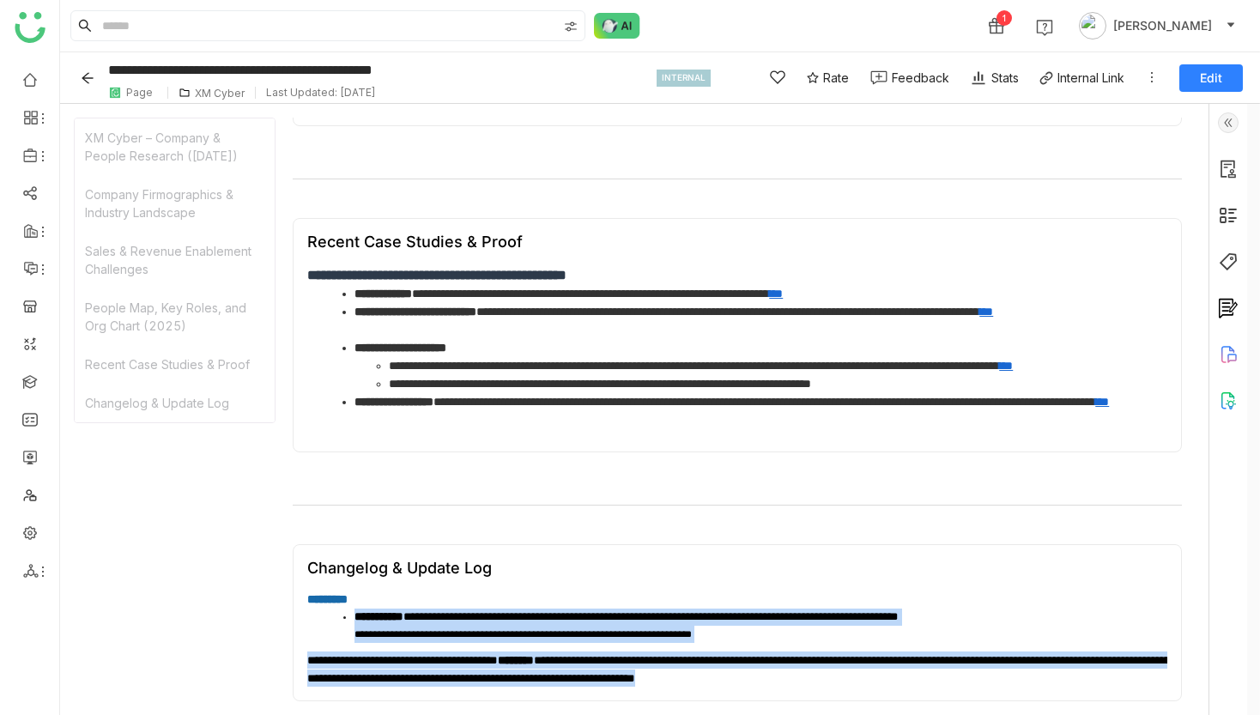
drag, startPoint x: 995, startPoint y: 672, endPoint x: 746, endPoint y: 604, distance: 258.0
click at [746, 604] on div "**********" at bounding box center [737, 638] width 860 height 96
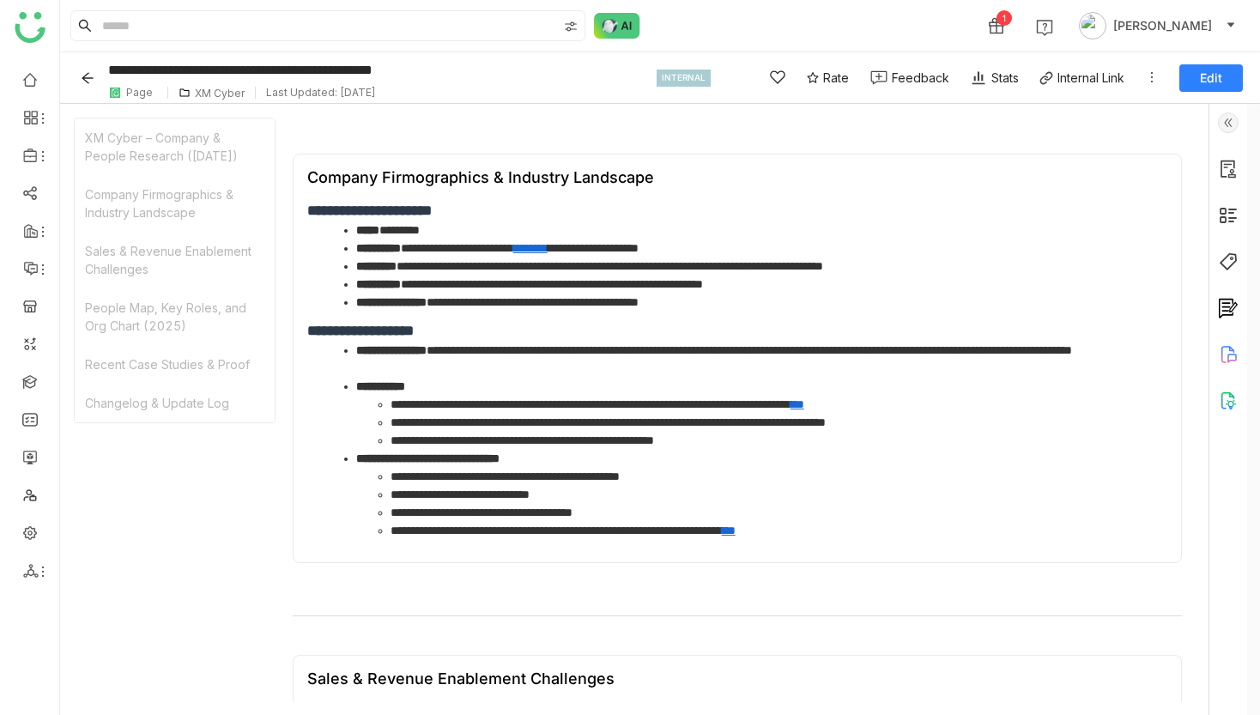
scroll to position [111, 0]
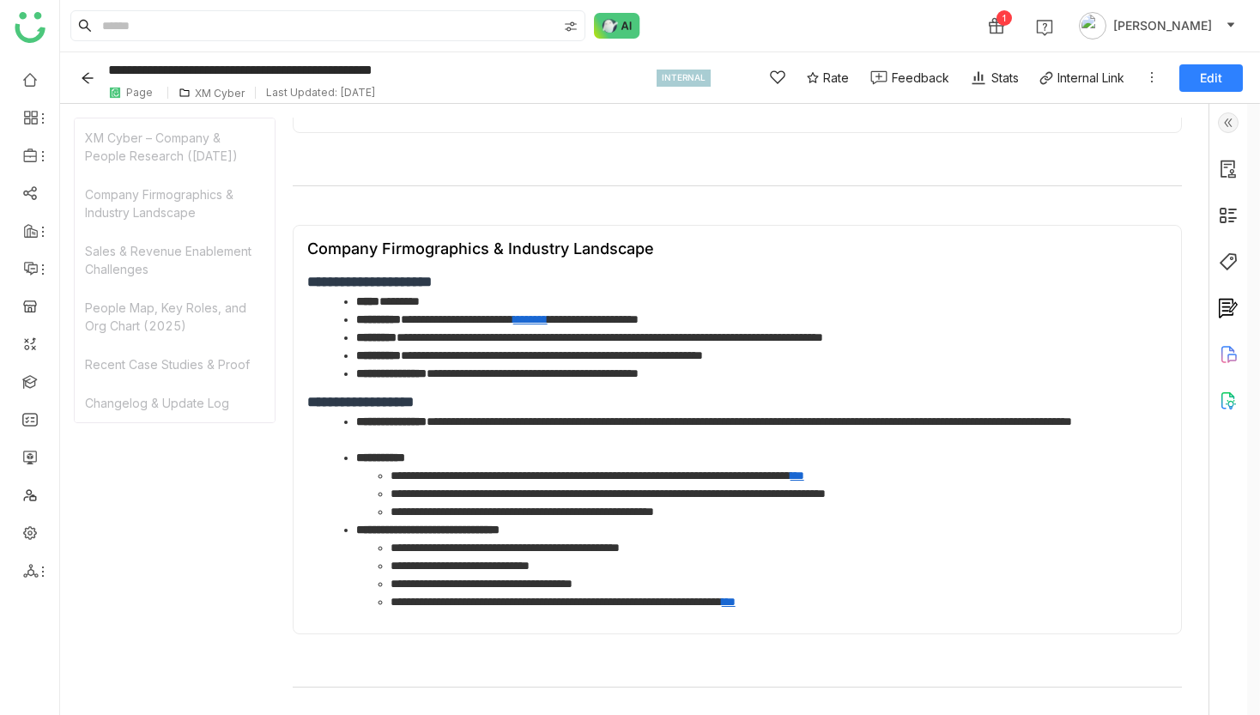
click at [217, 96] on div "XM Cyber" at bounding box center [220, 93] width 50 height 13
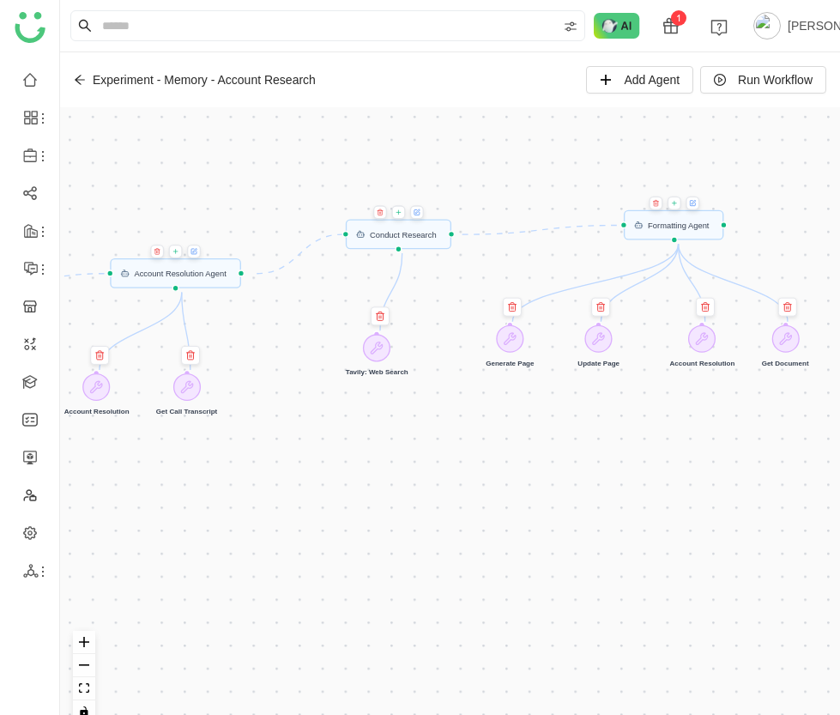
click at [695, 203] on icon at bounding box center [692, 203] width 5 height 5
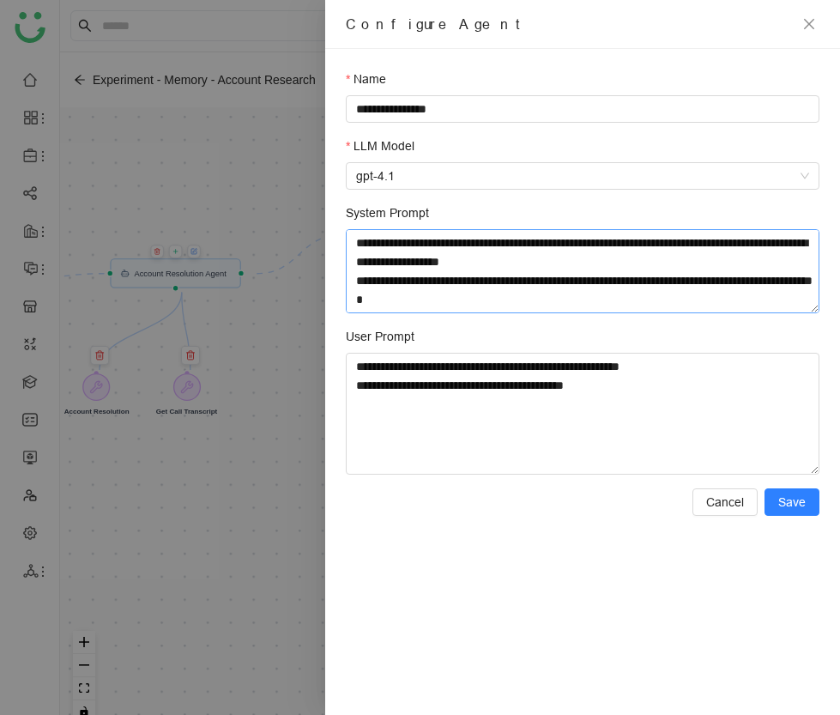
click at [664, 290] on textarea "System Prompt" at bounding box center [583, 271] width 474 height 84
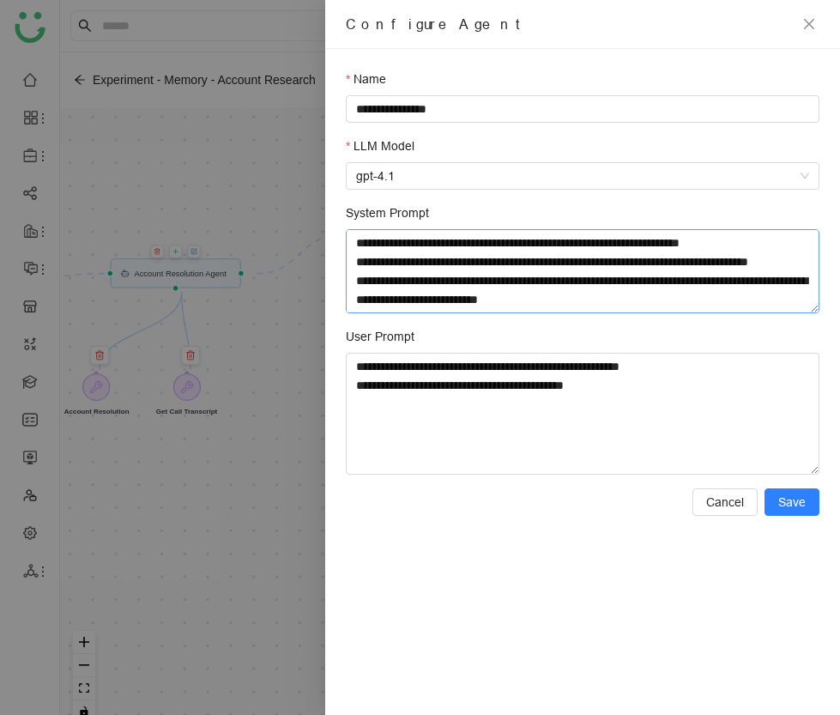
scroll to position [3153, 0]
click at [451, 292] on textarea "System Prompt" at bounding box center [583, 271] width 474 height 84
paste textarea "**********"
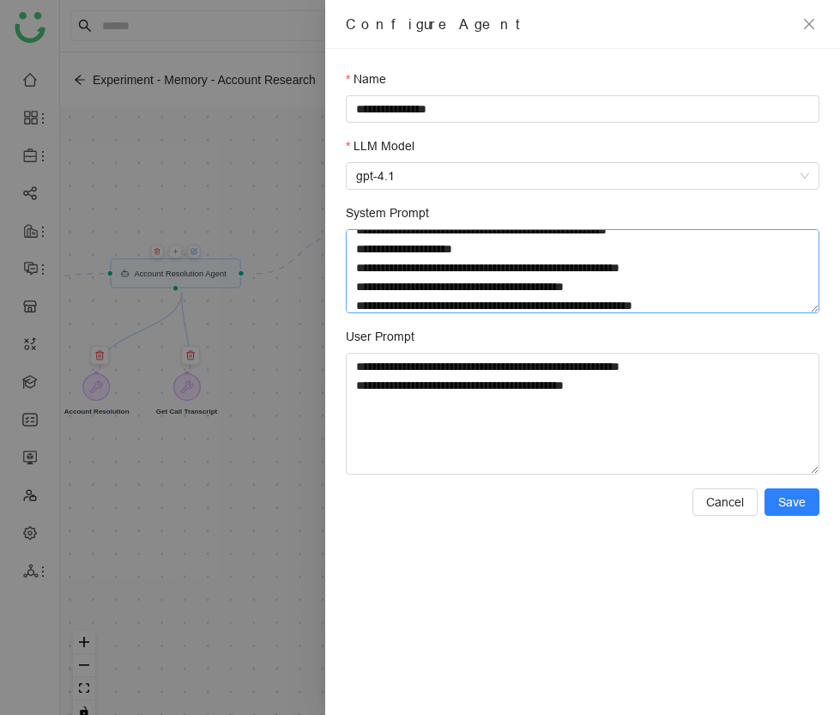
scroll to position [3525, 0]
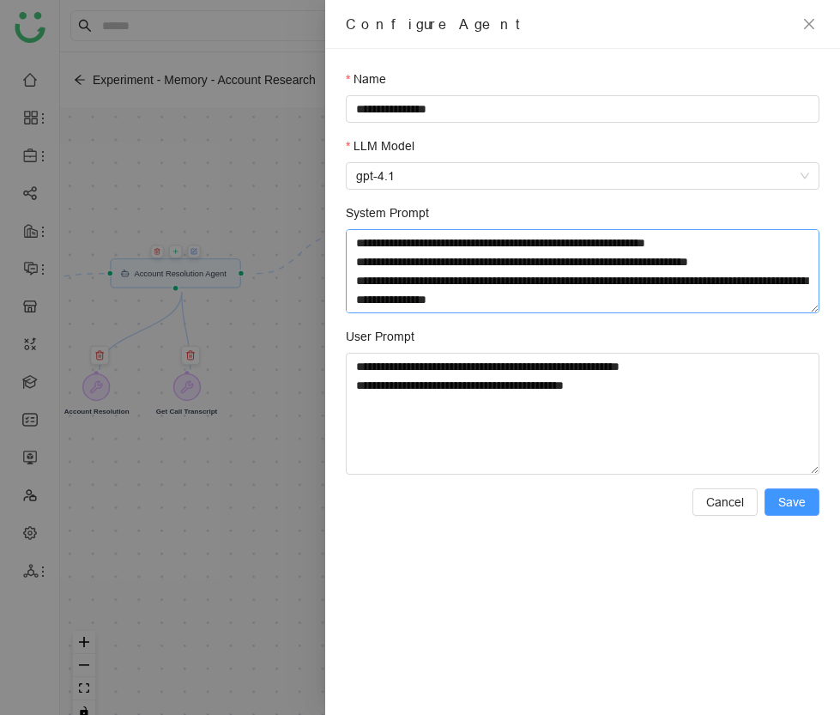
type textarea "**********"
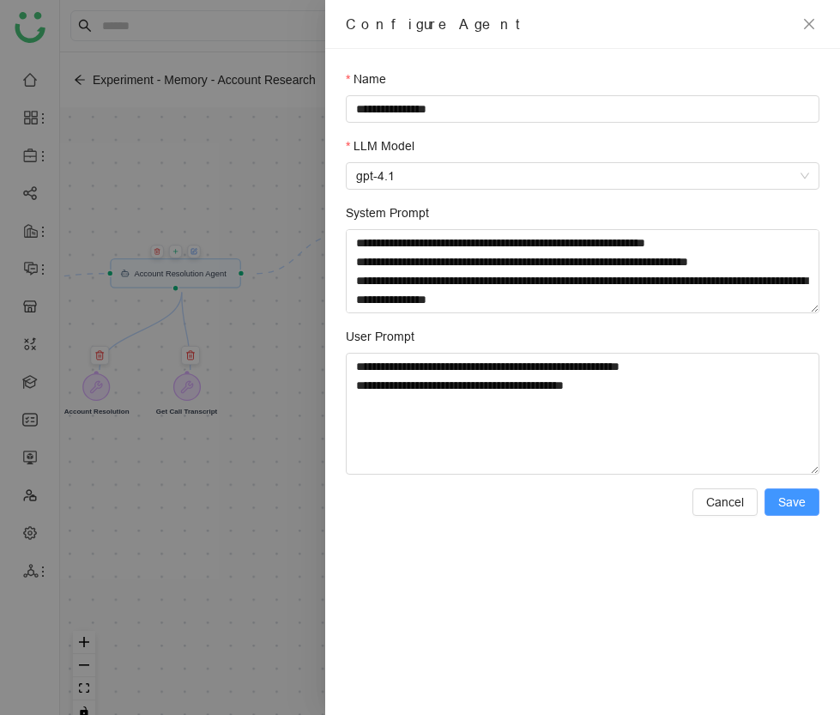
click at [790, 500] on span "Save" at bounding box center [791, 502] width 27 height 19
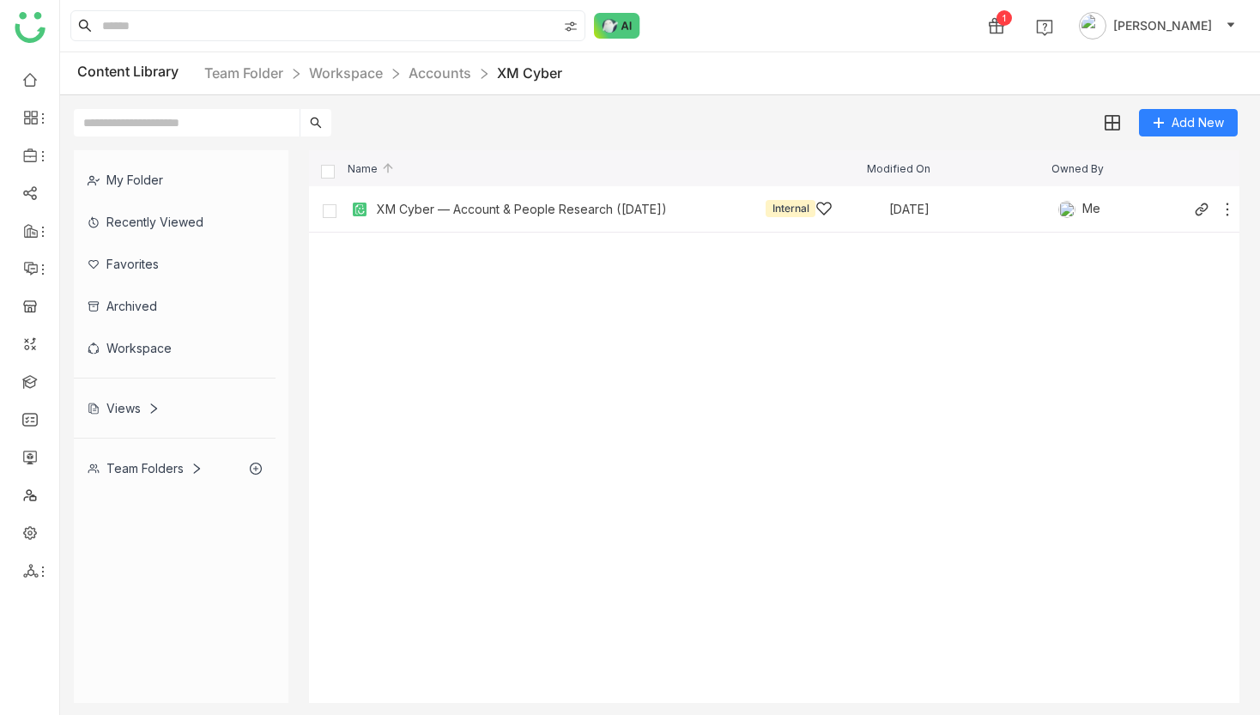
click at [604, 226] on div "XM Cyber — Account & People Research ([DATE]) Internal [DATE] Me" at bounding box center [774, 209] width 930 height 46
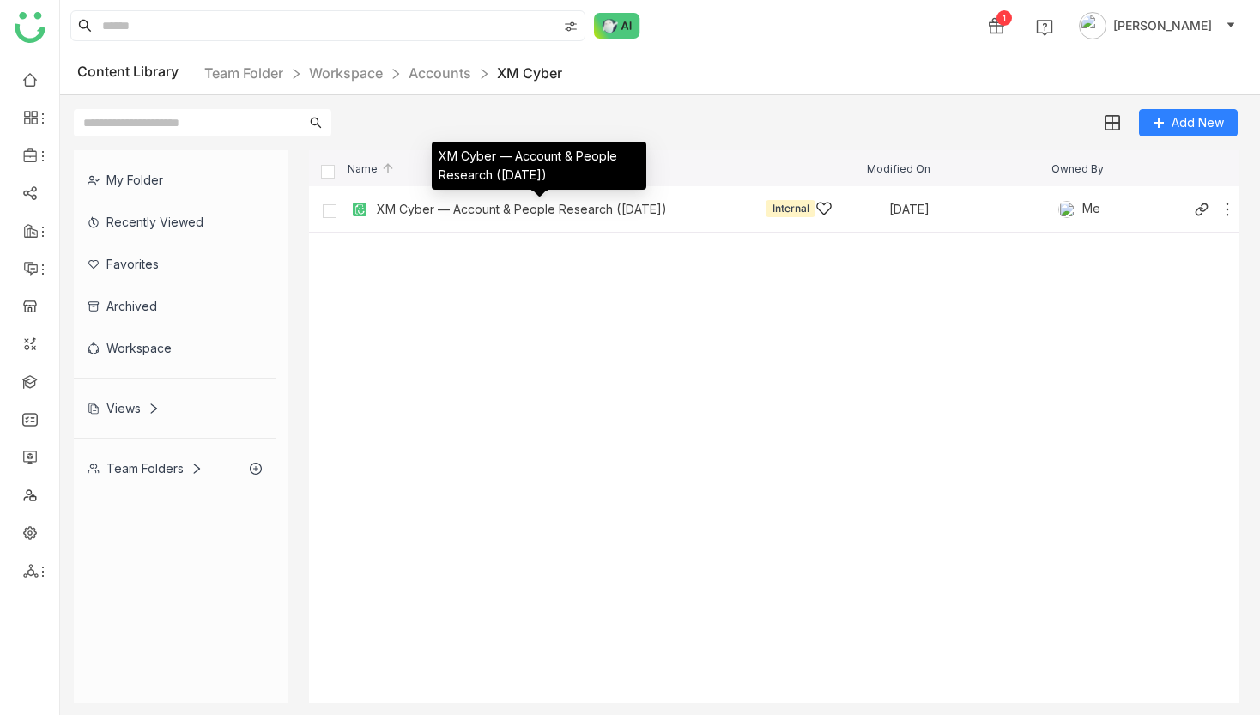
click at [586, 209] on div "XM Cyber — Account & People Research ([DATE])" at bounding box center [522, 210] width 290 height 14
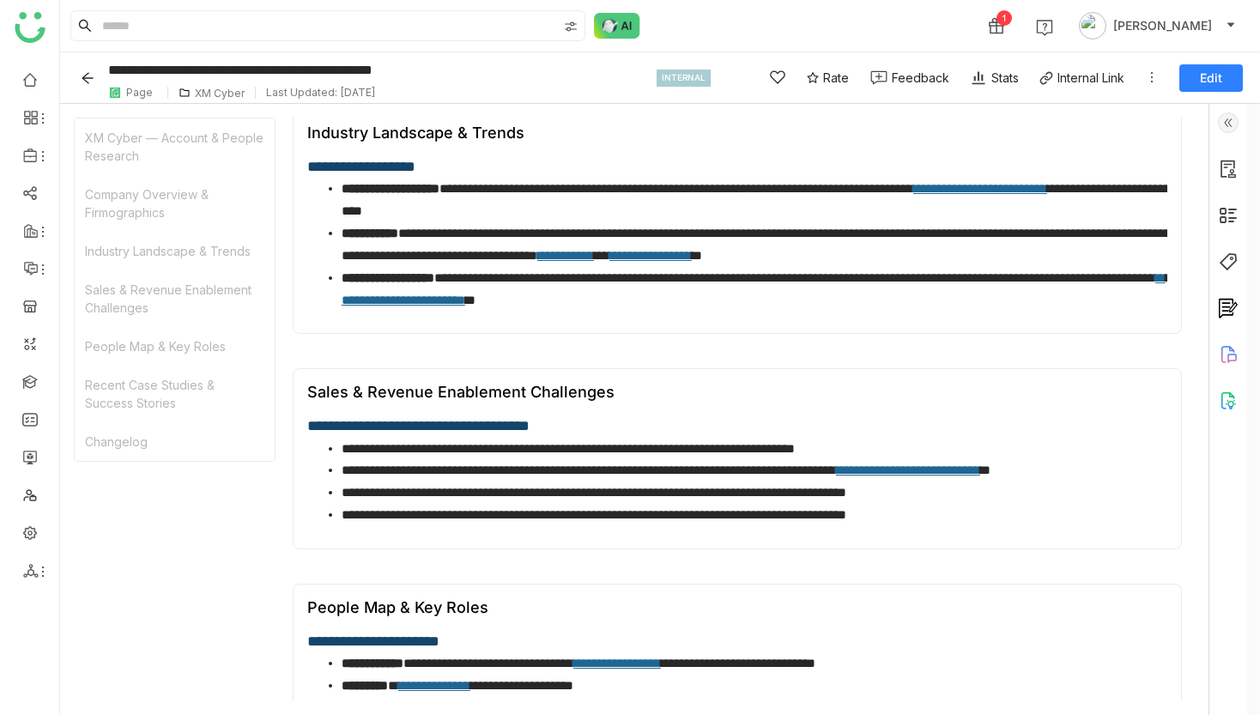
scroll to position [934, 0]
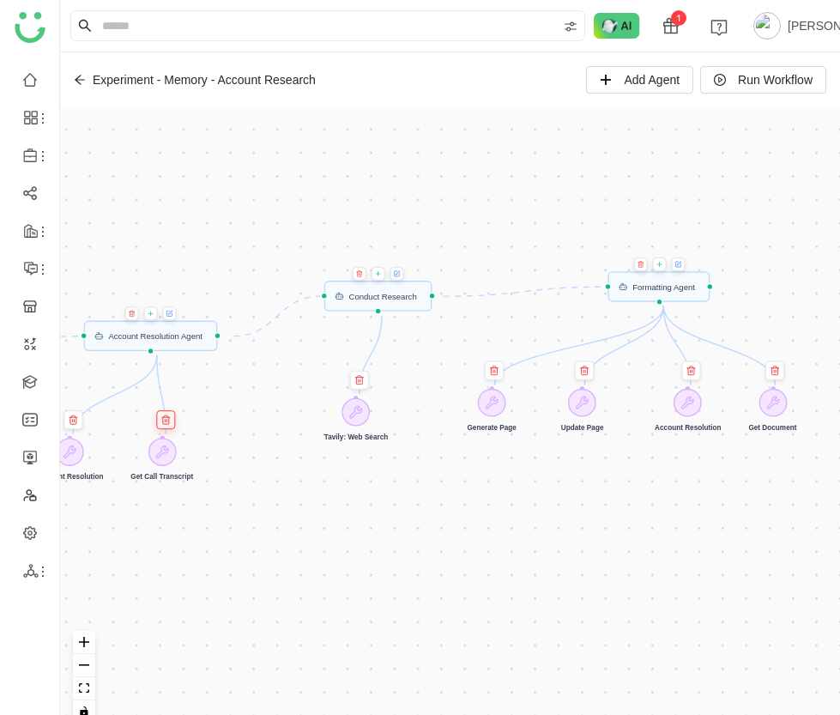
click at [165, 419] on icon at bounding box center [165, 420] width 10 height 10
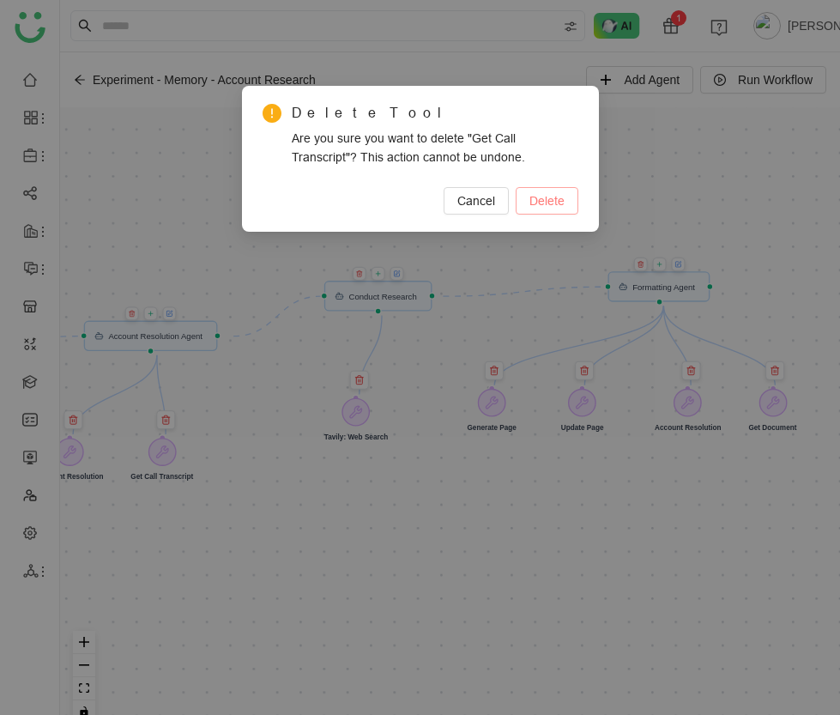
click at [518, 197] on button "Delete" at bounding box center [547, 200] width 63 height 27
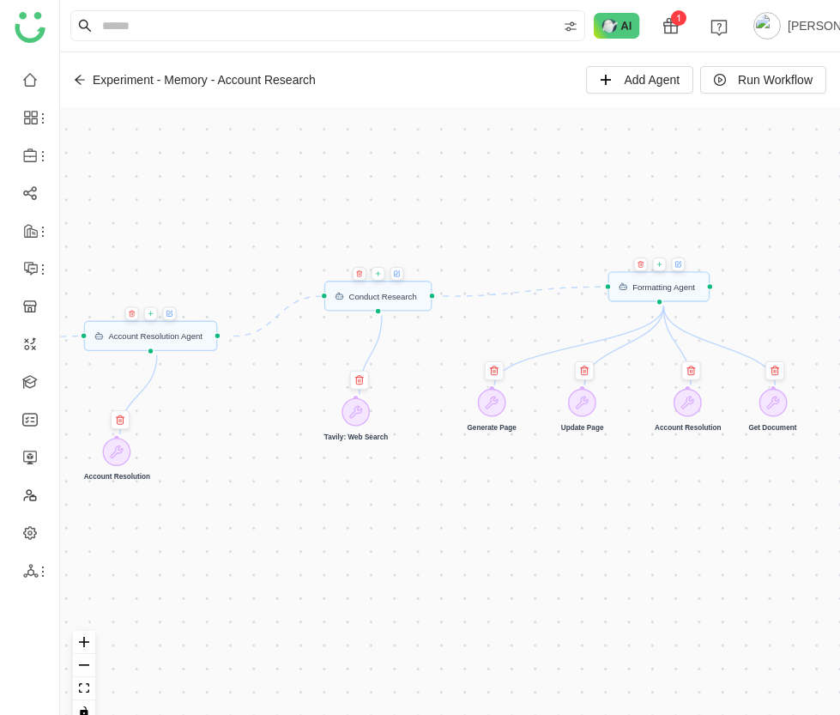
click at [173, 318] on icon at bounding box center [169, 313] width 7 height 9
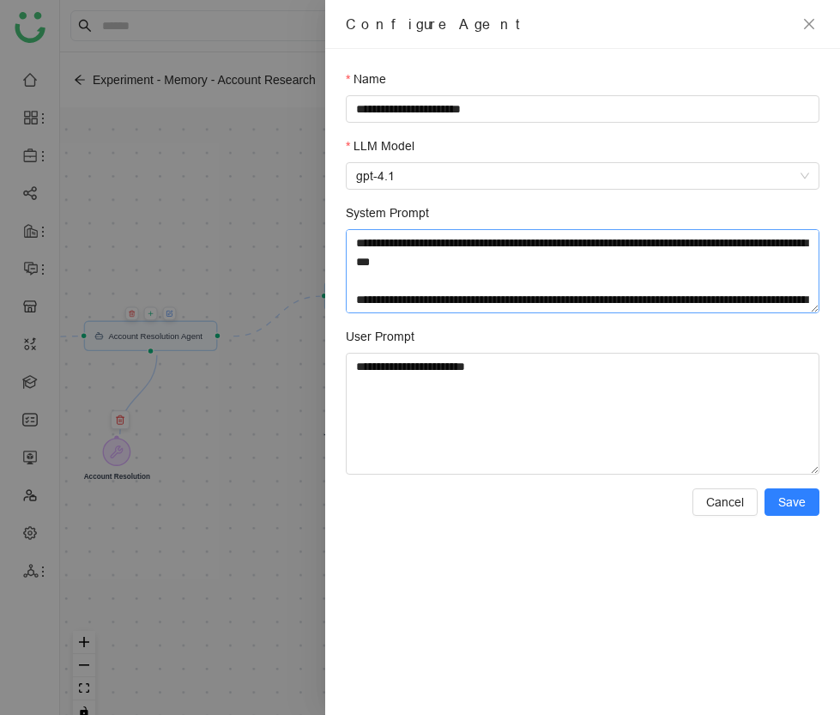
scroll to position [38, 0]
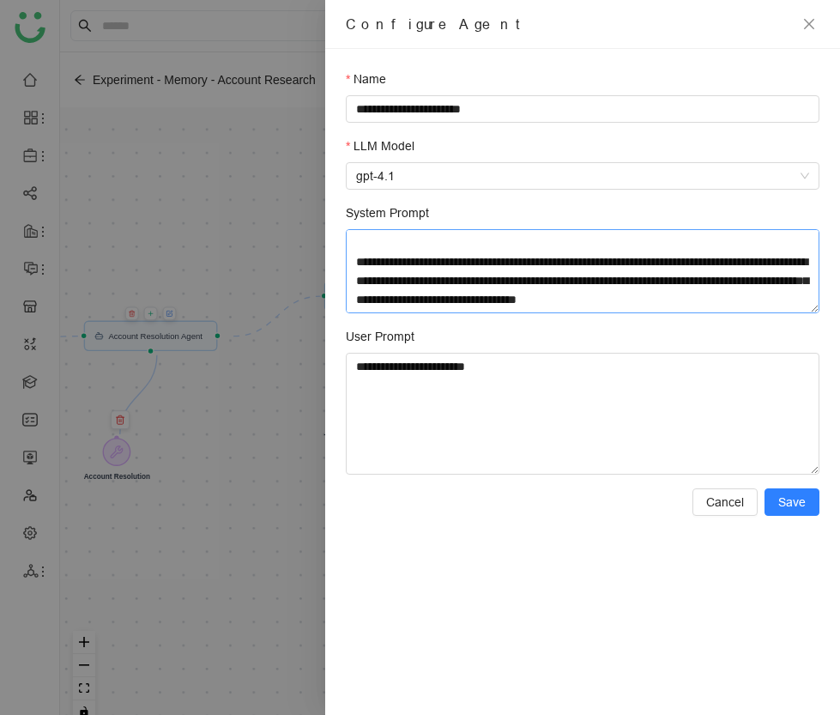
click at [586, 287] on textarea "**********" at bounding box center [583, 271] width 474 height 84
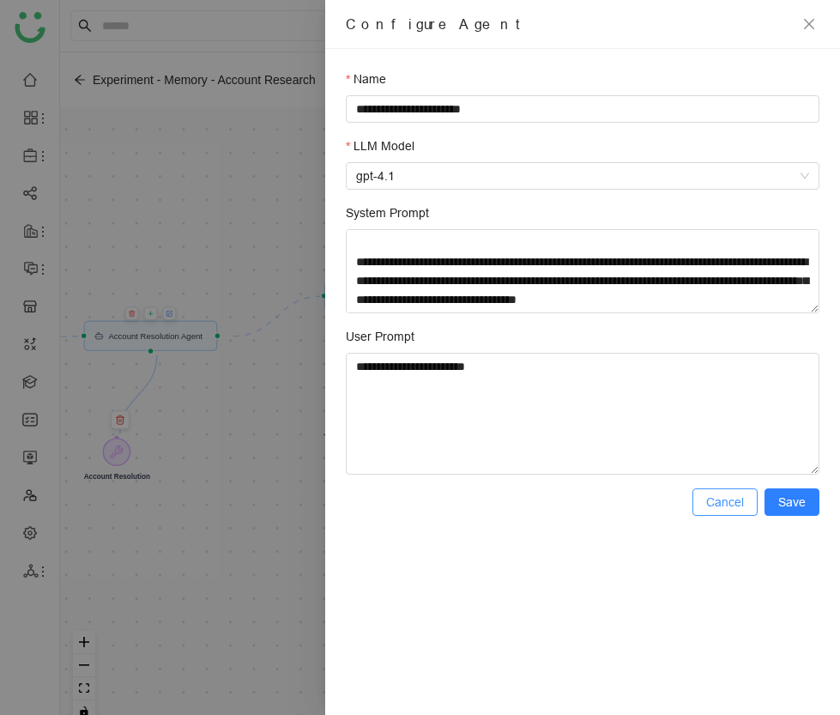
click at [735, 506] on span "Cancel" at bounding box center [725, 502] width 38 height 19
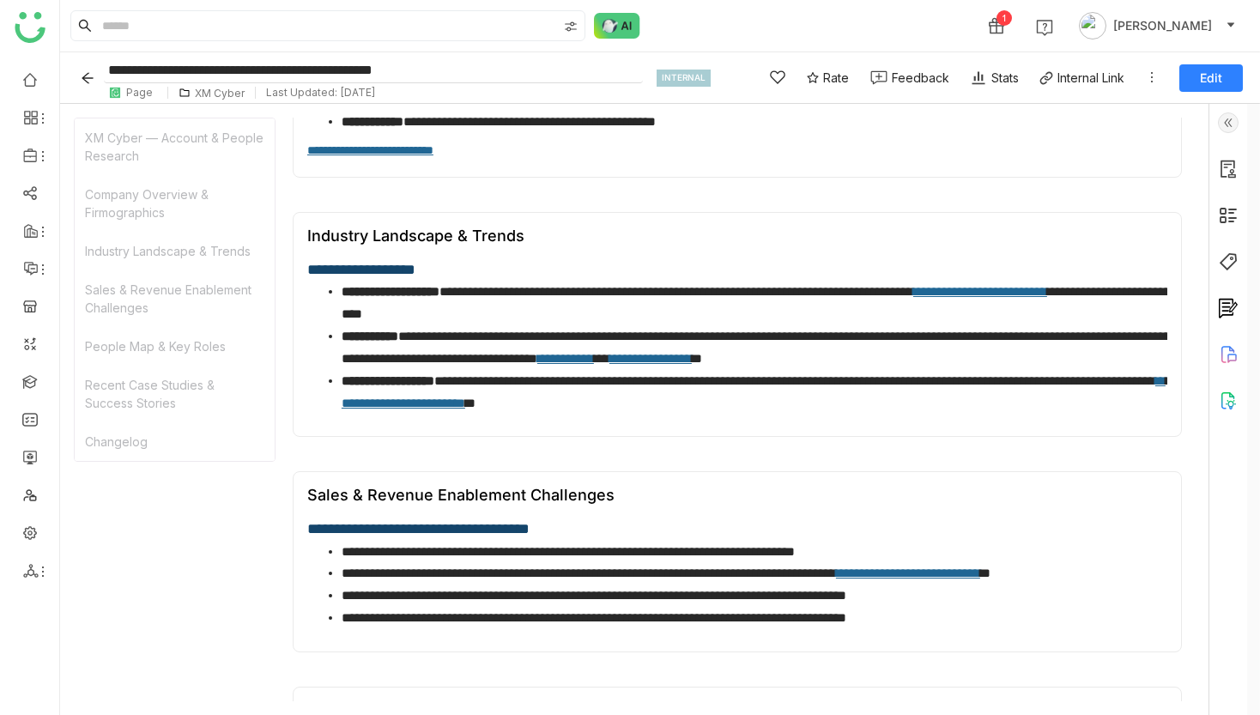
scroll to position [627, 0]
